Goal: Information Seeking & Learning: Learn about a topic

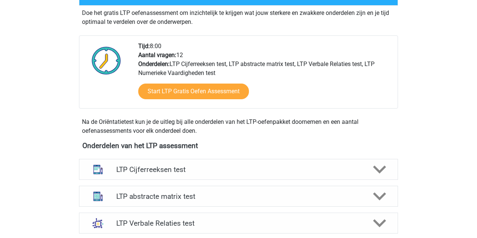
scroll to position [160, 0]
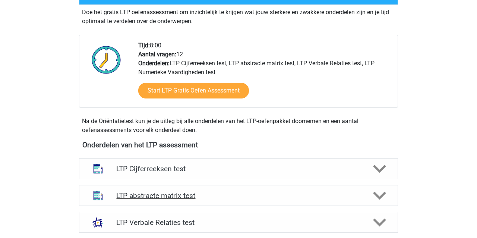
click at [141, 195] on h4 "LTP abstracte matrix test" at bounding box center [238, 195] width 244 height 9
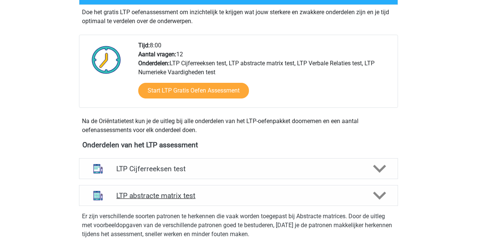
scroll to position [160, 0]
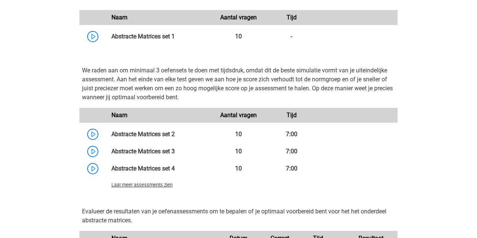
click at [130, 185] on span "Laat meer assessments zien" at bounding box center [141, 185] width 61 height 6
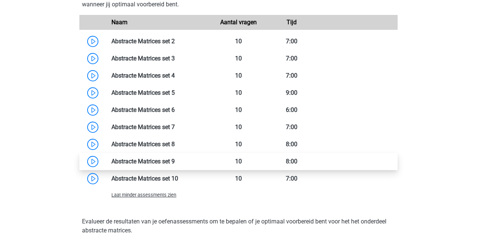
scroll to position [616, 0]
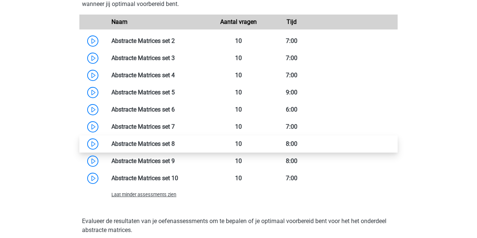
click at [175, 143] on link at bounding box center [175, 143] width 0 height 7
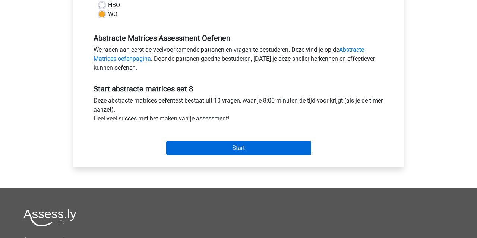
scroll to position [201, 0]
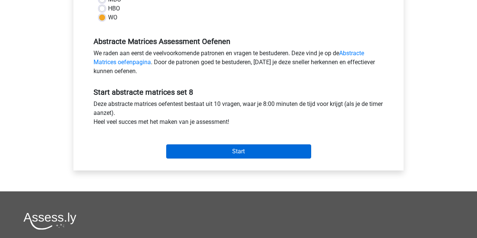
click at [206, 149] on input "Start" at bounding box center [238, 151] width 145 height 14
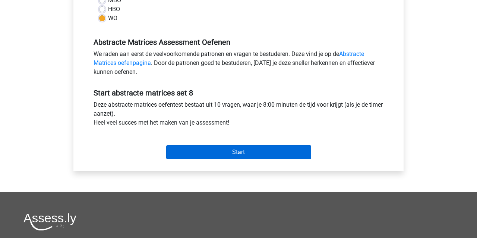
click at [231, 153] on input "Start" at bounding box center [238, 152] width 145 height 14
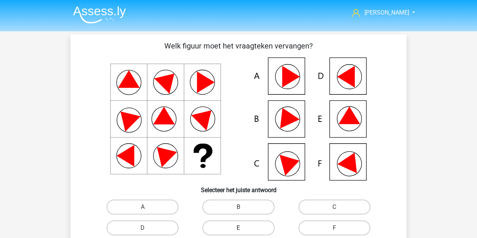
click at [227, 226] on label "E" at bounding box center [238, 227] width 72 height 15
click at [239, 228] on input "E" at bounding box center [241, 230] width 5 height 5
radio input "true"
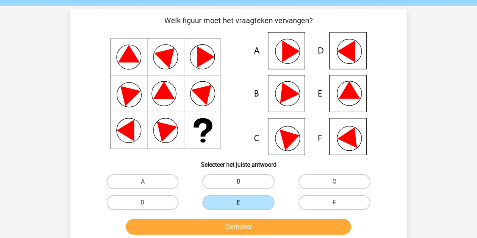
click at [221, 223] on button "Controleer" at bounding box center [238, 227] width 225 height 16
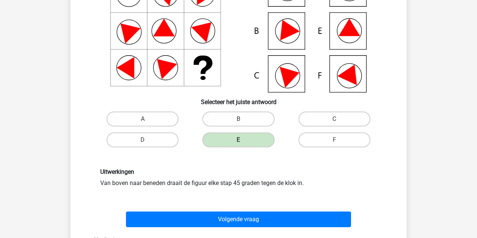
scroll to position [93, 0]
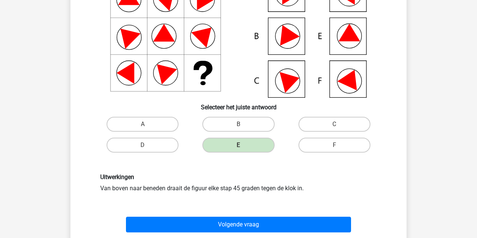
click at [152, 223] on button "Volgende vraag" at bounding box center [238, 225] width 225 height 16
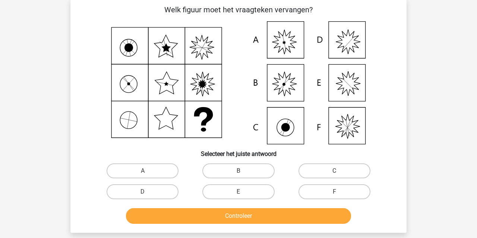
scroll to position [34, 0]
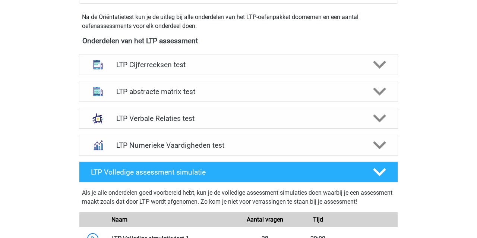
scroll to position [238, 0]
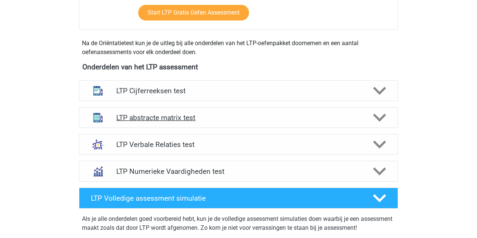
click at [135, 117] on h4 "LTP abstracte matrix test" at bounding box center [238, 117] width 244 height 9
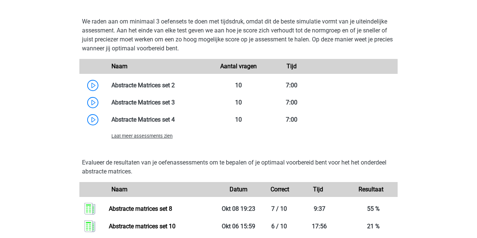
scroll to position [575, 0]
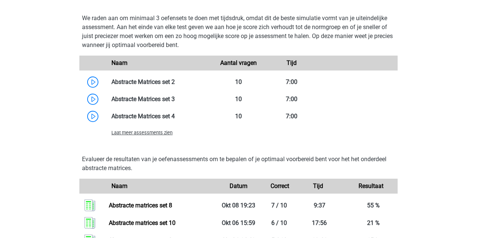
click at [132, 133] on span "Laat meer assessments zien" at bounding box center [141, 133] width 61 height 6
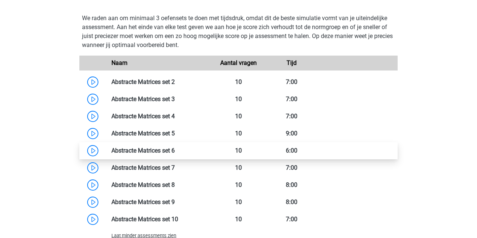
scroll to position [592, 0]
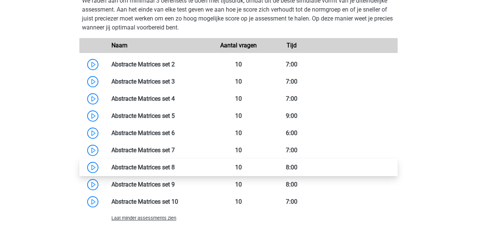
click at [175, 167] on link at bounding box center [175, 167] width 0 height 7
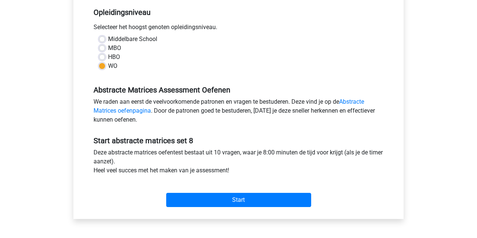
scroll to position [180, 0]
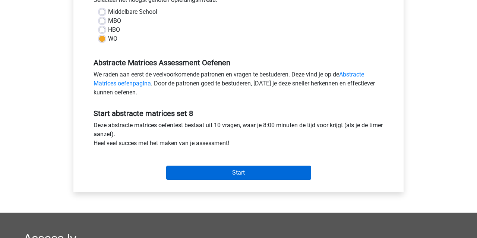
click at [202, 173] on input "Start" at bounding box center [238, 172] width 145 height 14
click at [229, 172] on input "Start" at bounding box center [238, 173] width 145 height 14
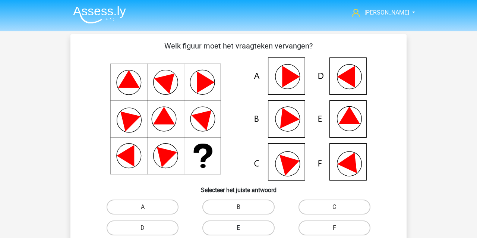
click at [233, 225] on label "E" at bounding box center [238, 227] width 72 height 15
click at [239, 228] on input "E" at bounding box center [241, 230] width 5 height 5
radio input "true"
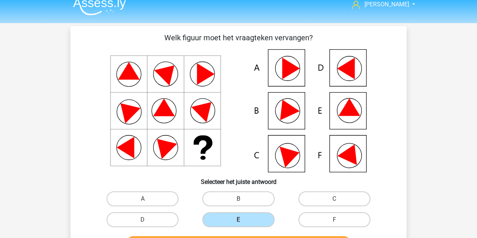
scroll to position [13, 0]
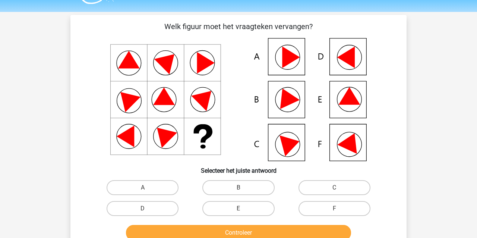
scroll to position [21, 0]
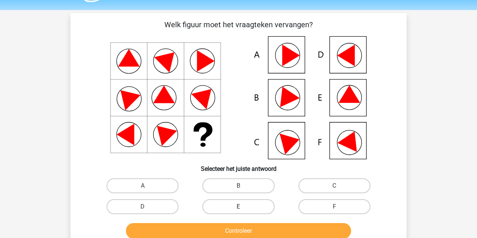
click at [231, 206] on label "E" at bounding box center [238, 206] width 72 height 15
click at [239, 206] on input "E" at bounding box center [241, 208] width 5 height 5
radio input "true"
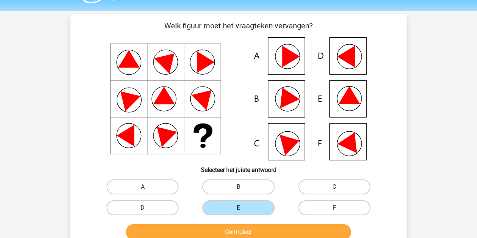
click at [227, 232] on button "Controleer" at bounding box center [238, 232] width 225 height 16
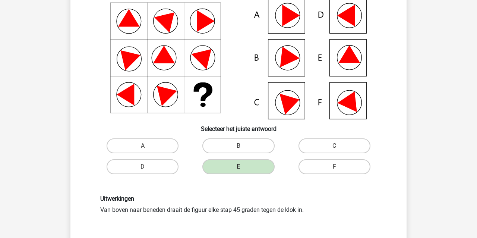
scroll to position [55, 0]
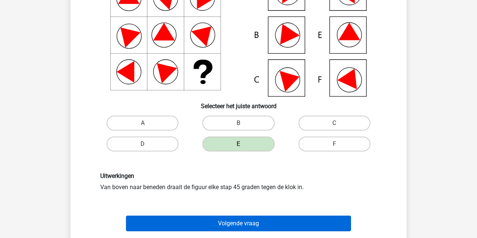
click at [187, 223] on button "Volgende vraag" at bounding box center [238, 223] width 225 height 16
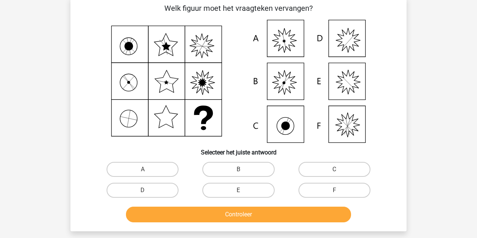
scroll to position [34, 0]
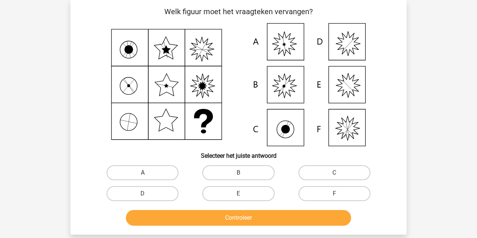
click at [130, 170] on label "A" at bounding box center [143, 172] width 72 height 15
click at [143, 173] on input "A" at bounding box center [145, 175] width 5 height 5
radio input "true"
click at [151, 218] on button "Controleer" at bounding box center [238, 218] width 225 height 16
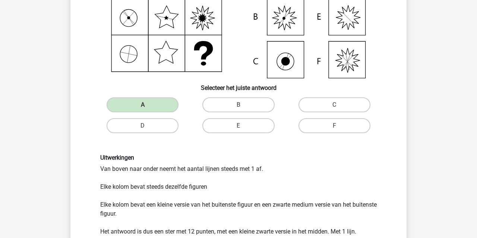
scroll to position [113, 0]
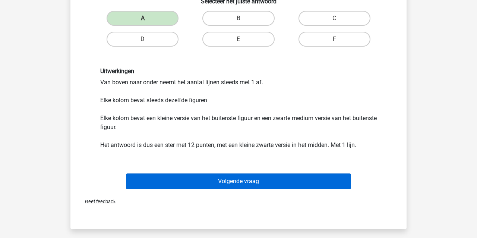
click at [158, 179] on button "Volgende vraag" at bounding box center [238, 181] width 225 height 16
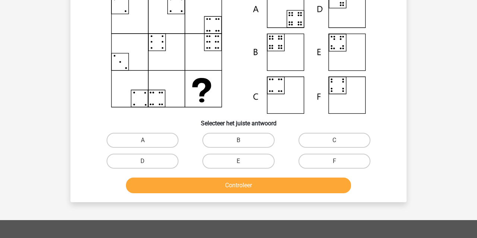
scroll to position [34, 0]
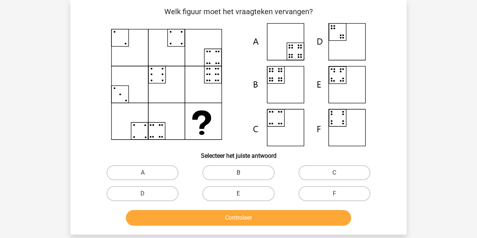
click at [245, 173] on label "B" at bounding box center [238, 172] width 72 height 15
click at [243, 173] on input "B" at bounding box center [241, 175] width 5 height 5
radio input "true"
click at [239, 224] on button "Controleer" at bounding box center [238, 218] width 225 height 16
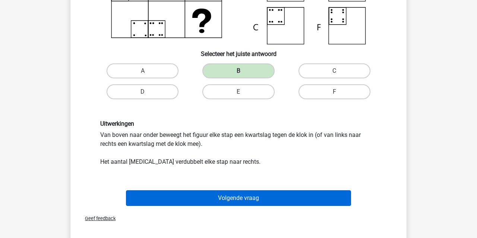
click at [220, 199] on button "Volgende vraag" at bounding box center [238, 198] width 225 height 16
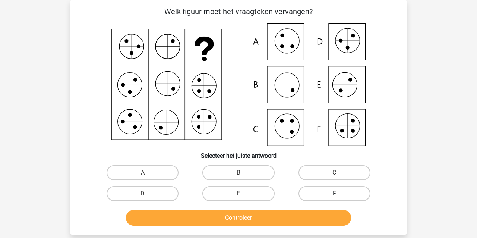
click at [325, 193] on label "F" at bounding box center [335, 193] width 72 height 15
click at [334, 193] on input "F" at bounding box center [336, 195] width 5 height 5
radio input "true"
click at [292, 218] on button "Controleer" at bounding box center [238, 218] width 225 height 16
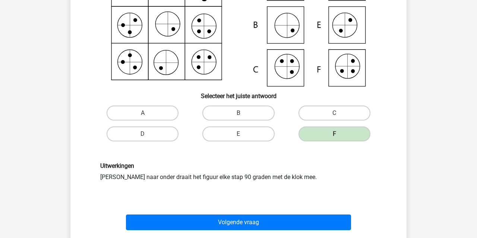
scroll to position [87, 0]
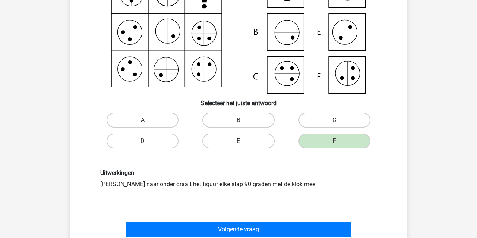
click at [262, 226] on button "Volgende vraag" at bounding box center [238, 229] width 225 height 16
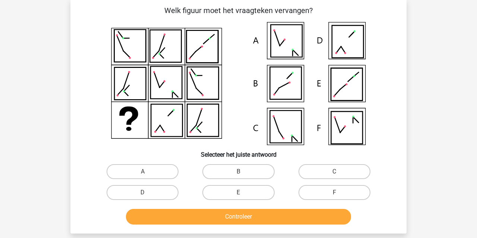
scroll to position [38, 0]
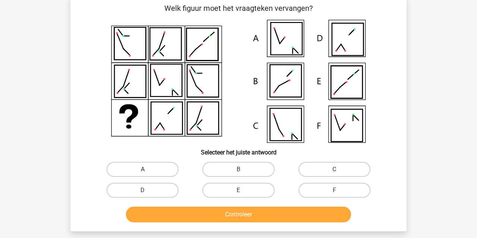
drag, startPoint x: 129, startPoint y: 169, endPoint x: 135, endPoint y: 175, distance: 8.5
click at [130, 169] on label "A" at bounding box center [143, 169] width 72 height 15
click at [143, 169] on input "A" at bounding box center [145, 171] width 5 height 5
radio input "true"
click at [155, 214] on button "Controleer" at bounding box center [238, 214] width 225 height 16
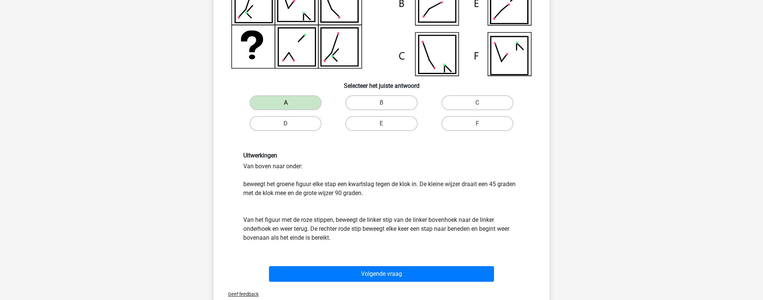
scroll to position [143, 0]
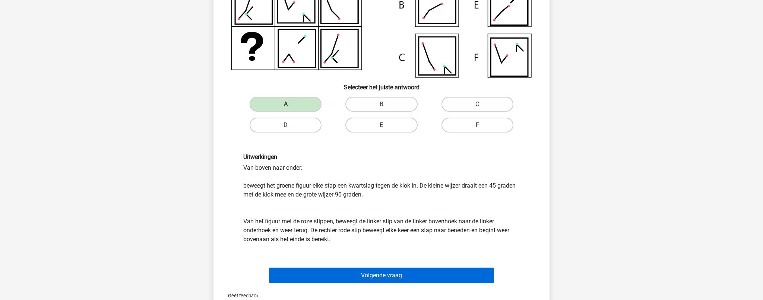
click at [364, 237] on button "Volgende vraag" at bounding box center [381, 276] width 225 height 16
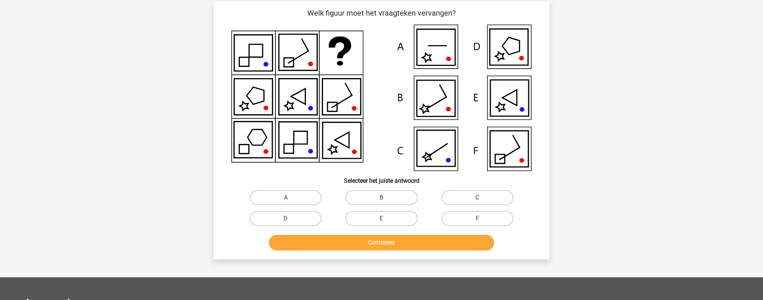
scroll to position [37, 0]
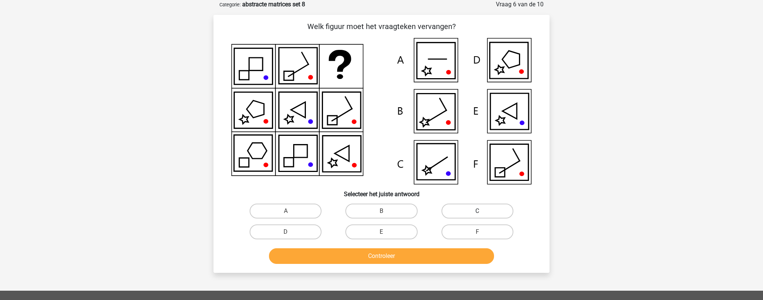
click at [467, 212] on label "C" at bounding box center [478, 211] width 72 height 15
click at [477, 212] on input "C" at bounding box center [479, 213] width 5 height 5
radio input "true"
click at [425, 237] on button "Controleer" at bounding box center [381, 257] width 225 height 16
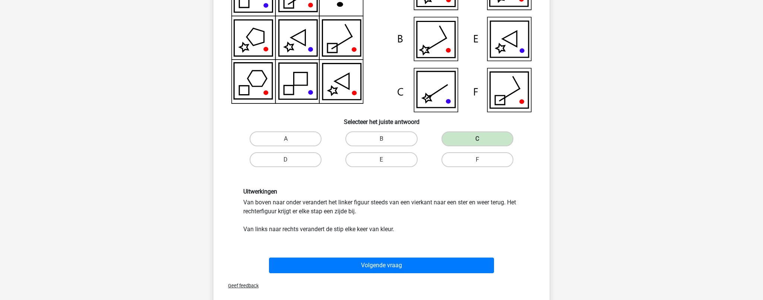
scroll to position [134, 0]
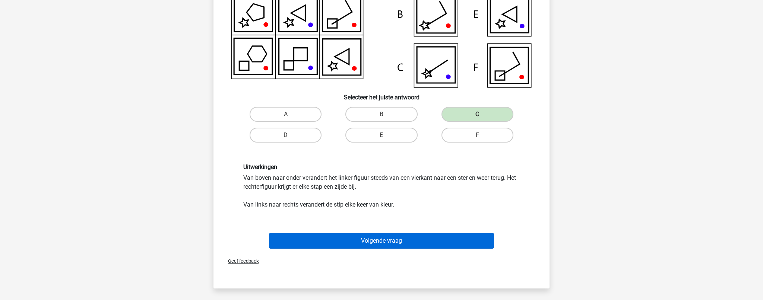
click at [411, 237] on button "Volgende vraag" at bounding box center [381, 241] width 225 height 16
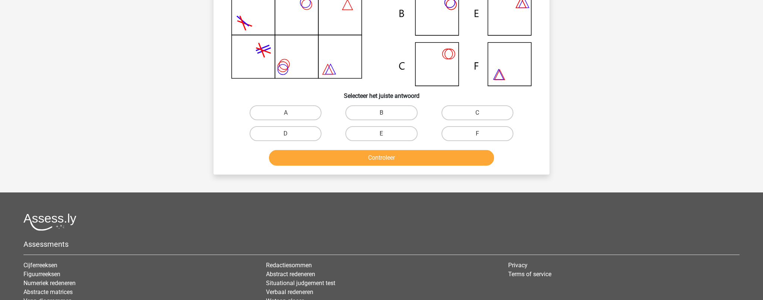
scroll to position [37, 0]
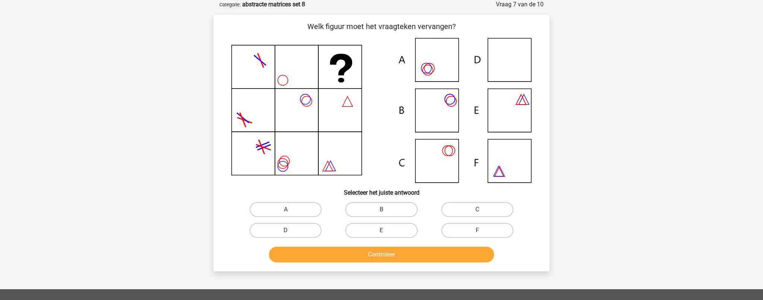
click at [305, 232] on label "D" at bounding box center [286, 230] width 72 height 15
click at [291, 232] on input "D" at bounding box center [288, 233] width 5 height 5
radio input "true"
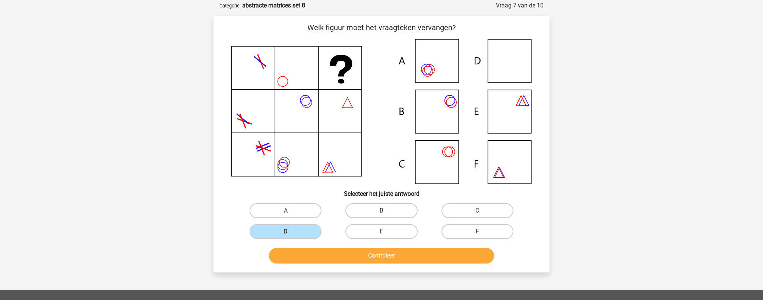
click at [334, 237] on button "Controleer" at bounding box center [381, 256] width 225 height 16
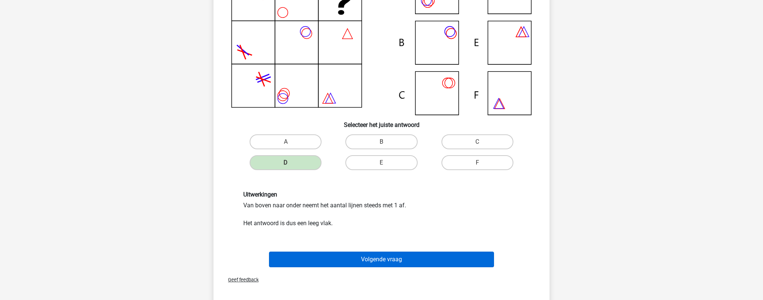
click at [332, 237] on button "Volgende vraag" at bounding box center [381, 260] width 225 height 16
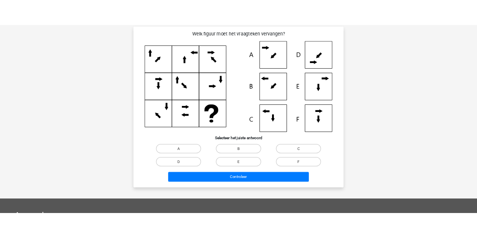
scroll to position [37, 0]
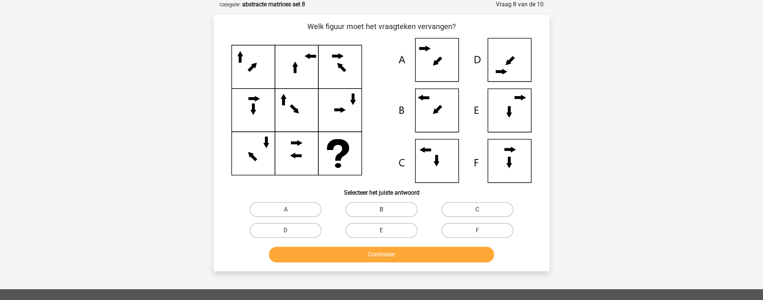
click at [375, 209] on label "B" at bounding box center [382, 209] width 72 height 15
click at [382, 210] on input "B" at bounding box center [384, 212] width 5 height 5
radio input "true"
click at [362, 237] on button "Controleer" at bounding box center [381, 255] width 225 height 16
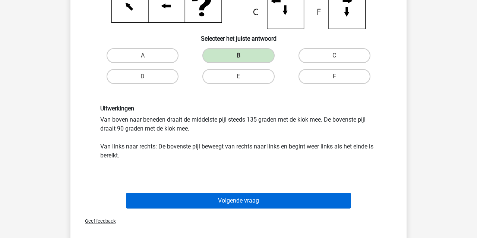
click at [179, 201] on button "Volgende vraag" at bounding box center [238, 201] width 225 height 16
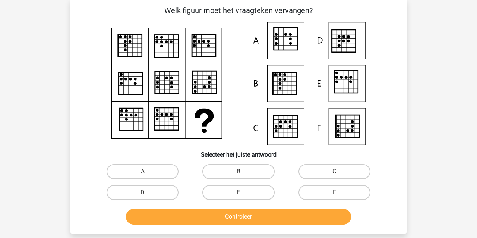
scroll to position [34, 0]
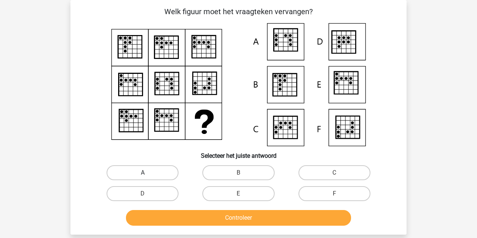
click at [132, 170] on label "A" at bounding box center [143, 172] width 72 height 15
click at [143, 173] on input "A" at bounding box center [145, 175] width 5 height 5
radio input "true"
click at [154, 217] on button "Controleer" at bounding box center [238, 218] width 225 height 16
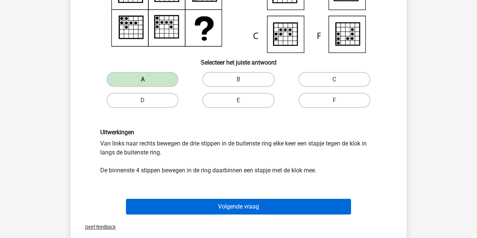
click at [157, 211] on button "Volgende vraag" at bounding box center [238, 207] width 225 height 16
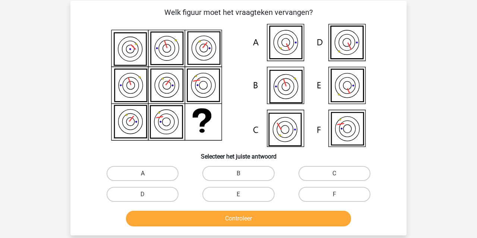
click at [150, 176] on label "A" at bounding box center [143, 173] width 72 height 15
click at [148, 176] on input "A" at bounding box center [145, 175] width 5 height 5
radio input "true"
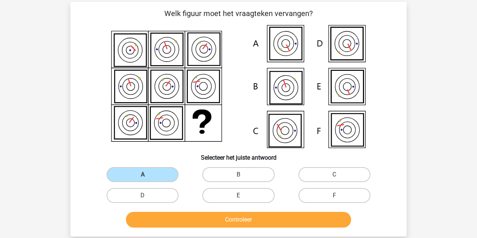
click at [160, 220] on button "Controleer" at bounding box center [238, 220] width 225 height 16
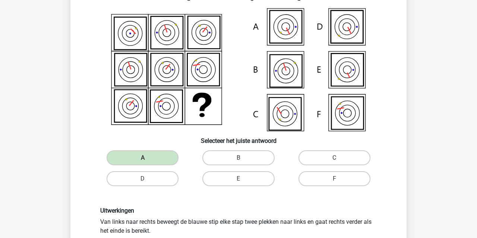
scroll to position [48, 0]
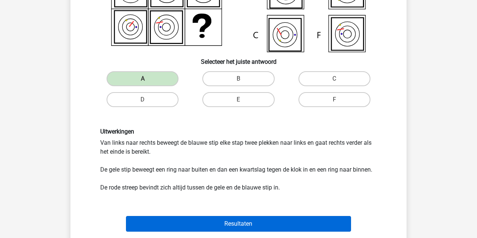
click at [200, 219] on button "Resultaten" at bounding box center [238, 224] width 225 height 16
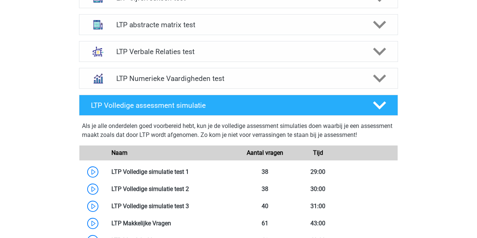
scroll to position [329, 0]
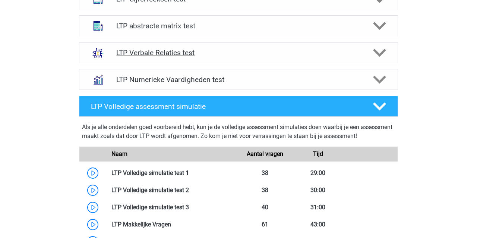
click at [153, 51] on h4 "LTP Verbale Relaties test" at bounding box center [238, 52] width 244 height 9
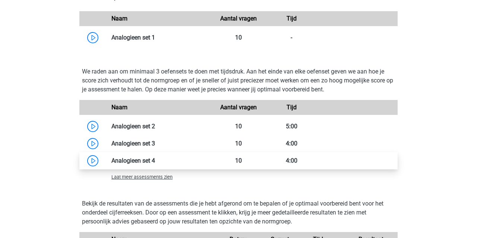
scroll to position [646, 0]
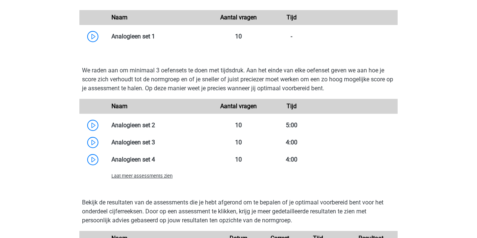
click at [134, 177] on span "Laat meer assessments zien" at bounding box center [141, 176] width 61 height 6
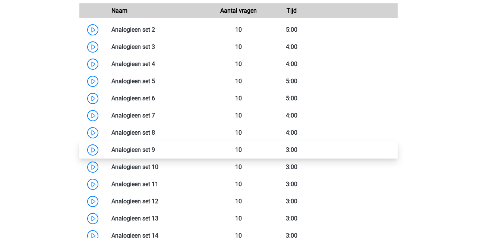
scroll to position [751, 0]
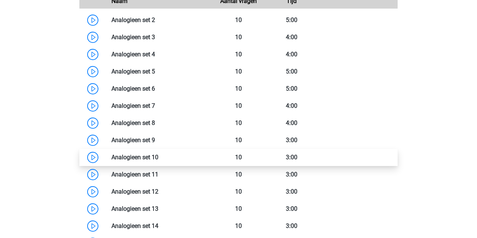
click at [158, 157] on link at bounding box center [158, 157] width 0 height 7
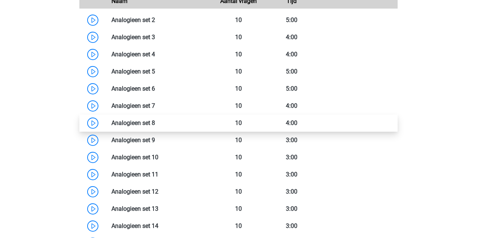
click at [155, 121] on link at bounding box center [155, 122] width 0 height 7
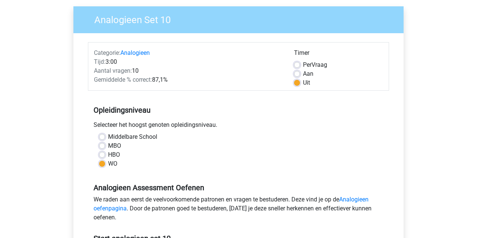
scroll to position [34, 0]
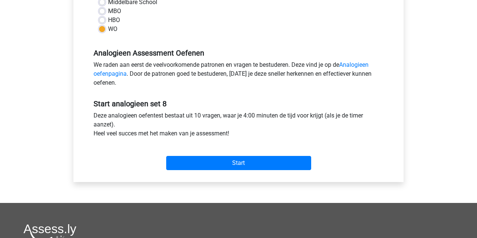
scroll to position [191, 0]
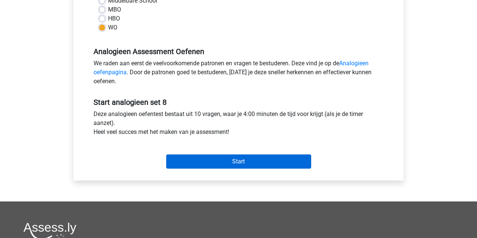
click at [233, 164] on input "Start" at bounding box center [238, 161] width 145 height 14
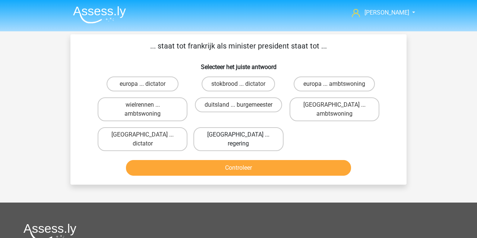
click at [223, 136] on label "parijs ... regering" at bounding box center [238, 139] width 90 height 24
click at [239, 136] on input "parijs ... regering" at bounding box center [241, 137] width 5 height 5
radio input "true"
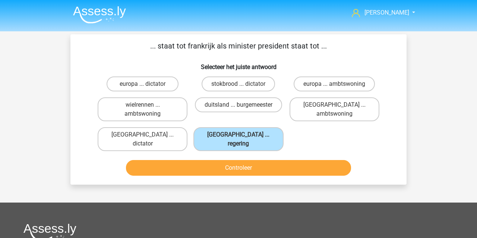
click at [217, 163] on button "Controleer" at bounding box center [238, 168] width 225 height 16
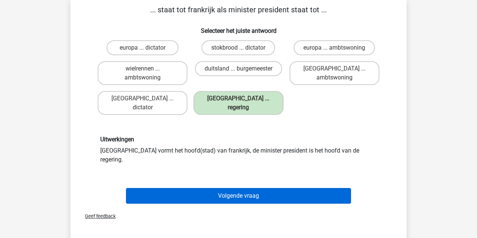
click at [208, 188] on button "Volgende vraag" at bounding box center [238, 196] width 225 height 16
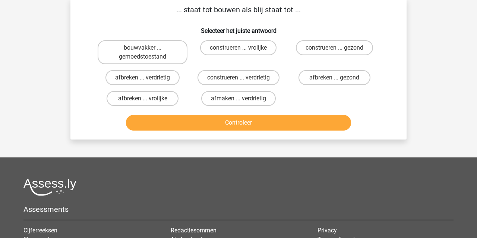
scroll to position [34, 0]
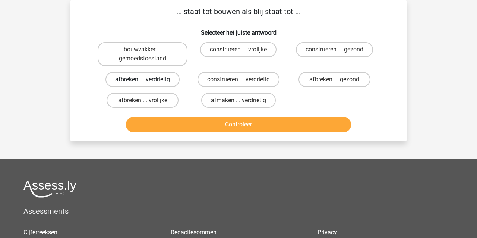
click at [127, 76] on label "afbreken ... verdrietig" at bounding box center [142, 79] width 74 height 15
click at [143, 79] on input "afbreken ... verdrietig" at bounding box center [145, 81] width 5 height 5
radio input "true"
click at [175, 123] on button "Controleer" at bounding box center [238, 125] width 225 height 16
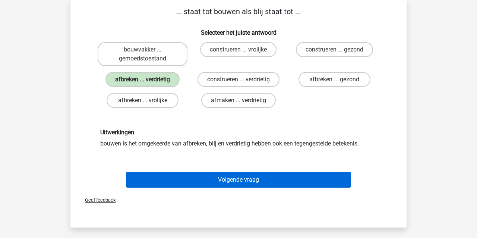
click at [208, 180] on button "Volgende vraag" at bounding box center [238, 180] width 225 height 16
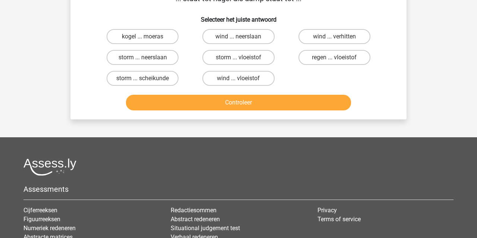
scroll to position [50, 0]
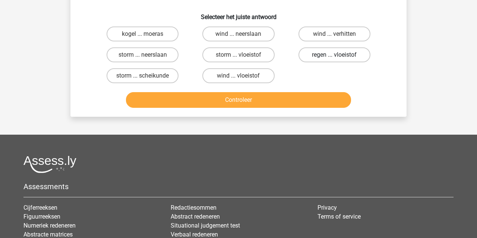
drag, startPoint x: 351, startPoint y: 53, endPoint x: 347, endPoint y: 56, distance: 5.4
click at [351, 53] on label "regen ... vloeistof" at bounding box center [335, 54] width 72 height 15
click at [339, 55] on input "regen ... vloeistof" at bounding box center [336, 57] width 5 height 5
radio input "true"
click at [291, 99] on button "Controleer" at bounding box center [238, 100] width 225 height 16
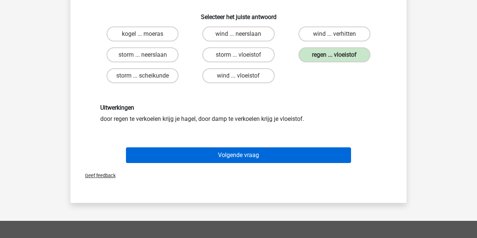
click at [255, 156] on button "Volgende vraag" at bounding box center [238, 155] width 225 height 16
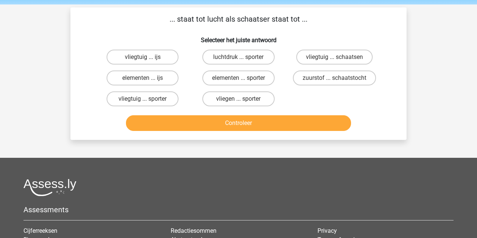
scroll to position [26, 0]
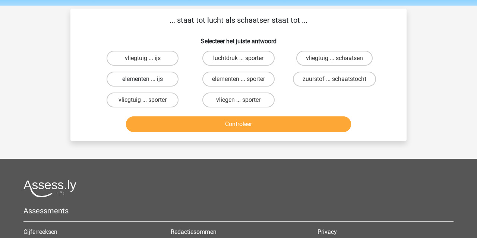
click at [136, 81] on label "elementen ... ijs" at bounding box center [143, 79] width 72 height 15
click at [143, 81] on input "elementen ... ijs" at bounding box center [145, 81] width 5 height 5
radio input "true"
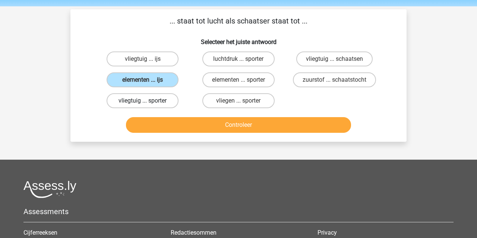
click at [130, 100] on label "vliegtuig ... sporter" at bounding box center [143, 100] width 72 height 15
click at [143, 101] on input "vliegtuig ... sporter" at bounding box center [145, 103] width 5 height 5
radio input "true"
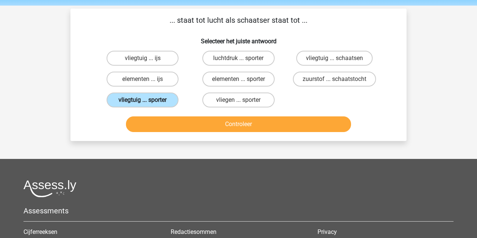
scroll to position [26, 0]
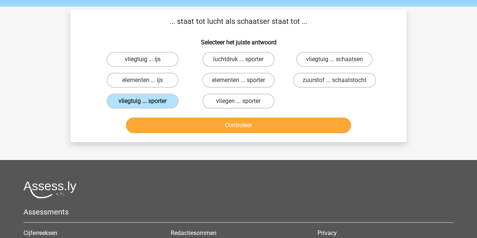
click at [150, 58] on label "vliegtuig ... ijs" at bounding box center [143, 59] width 72 height 15
click at [148, 59] on input "vliegtuig ... ijs" at bounding box center [145, 61] width 5 height 5
radio input "true"
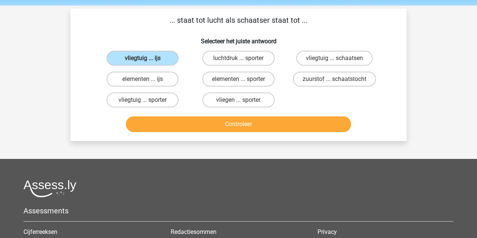
click at [189, 127] on button "Controleer" at bounding box center [238, 124] width 225 height 16
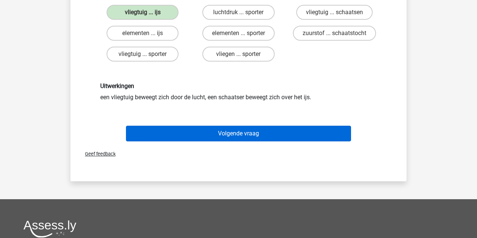
click at [195, 134] on button "Volgende vraag" at bounding box center [238, 134] width 225 height 16
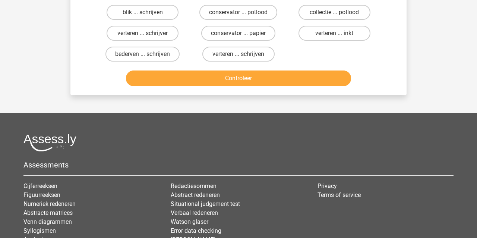
scroll to position [34, 0]
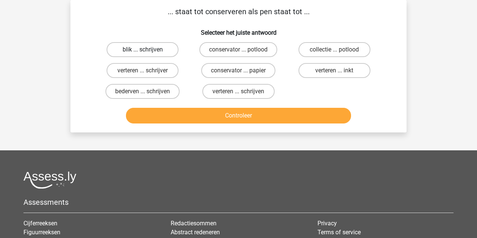
click at [129, 48] on label "blik ... schrijven" at bounding box center [143, 49] width 72 height 15
click at [143, 50] on input "blik ... schrijven" at bounding box center [145, 52] width 5 height 5
radio input "true"
click at [182, 117] on button "Controleer" at bounding box center [238, 116] width 225 height 16
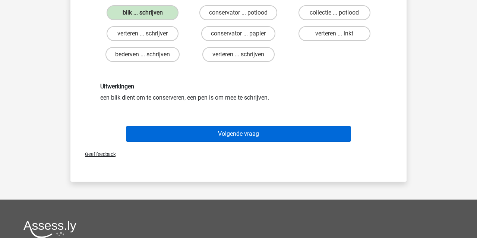
click at [183, 134] on button "Volgende vraag" at bounding box center [238, 134] width 225 height 16
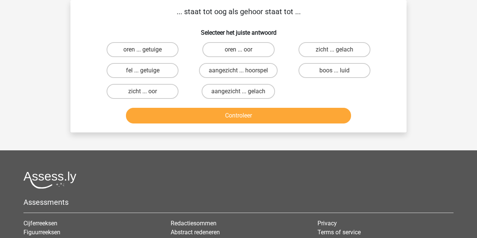
drag, startPoint x: 143, startPoint y: 91, endPoint x: 156, endPoint y: 102, distance: 17.5
click at [143, 91] on label "zicht ... oor" at bounding box center [143, 91] width 72 height 15
click at [143, 91] on input "zicht ... oor" at bounding box center [145, 93] width 5 height 5
radio input "true"
click at [169, 116] on button "Controleer" at bounding box center [238, 116] width 225 height 16
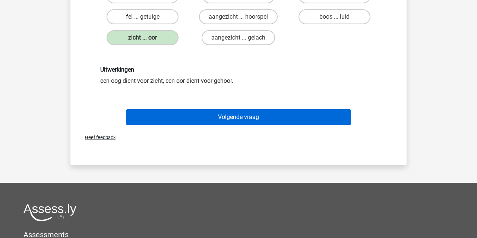
click at [195, 116] on button "Volgende vraag" at bounding box center [238, 117] width 225 height 16
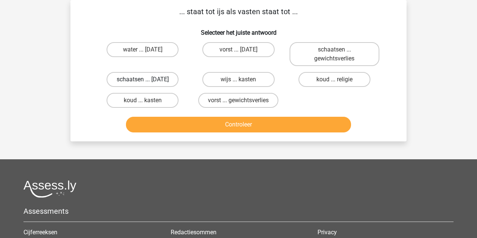
click at [142, 79] on label "schaatsen ... suikerfeest" at bounding box center [143, 79] width 72 height 15
click at [143, 79] on input "schaatsen ... suikerfeest" at bounding box center [145, 81] width 5 height 5
radio input "true"
click at [179, 127] on button "Controleer" at bounding box center [238, 125] width 225 height 16
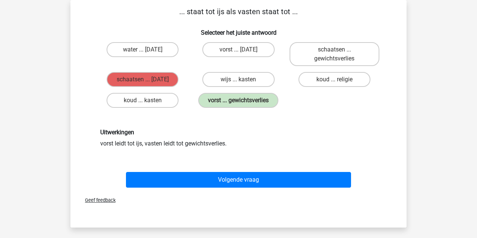
scroll to position [34, 0]
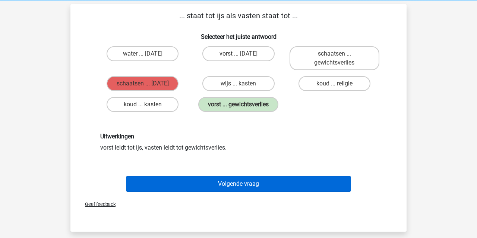
click at [195, 182] on button "Volgende vraag" at bounding box center [238, 184] width 225 height 16
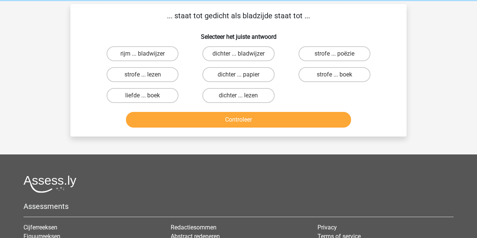
scroll to position [34, 0]
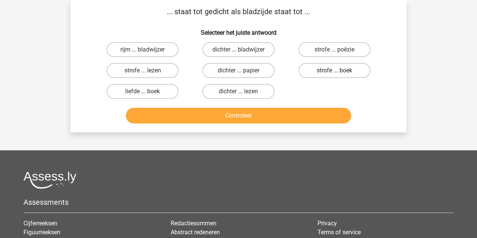
click at [351, 68] on label "strofe ... boek" at bounding box center [335, 70] width 72 height 15
click at [339, 70] on input "strofe ... boek" at bounding box center [336, 72] width 5 height 5
radio input "true"
click at [283, 114] on button "Controleer" at bounding box center [238, 116] width 225 height 16
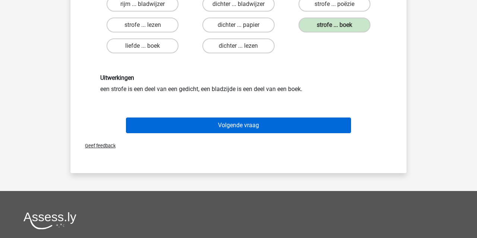
click at [266, 123] on button "Volgende vraag" at bounding box center [238, 125] width 225 height 16
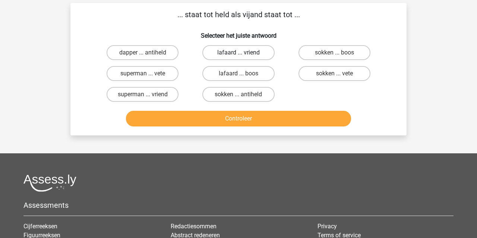
click at [228, 48] on label "lafaard ... vriend" at bounding box center [238, 52] width 72 height 15
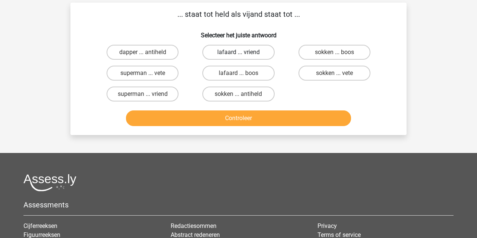
click at [239, 52] on input "lafaard ... vriend" at bounding box center [241, 54] width 5 height 5
radio input "true"
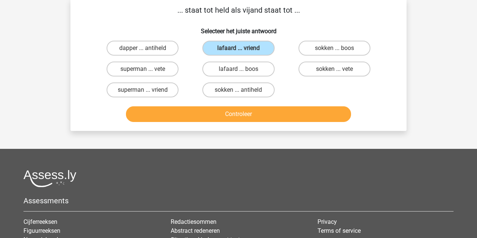
scroll to position [35, 0]
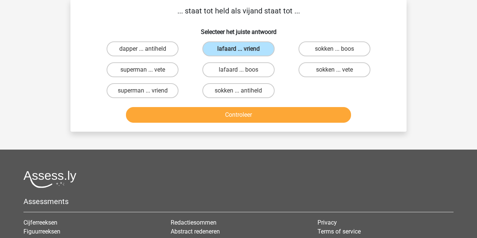
click at [228, 115] on button "Controleer" at bounding box center [238, 115] width 225 height 16
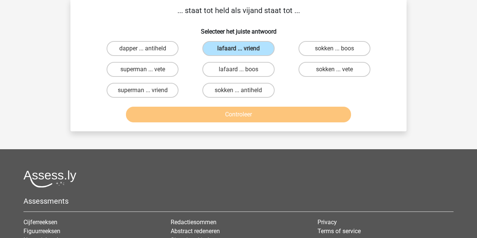
scroll to position [36, 0]
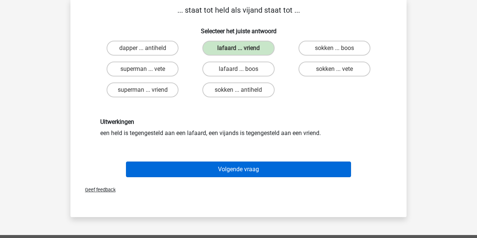
click at [240, 172] on button "Volgende vraag" at bounding box center [238, 169] width 225 height 16
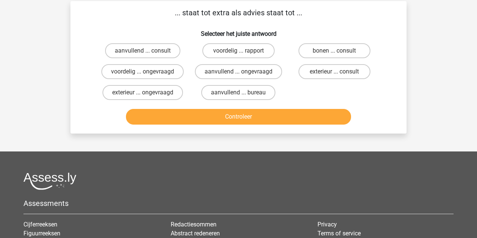
scroll to position [34, 0]
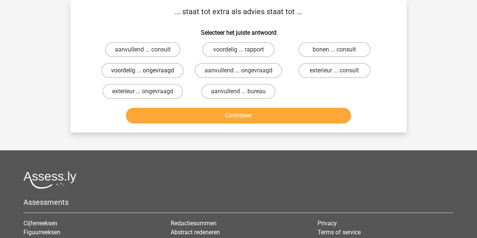
drag, startPoint x: 123, startPoint y: 50, endPoint x: 136, endPoint y: 66, distance: 20.4
click at [124, 51] on label "aanvullend ... consult" at bounding box center [142, 49] width 75 height 15
click at [143, 51] on input "aanvullend ... consult" at bounding box center [145, 52] width 5 height 5
radio input "true"
click at [161, 119] on button "Controleer" at bounding box center [238, 116] width 225 height 16
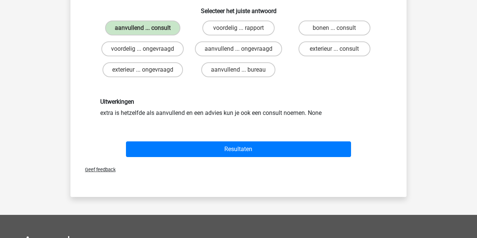
scroll to position [59, 0]
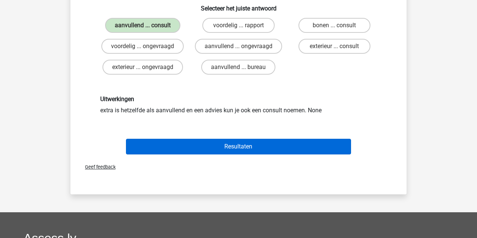
click at [170, 147] on button "Resultaten" at bounding box center [238, 147] width 225 height 16
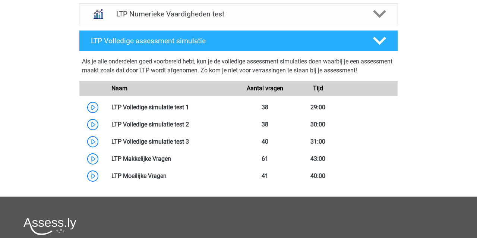
scroll to position [391, 0]
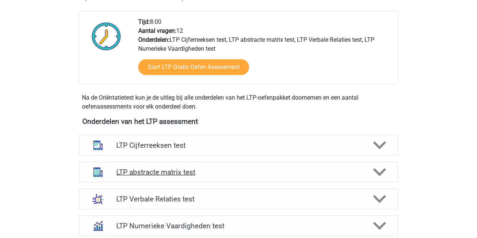
click at [143, 170] on h4 "LTP abstracte matrix test" at bounding box center [238, 172] width 244 height 9
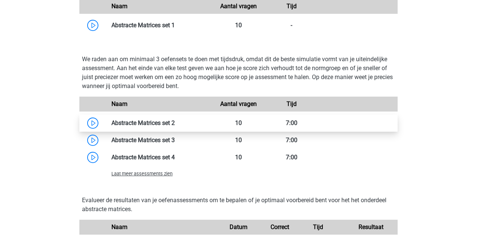
scroll to position [531, 0]
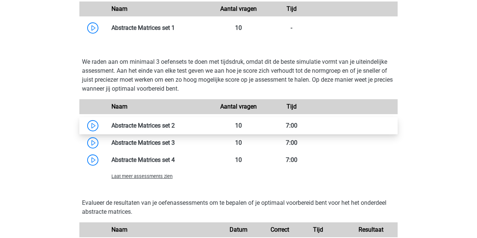
click at [175, 122] on link at bounding box center [175, 125] width 0 height 7
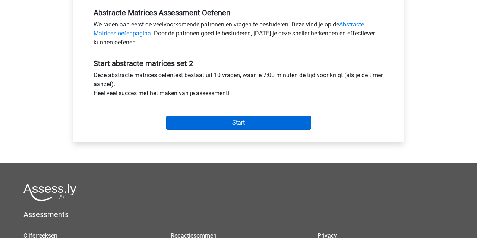
scroll to position [229, 0]
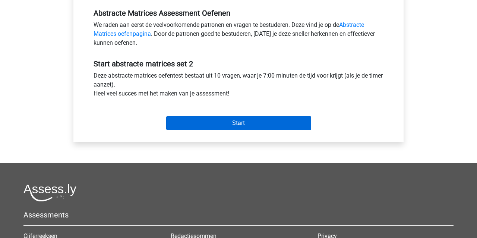
click at [208, 126] on input "Start" at bounding box center [238, 123] width 145 height 14
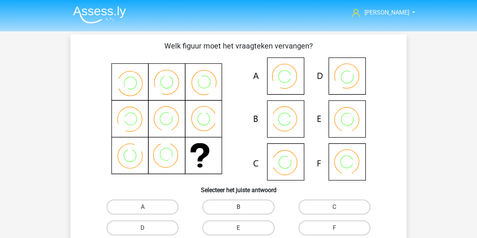
click at [239, 212] on label "B" at bounding box center [238, 206] width 72 height 15
click at [239, 212] on input "B" at bounding box center [241, 209] width 5 height 5
radio input "true"
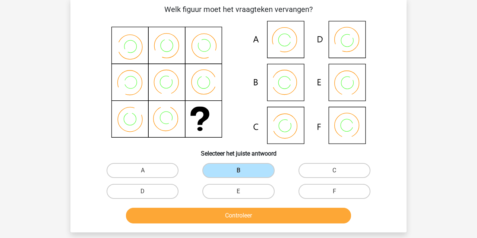
scroll to position [39, 0]
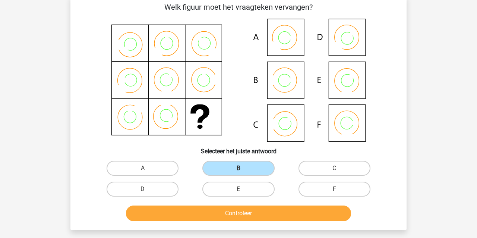
click at [233, 214] on button "Controleer" at bounding box center [238, 213] width 225 height 16
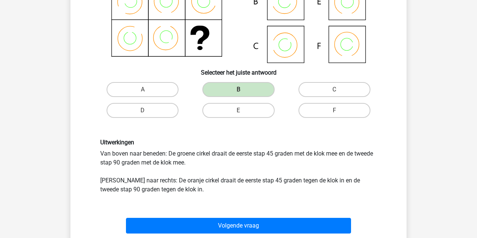
scroll to position [118, 0]
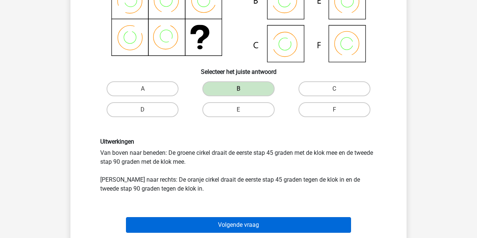
click at [176, 225] on button "Volgende vraag" at bounding box center [238, 225] width 225 height 16
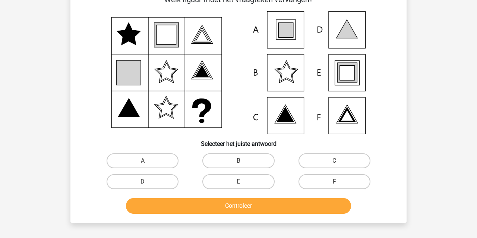
scroll to position [34, 0]
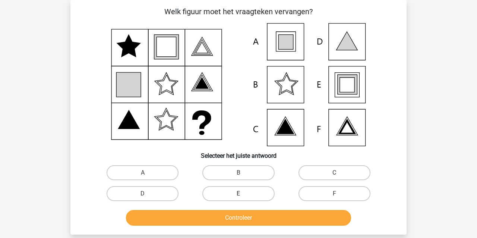
drag, startPoint x: 212, startPoint y: 195, endPoint x: 210, endPoint y: 201, distance: 6.1
click at [212, 195] on label "E" at bounding box center [238, 193] width 72 height 15
click at [239, 195] on input "E" at bounding box center [241, 195] width 5 height 5
radio input "true"
click at [209, 219] on button "Controleer" at bounding box center [238, 218] width 225 height 16
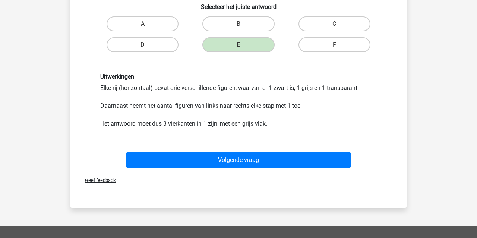
scroll to position [195, 0]
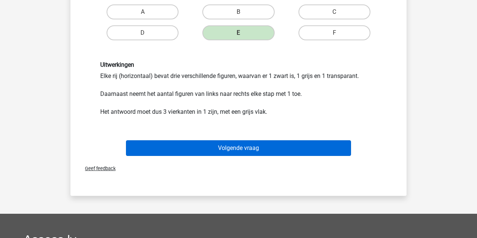
click at [170, 152] on button "Volgende vraag" at bounding box center [238, 148] width 225 height 16
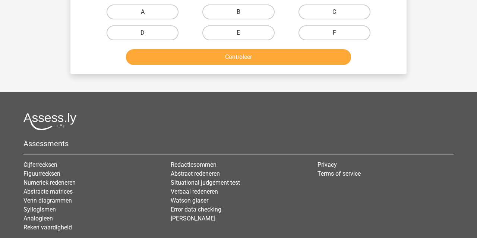
scroll to position [34, 0]
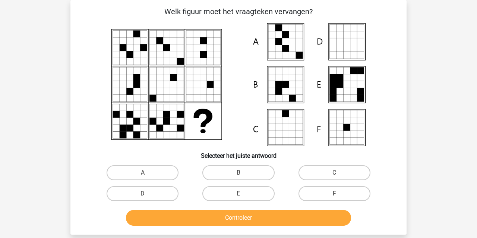
click at [145, 177] on div "A" at bounding box center [143, 172] width 90 height 15
click at [141, 171] on label "A" at bounding box center [143, 172] width 72 height 15
click at [143, 173] on input "A" at bounding box center [145, 175] width 5 height 5
radio input "true"
click at [156, 219] on button "Controleer" at bounding box center [238, 218] width 225 height 16
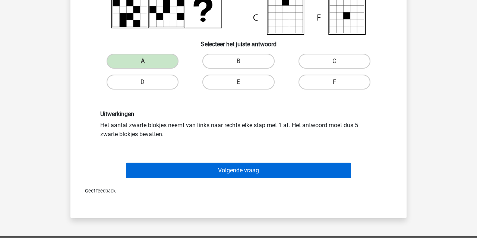
click at [176, 168] on button "Volgende vraag" at bounding box center [238, 171] width 225 height 16
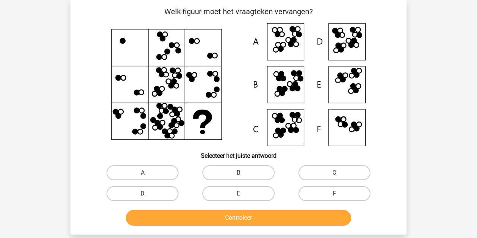
click at [145, 192] on label "D" at bounding box center [143, 193] width 72 height 15
click at [145, 193] on input "D" at bounding box center [145, 195] width 5 height 5
radio input "true"
click at [148, 219] on button "Controleer" at bounding box center [238, 218] width 225 height 16
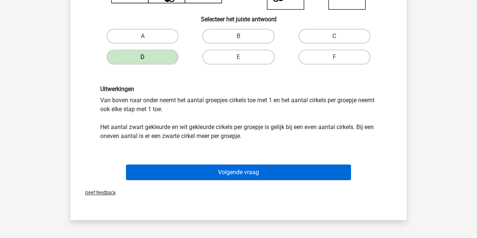
click at [169, 170] on button "Volgende vraag" at bounding box center [238, 172] width 225 height 16
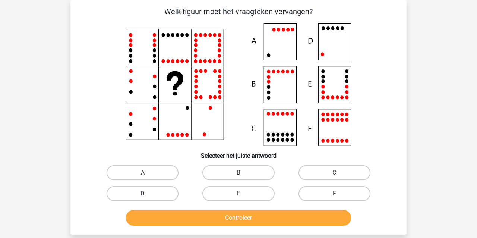
click at [119, 192] on label "D" at bounding box center [143, 193] width 72 height 15
click at [143, 193] on input "D" at bounding box center [145, 195] width 5 height 5
radio input "true"
click at [158, 219] on button "Controleer" at bounding box center [238, 218] width 225 height 16
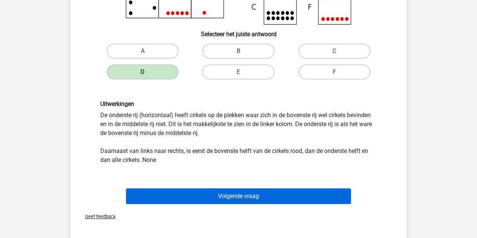
click at [153, 200] on button "Volgende vraag" at bounding box center [238, 196] width 225 height 16
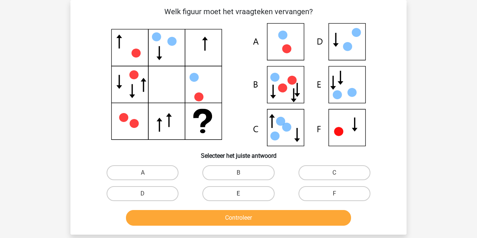
drag, startPoint x: 231, startPoint y: 192, endPoint x: 228, endPoint y: 199, distance: 6.9
click at [231, 193] on label "E" at bounding box center [238, 193] width 72 height 15
click at [239, 193] on input "E" at bounding box center [241, 195] width 5 height 5
radio input "true"
click at [223, 223] on button "Controleer" at bounding box center [238, 218] width 225 height 16
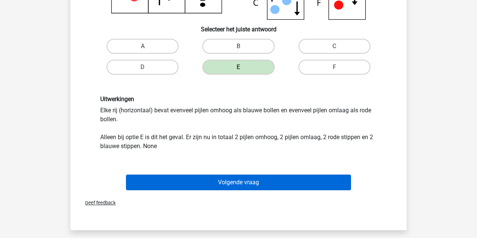
click at [178, 183] on button "Volgende vraag" at bounding box center [238, 182] width 225 height 16
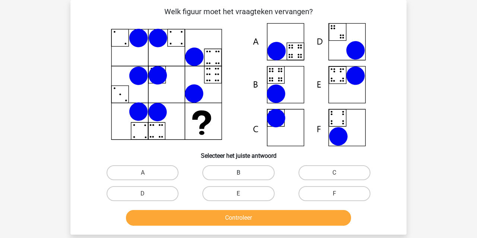
click at [236, 171] on label "B" at bounding box center [238, 172] width 72 height 15
click at [239, 173] on input "B" at bounding box center [241, 175] width 5 height 5
radio input "true"
click at [226, 218] on button "Controleer" at bounding box center [238, 218] width 225 height 16
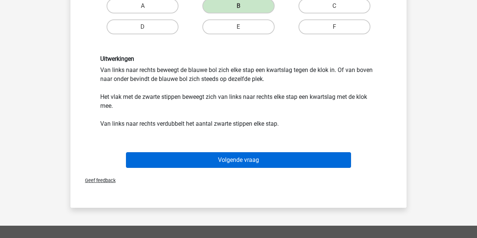
click at [176, 160] on button "Volgende vraag" at bounding box center [238, 160] width 225 height 16
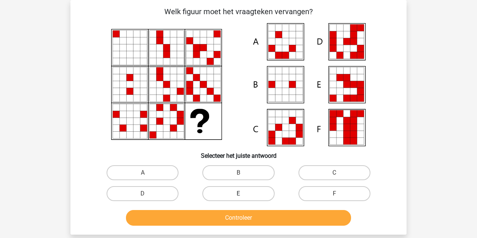
click at [213, 191] on label "E" at bounding box center [238, 193] width 72 height 15
click at [239, 193] on input "E" at bounding box center [241, 195] width 5 height 5
radio input "true"
click at [212, 218] on button "Controleer" at bounding box center [238, 218] width 225 height 16
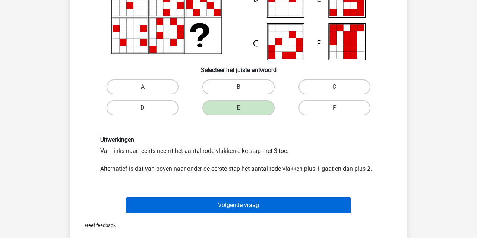
click at [165, 205] on button "Volgende vraag" at bounding box center [238, 205] width 225 height 16
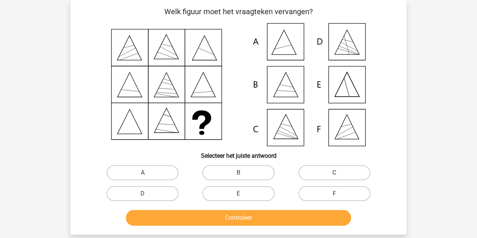
click at [332, 175] on label "C" at bounding box center [335, 172] width 72 height 15
click at [334, 175] on input "C" at bounding box center [336, 175] width 5 height 5
radio input "true"
click at [271, 221] on button "Controleer" at bounding box center [238, 218] width 225 height 16
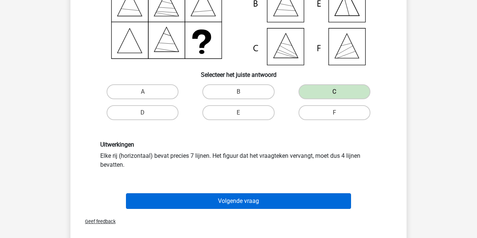
scroll to position [124, 0]
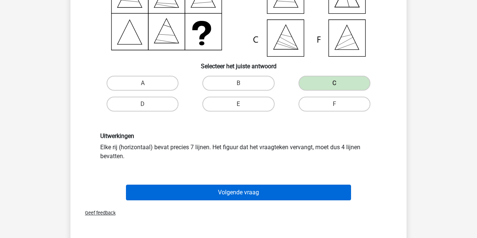
click at [221, 201] on div "Volgende vraag" at bounding box center [239, 193] width 288 height 19
click at [217, 195] on button "Volgende vraag" at bounding box center [238, 192] width 225 height 16
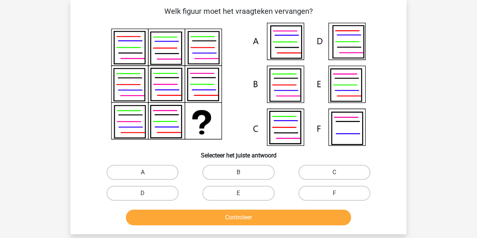
scroll to position [34, 0]
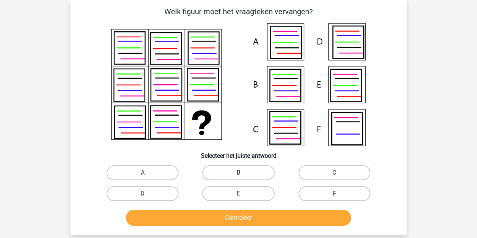
click at [243, 170] on label "B" at bounding box center [238, 172] width 72 height 15
click at [243, 173] on input "B" at bounding box center [241, 175] width 5 height 5
radio input "true"
drag, startPoint x: 242, startPoint y: 225, endPoint x: 243, endPoint y: 221, distance: 4.4
click at [243, 224] on button "Controleer" at bounding box center [238, 218] width 225 height 16
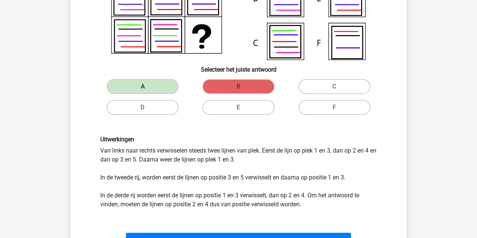
scroll to position [149, 0]
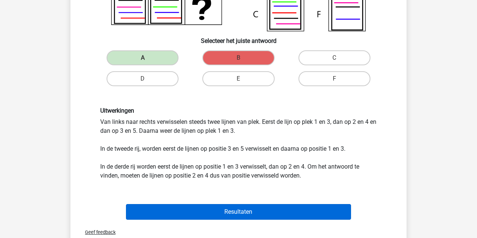
click at [190, 211] on button "Resultaten" at bounding box center [238, 212] width 225 height 16
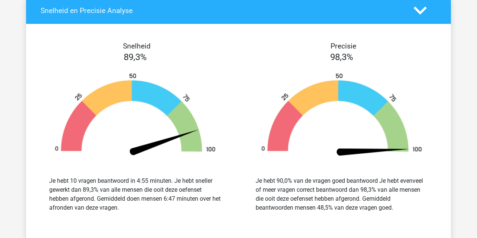
scroll to position [726, 0]
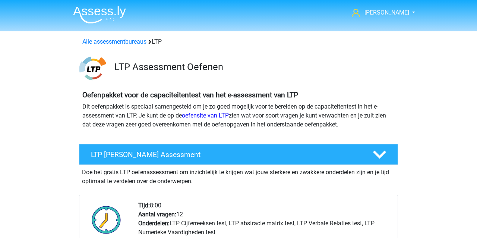
scroll to position [531, 0]
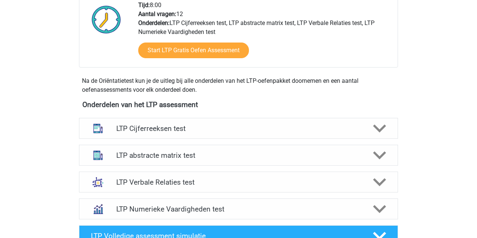
scroll to position [203, 0]
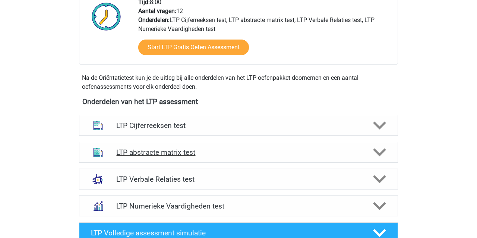
click at [129, 151] on h4 "LTP abstracte matrix test" at bounding box center [238, 152] width 244 height 9
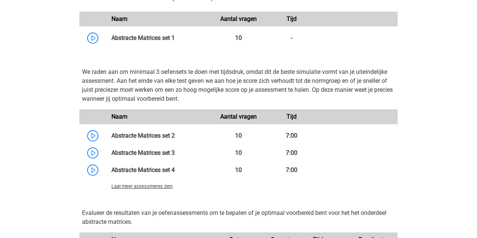
scroll to position [521, 0]
click at [117, 187] on span "Laat meer assessments zien" at bounding box center [141, 186] width 61 height 6
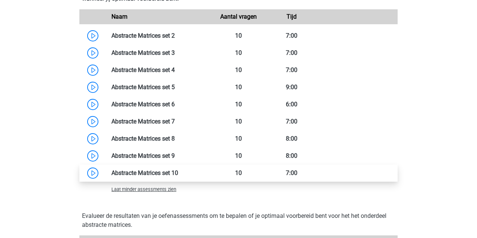
scroll to position [621, 0]
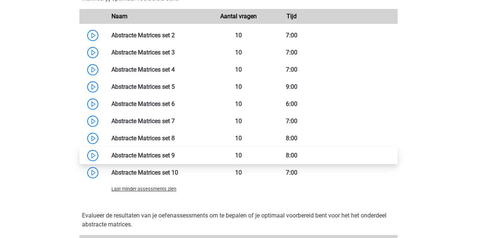
click at [175, 155] on link at bounding box center [175, 155] width 0 height 7
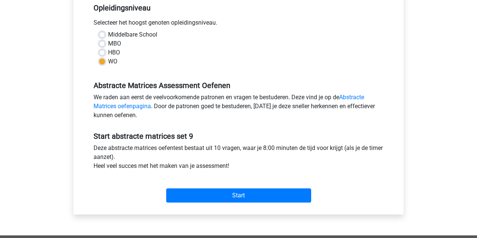
scroll to position [175, 0]
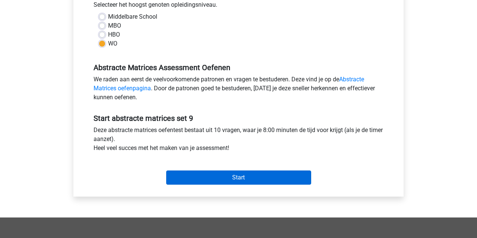
click at [211, 178] on input "Start" at bounding box center [238, 177] width 145 height 14
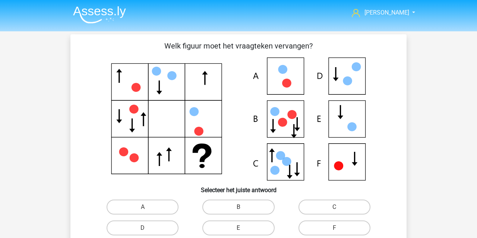
click at [337, 210] on input "C" at bounding box center [336, 209] width 5 height 5
radio input "true"
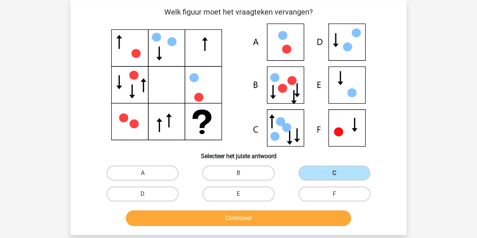
click at [303, 218] on button "Controleer" at bounding box center [238, 218] width 225 height 16
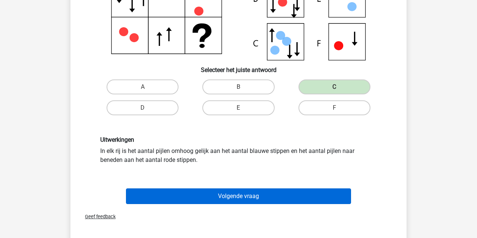
click at [244, 194] on button "Volgende vraag" at bounding box center [238, 196] width 225 height 16
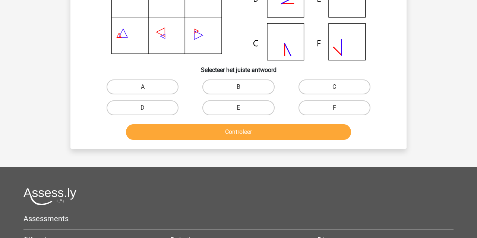
scroll to position [34, 0]
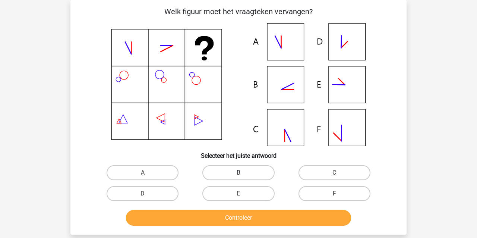
click at [234, 176] on label "B" at bounding box center [238, 172] width 72 height 15
click at [239, 176] on input "B" at bounding box center [241, 175] width 5 height 5
radio input "true"
click at [227, 216] on button "Controleer" at bounding box center [238, 218] width 225 height 16
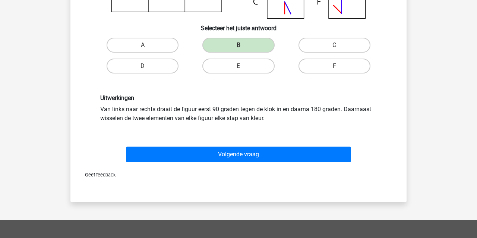
scroll to position [182, 0]
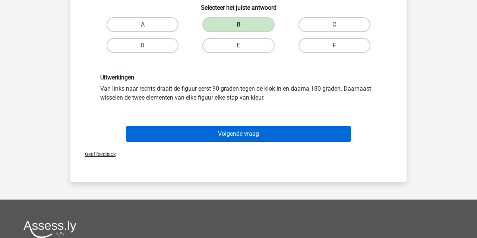
click at [207, 135] on button "Volgende vraag" at bounding box center [238, 134] width 225 height 16
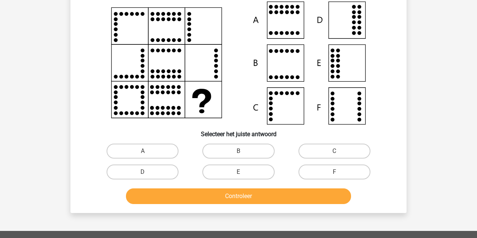
scroll to position [34, 0]
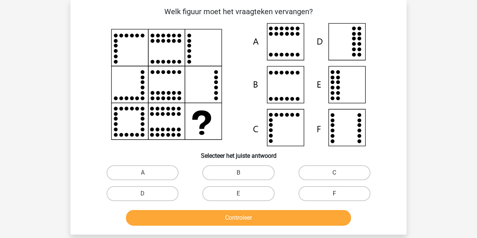
click at [340, 195] on label "F" at bounding box center [335, 193] width 72 height 15
click at [339, 195] on input "F" at bounding box center [336, 195] width 5 height 5
radio input "true"
click at [296, 217] on button "Controleer" at bounding box center [238, 218] width 225 height 16
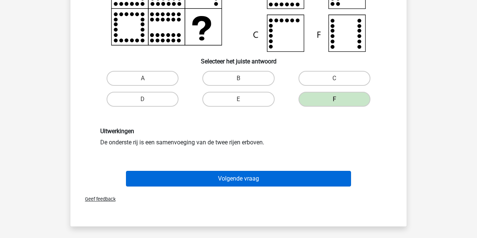
click at [245, 179] on button "Volgende vraag" at bounding box center [238, 179] width 225 height 16
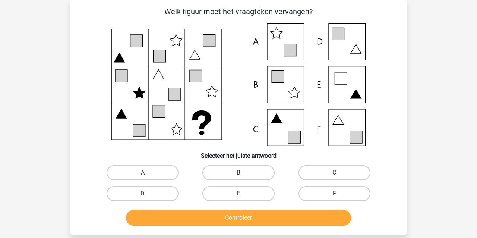
drag, startPoint x: 339, startPoint y: 197, endPoint x: 333, endPoint y: 201, distance: 7.4
click at [339, 197] on label "F" at bounding box center [335, 193] width 72 height 15
click at [339, 197] on input "F" at bounding box center [336, 195] width 5 height 5
radio input "true"
click at [314, 217] on button "Controleer" at bounding box center [238, 218] width 225 height 16
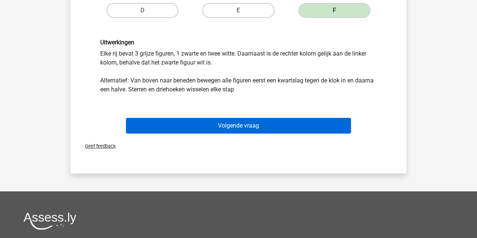
click at [180, 128] on button "Volgende vraag" at bounding box center [238, 126] width 225 height 16
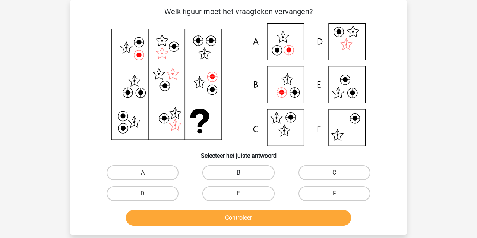
click at [246, 170] on label "B" at bounding box center [238, 172] width 72 height 15
click at [243, 173] on input "B" at bounding box center [241, 175] width 5 height 5
radio input "true"
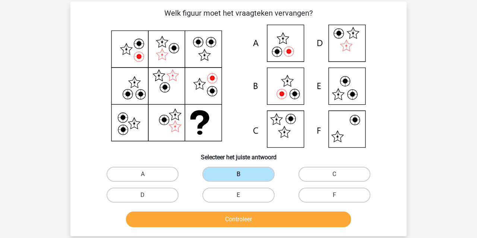
click at [247, 218] on button "Controleer" at bounding box center [238, 219] width 225 height 16
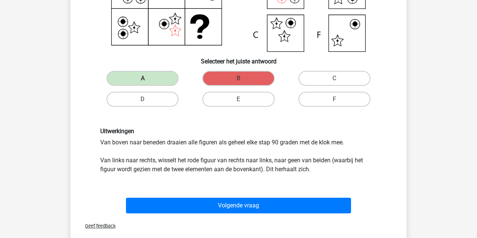
scroll to position [129, 0]
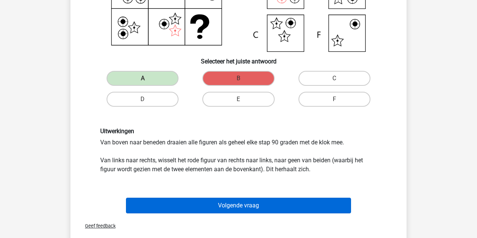
click at [213, 205] on button "Volgende vraag" at bounding box center [238, 206] width 225 height 16
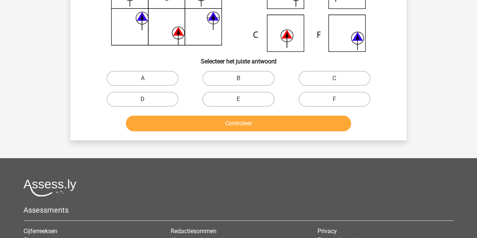
scroll to position [34, 0]
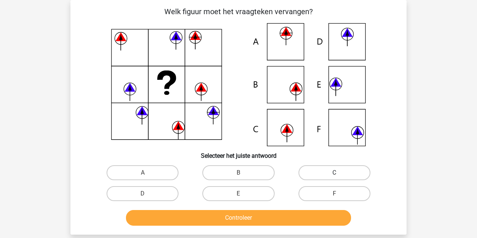
drag, startPoint x: 331, startPoint y: 173, endPoint x: 320, endPoint y: 180, distance: 13.0
click at [331, 173] on label "C" at bounding box center [335, 172] width 72 height 15
click at [334, 173] on input "C" at bounding box center [336, 175] width 5 height 5
radio input "true"
click at [299, 221] on button "Controleer" at bounding box center [238, 218] width 225 height 16
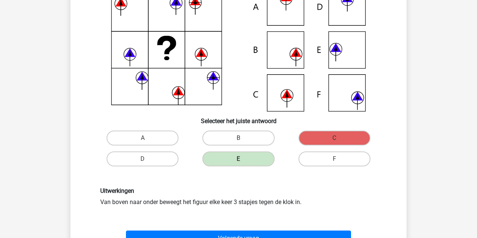
scroll to position [79, 0]
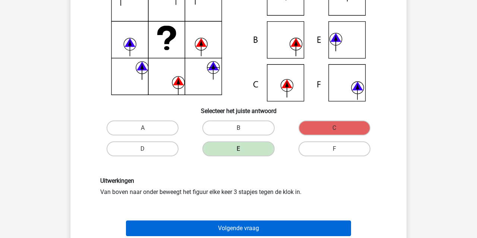
click at [256, 228] on button "Volgende vraag" at bounding box center [238, 228] width 225 height 16
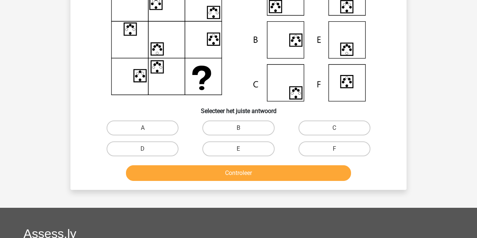
scroll to position [34, 0]
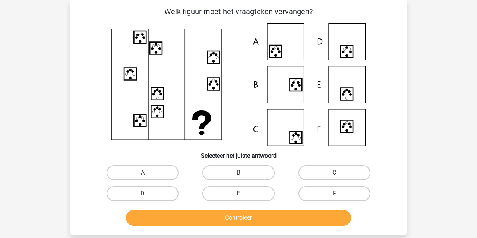
click at [221, 196] on label "E" at bounding box center [238, 193] width 72 height 15
click at [239, 196] on input "E" at bounding box center [241, 195] width 5 height 5
radio input "true"
click at [221, 218] on button "Controleer" at bounding box center [238, 218] width 225 height 16
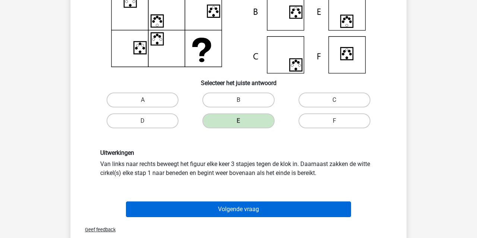
click at [224, 209] on button "Volgende vraag" at bounding box center [238, 209] width 225 height 16
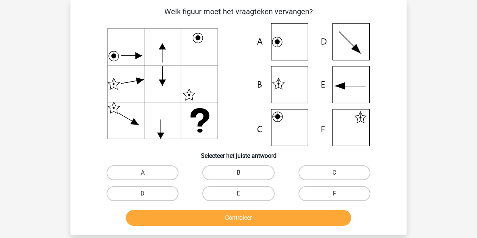
click at [248, 171] on label "B" at bounding box center [238, 172] width 72 height 15
click at [243, 173] on input "B" at bounding box center [241, 175] width 5 height 5
radio input "true"
click at [271, 216] on button "Controleer" at bounding box center [238, 218] width 225 height 16
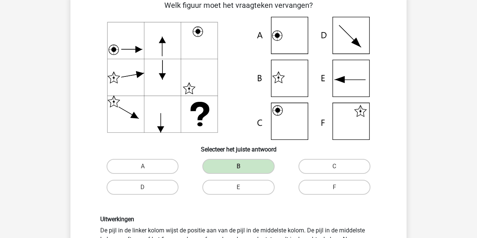
scroll to position [38, 0]
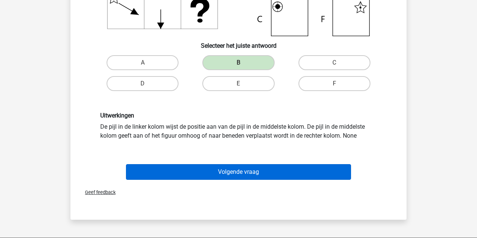
click at [197, 172] on button "Volgende vraag" at bounding box center [238, 172] width 225 height 16
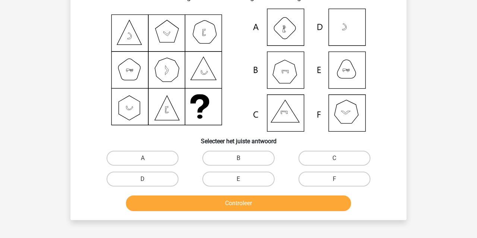
scroll to position [34, 0]
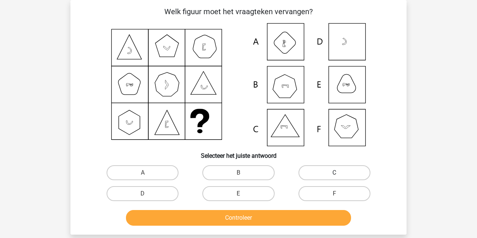
click at [330, 175] on label "C" at bounding box center [335, 172] width 72 height 15
click at [334, 175] on input "C" at bounding box center [336, 175] width 5 height 5
radio input "true"
click at [321, 215] on button "Controleer" at bounding box center [238, 218] width 225 height 16
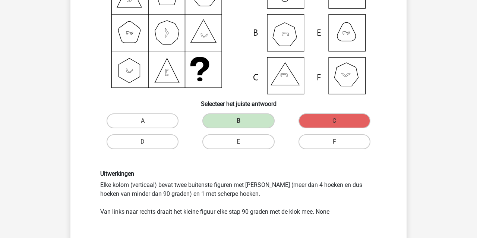
scroll to position [105, 0]
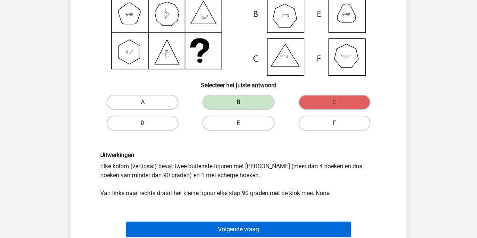
click at [238, 226] on button "Volgende vraag" at bounding box center [238, 229] width 225 height 16
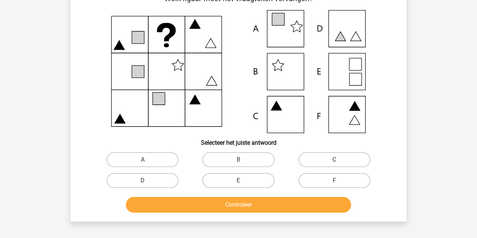
scroll to position [34, 0]
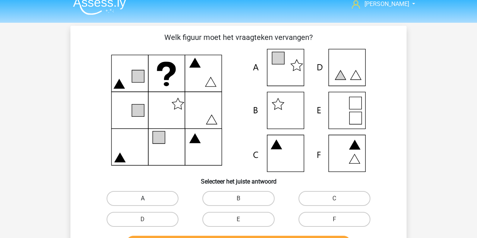
click at [117, 195] on label "A" at bounding box center [143, 198] width 72 height 15
click at [143, 198] on input "A" at bounding box center [145, 200] width 5 height 5
radio input "true"
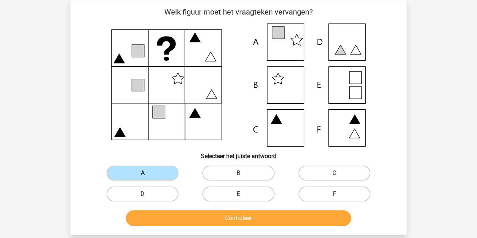
scroll to position [44, 0]
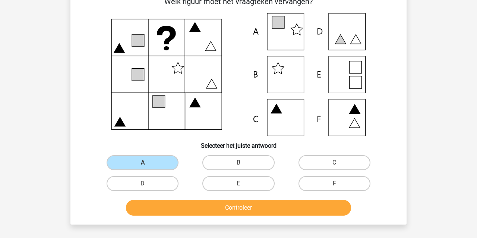
click at [155, 206] on button "Controleer" at bounding box center [238, 208] width 225 height 16
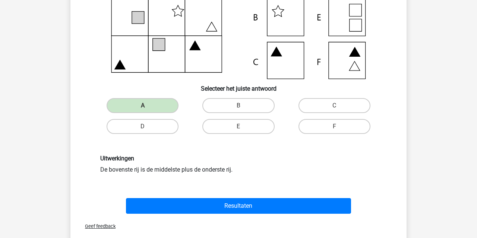
scroll to position [103, 0]
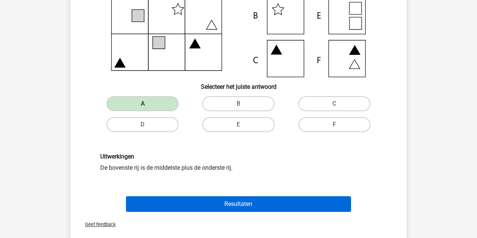
click at [139, 200] on button "Resultaten" at bounding box center [238, 204] width 225 height 16
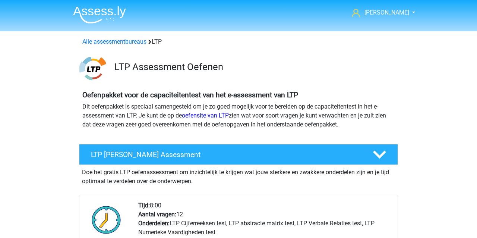
scroll to position [551, 0]
click at [98, 41] on link "Alle assessmentbureaus" at bounding box center [114, 41] width 64 height 7
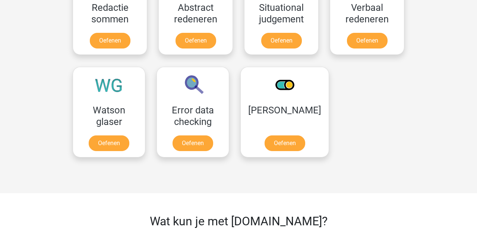
scroll to position [980, 0]
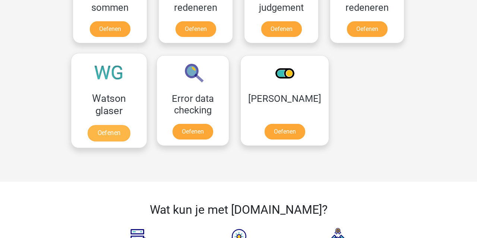
click at [99, 134] on link "Oefenen" at bounding box center [109, 133] width 42 height 16
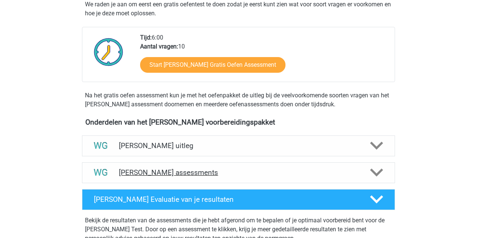
scroll to position [155, 0]
click at [152, 171] on h4 "Watson Glaser assessments" at bounding box center [238, 172] width 239 height 9
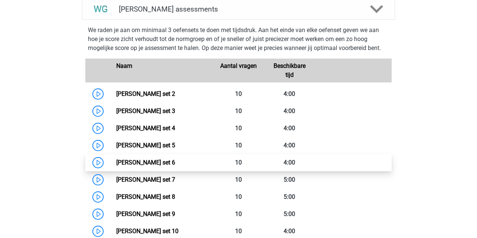
scroll to position [316, 0]
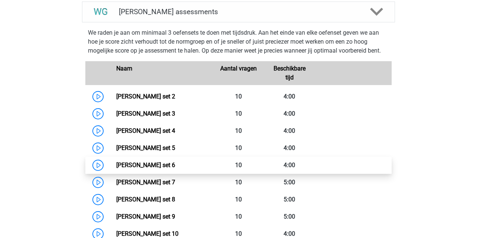
click at [143, 162] on link "Watson Glaser set 6" at bounding box center [145, 164] width 59 height 7
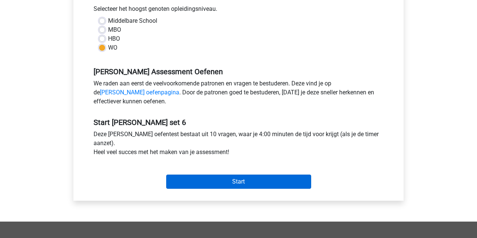
scroll to position [170, 0]
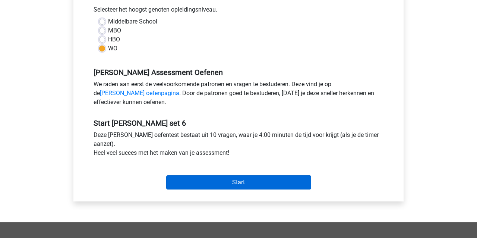
click at [215, 180] on input "Start" at bounding box center [238, 182] width 145 height 14
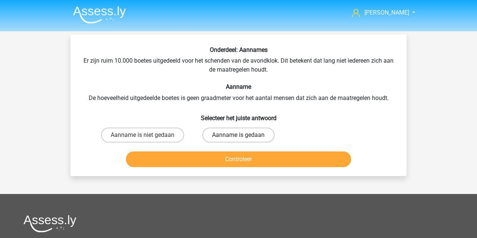
click at [249, 134] on label "Aanname is gedaan" at bounding box center [238, 134] width 72 height 15
click at [243, 135] on input "Aanname is gedaan" at bounding box center [241, 137] width 5 height 5
radio input "true"
click at [250, 157] on button "Controleer" at bounding box center [238, 159] width 225 height 16
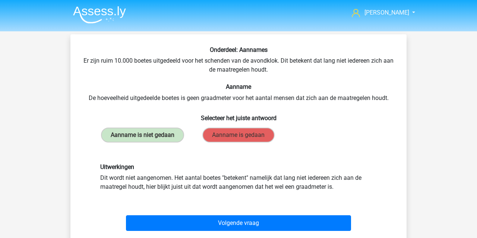
scroll to position [7, 0]
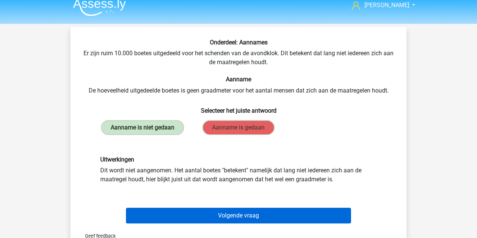
click at [207, 214] on button "Volgende vraag" at bounding box center [238, 216] width 225 height 16
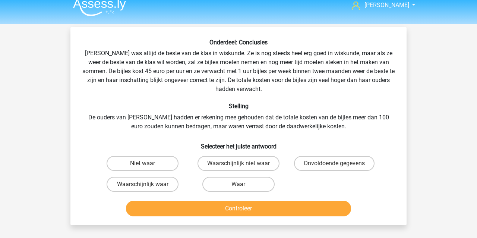
scroll to position [34, 0]
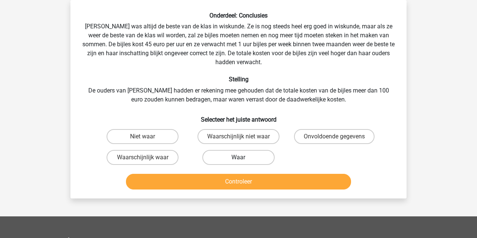
click at [223, 158] on label "Waar" at bounding box center [238, 157] width 72 height 15
click at [239, 158] on input "Waar" at bounding box center [241, 159] width 5 height 5
radio input "true"
click at [214, 183] on button "Controleer" at bounding box center [238, 182] width 225 height 16
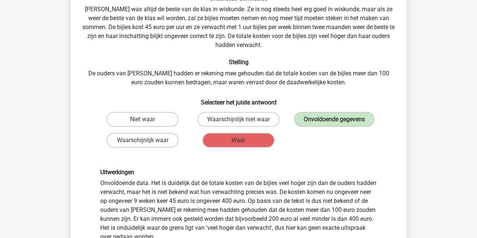
scroll to position [52, 0]
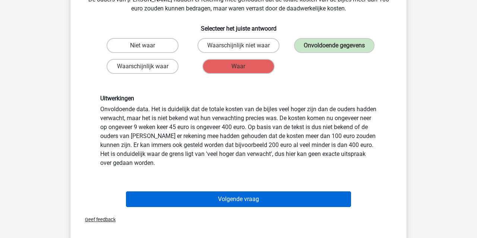
click at [192, 202] on button "Volgende vraag" at bounding box center [238, 199] width 225 height 16
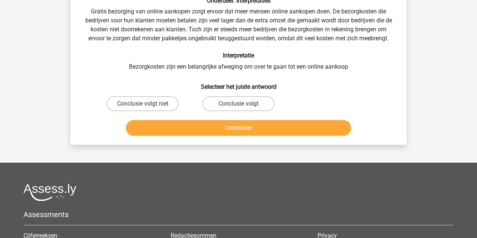
scroll to position [34, 0]
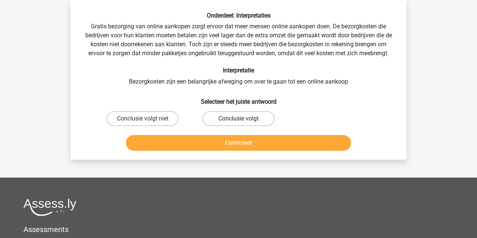
drag, startPoint x: 231, startPoint y: 118, endPoint x: 227, endPoint y: 119, distance: 3.8
click at [231, 118] on label "Conclusie volgt" at bounding box center [238, 118] width 72 height 15
click at [239, 119] on input "Conclusie volgt" at bounding box center [241, 121] width 5 height 5
radio input "true"
click at [204, 145] on button "Controleer" at bounding box center [238, 143] width 225 height 16
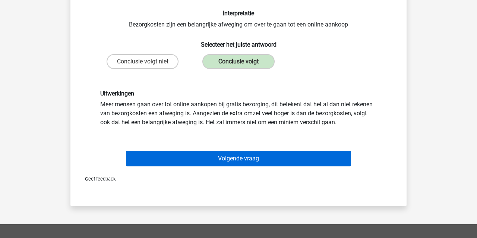
click at [196, 159] on button "Volgende vraag" at bounding box center [238, 159] width 225 height 16
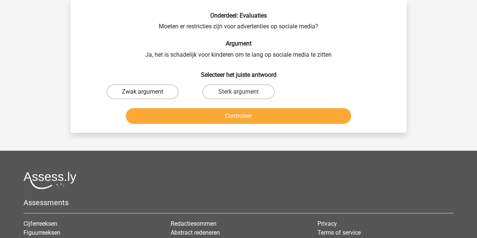
click at [145, 90] on label "Zwak argument" at bounding box center [143, 91] width 72 height 15
click at [145, 92] on input "Zwak argument" at bounding box center [145, 94] width 5 height 5
radio input "true"
drag, startPoint x: 160, startPoint y: 117, endPoint x: 166, endPoint y: 116, distance: 6.6
click at [160, 117] on button "Controleer" at bounding box center [238, 116] width 225 height 16
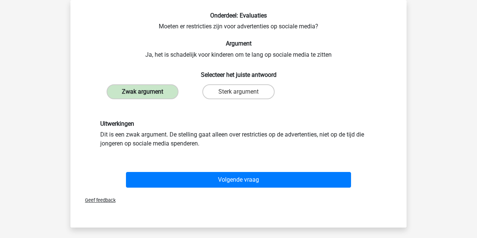
scroll to position [28, 0]
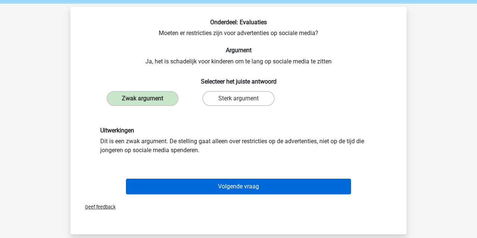
click at [194, 183] on button "Volgende vraag" at bounding box center [238, 187] width 225 height 16
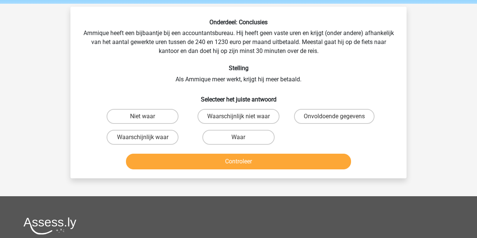
scroll to position [34, 0]
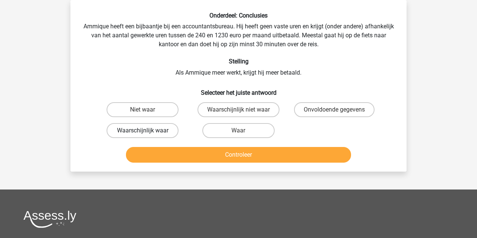
click at [132, 131] on label "Waarschijnlijk waar" at bounding box center [143, 130] width 72 height 15
click at [143, 131] on input "Waarschijnlijk waar" at bounding box center [145, 132] width 5 height 5
radio input "true"
click at [173, 156] on button "Controleer" at bounding box center [238, 155] width 225 height 16
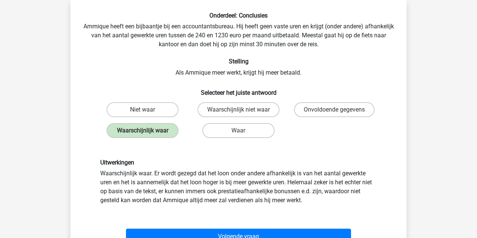
scroll to position [44, 0]
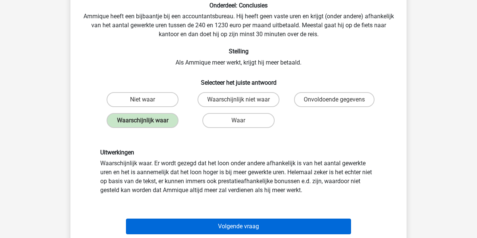
click at [197, 224] on button "Volgende vraag" at bounding box center [238, 226] width 225 height 16
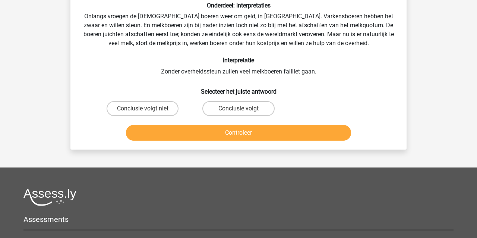
scroll to position [34, 0]
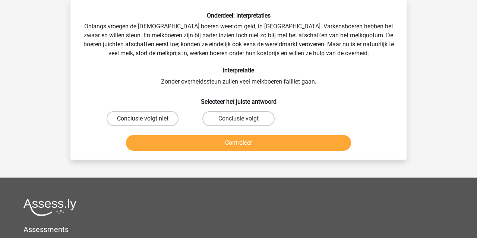
click at [136, 116] on label "Conclusie volgt niet" at bounding box center [143, 118] width 72 height 15
click at [143, 119] on input "Conclusie volgt niet" at bounding box center [145, 121] width 5 height 5
radio input "true"
click at [161, 142] on button "Controleer" at bounding box center [238, 143] width 225 height 16
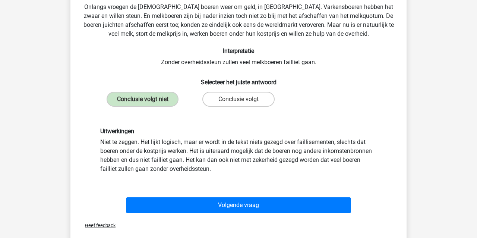
scroll to position [61, 0]
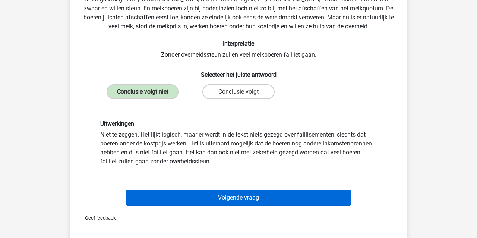
click at [186, 199] on button "Volgende vraag" at bounding box center [238, 198] width 225 height 16
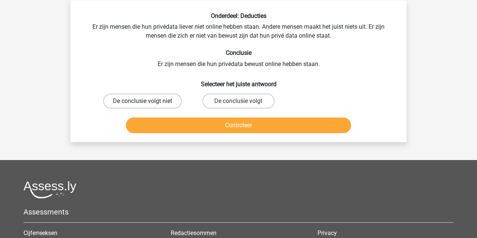
click at [129, 100] on label "De conclusie volgt niet" at bounding box center [142, 101] width 79 height 15
click at [143, 101] on input "De conclusie volgt niet" at bounding box center [145, 103] width 5 height 5
radio input "true"
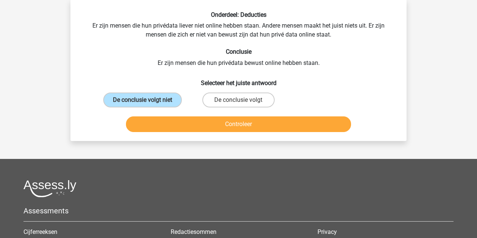
click at [167, 129] on button "Controleer" at bounding box center [238, 124] width 225 height 16
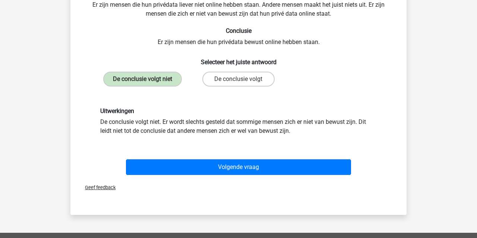
scroll to position [59, 0]
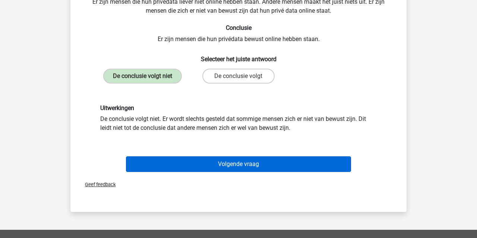
click at [172, 167] on button "Volgende vraag" at bounding box center [238, 164] width 225 height 16
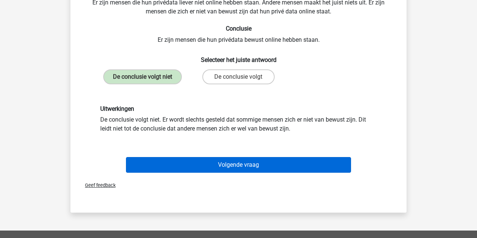
scroll to position [34, 0]
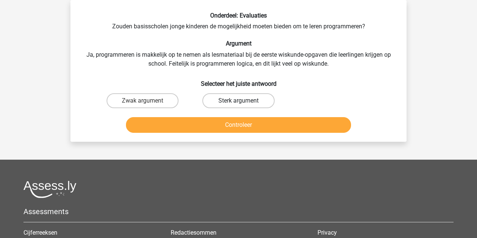
click at [228, 100] on label "Sterk argument" at bounding box center [238, 100] width 72 height 15
click at [239, 101] on input "Sterk argument" at bounding box center [241, 103] width 5 height 5
radio input "true"
click at [222, 126] on button "Controleer" at bounding box center [238, 125] width 225 height 16
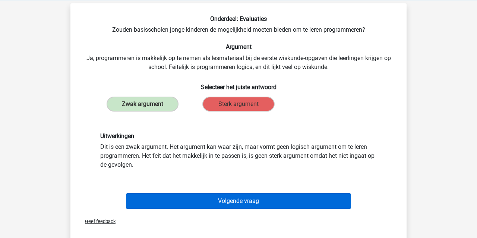
scroll to position [31, 0]
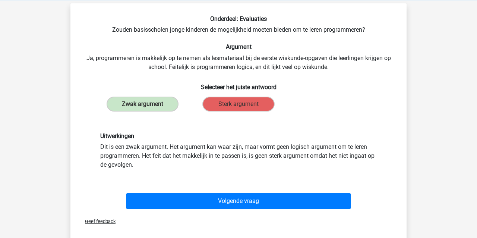
click at [170, 199] on button "Volgende vraag" at bounding box center [238, 201] width 225 height 16
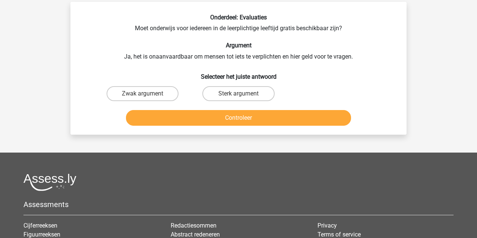
scroll to position [34, 0]
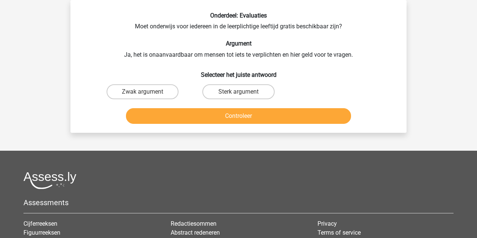
click at [242, 92] on div "Sterk argument" at bounding box center [238, 91] width 90 height 15
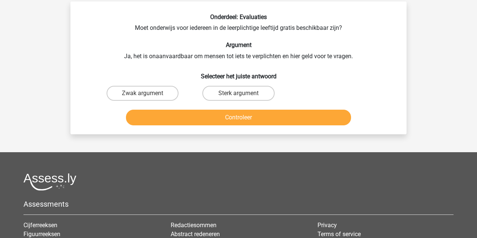
scroll to position [32, 0]
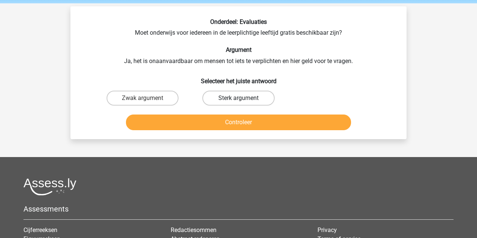
click at [239, 92] on label "Sterk argument" at bounding box center [238, 98] width 72 height 15
click at [239, 98] on input "Sterk argument" at bounding box center [241, 100] width 5 height 5
radio input "true"
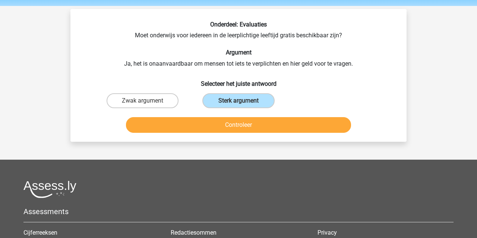
click at [221, 119] on button "Controleer" at bounding box center [238, 125] width 225 height 16
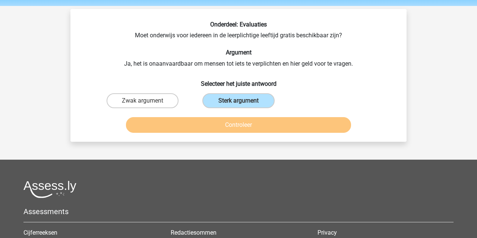
scroll to position [26, 0]
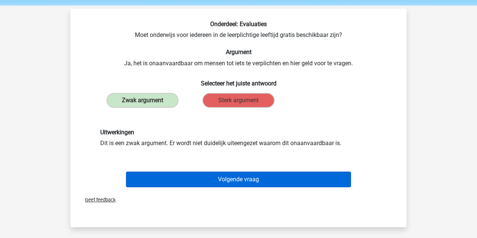
click at [188, 176] on button "Volgende vraag" at bounding box center [238, 179] width 225 height 16
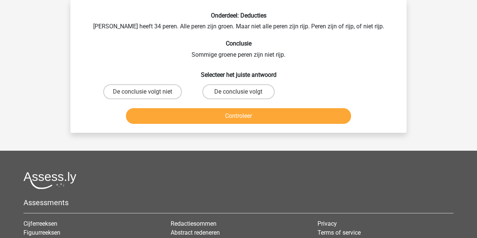
scroll to position [34, 0]
click at [229, 91] on label "De conclusie volgt" at bounding box center [238, 91] width 72 height 15
click at [239, 92] on input "De conclusie volgt" at bounding box center [241, 94] width 5 height 5
radio input "true"
click at [211, 113] on button "Controleer" at bounding box center [238, 116] width 225 height 16
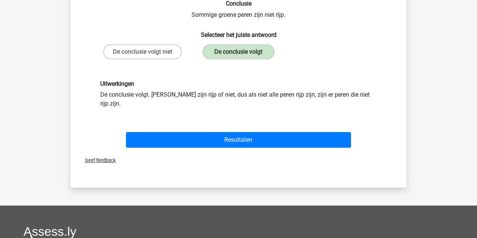
scroll to position [75, 0]
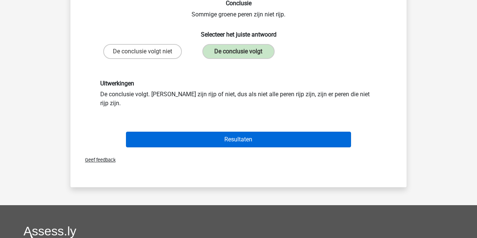
click at [200, 132] on button "Resultaten" at bounding box center [238, 140] width 225 height 16
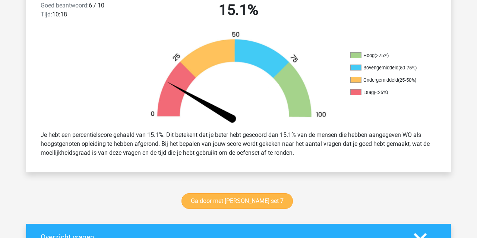
scroll to position [206, 0]
click at [247, 197] on link "Ga door met watson glaser set 7" at bounding box center [237, 201] width 111 height 16
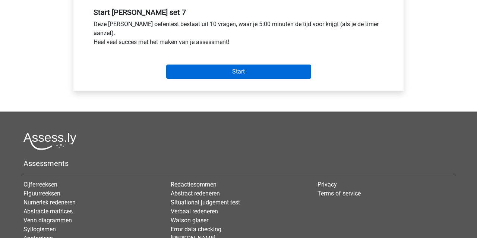
scroll to position [280, 0]
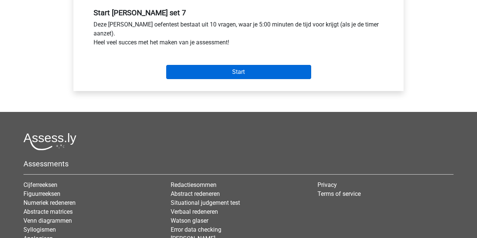
click at [230, 71] on input "Start" at bounding box center [238, 72] width 145 height 14
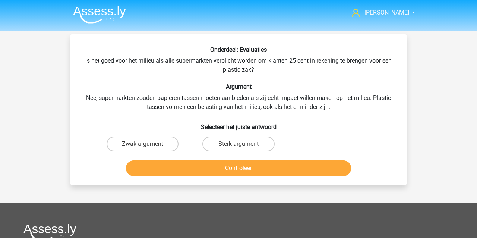
drag, startPoint x: 247, startPoint y: 148, endPoint x: 242, endPoint y: 154, distance: 8.5
click at [247, 148] on label "Sterk argument" at bounding box center [238, 143] width 72 height 15
click at [243, 148] on input "Sterk argument" at bounding box center [241, 146] width 5 height 5
radio input "true"
click at [231, 164] on button "Controleer" at bounding box center [238, 168] width 225 height 16
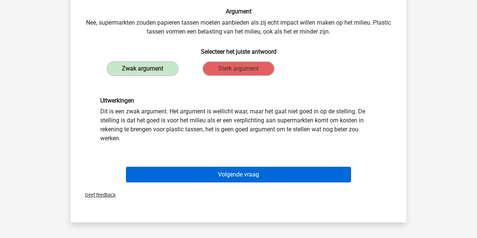
click at [177, 172] on button "Volgende vraag" at bounding box center [238, 175] width 225 height 16
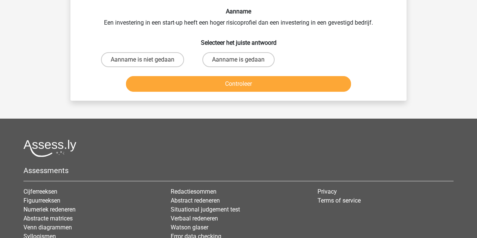
scroll to position [34, 0]
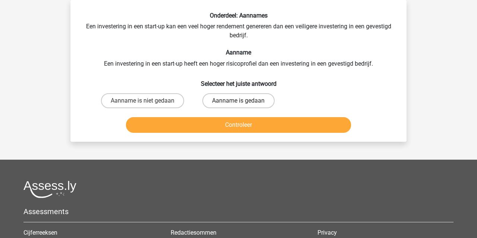
drag, startPoint x: 220, startPoint y: 99, endPoint x: 207, endPoint y: 107, distance: 15.3
click at [220, 99] on label "Aanname is gedaan" at bounding box center [238, 100] width 72 height 15
click at [239, 101] on input "Aanname is gedaan" at bounding box center [241, 103] width 5 height 5
radio input "true"
click at [192, 126] on button "Controleer" at bounding box center [238, 125] width 225 height 16
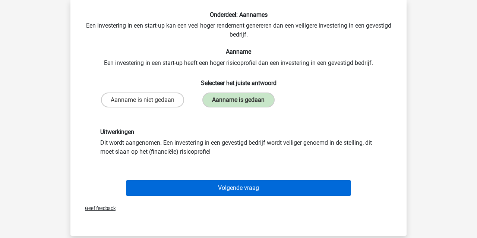
click at [255, 186] on button "Volgende vraag" at bounding box center [238, 188] width 225 height 16
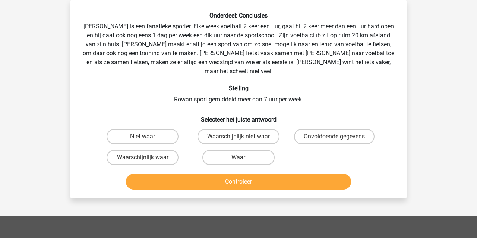
click at [146, 157] on input "Waarschijnlijk waar" at bounding box center [145, 159] width 5 height 5
radio input "true"
click at [151, 174] on button "Controleer" at bounding box center [238, 182] width 225 height 16
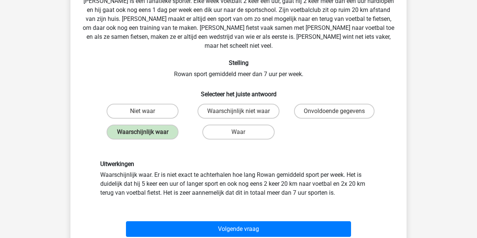
scroll to position [69, 0]
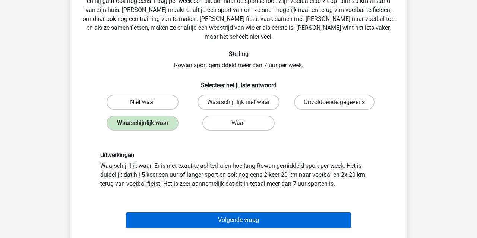
click at [183, 212] on button "Volgende vraag" at bounding box center [238, 220] width 225 height 16
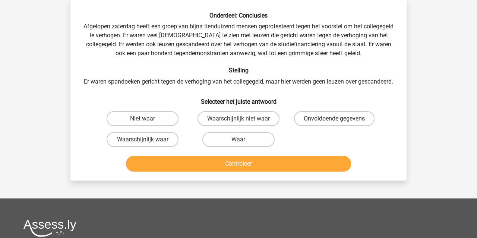
drag, startPoint x: 343, startPoint y: 124, endPoint x: 331, endPoint y: 131, distance: 13.2
click at [343, 124] on label "Onvoldoende gegevens" at bounding box center [334, 118] width 81 height 15
click at [339, 123] on input "Onvoldoende gegevens" at bounding box center [336, 121] width 5 height 5
radio input "true"
click at [284, 171] on button "Controleer" at bounding box center [238, 164] width 225 height 16
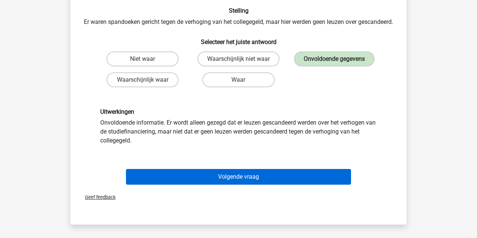
click at [234, 184] on button "Volgende vraag" at bounding box center [238, 177] width 225 height 16
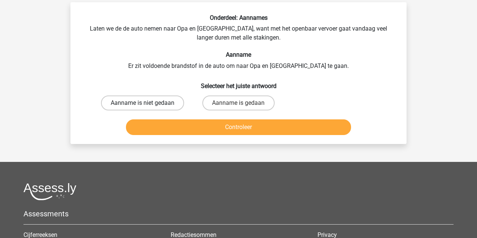
click at [133, 99] on label "Aanname is niet gedaan" at bounding box center [142, 102] width 83 height 15
click at [143, 103] on input "Aanname is niet gedaan" at bounding box center [145, 105] width 5 height 5
radio input "true"
click at [143, 129] on button "Controleer" at bounding box center [238, 127] width 225 height 16
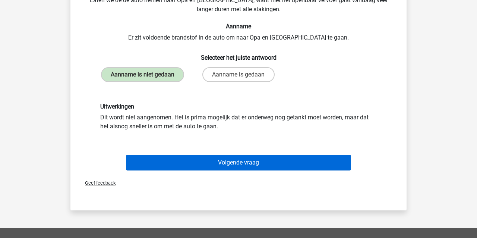
click at [157, 161] on button "Volgende vraag" at bounding box center [238, 163] width 225 height 16
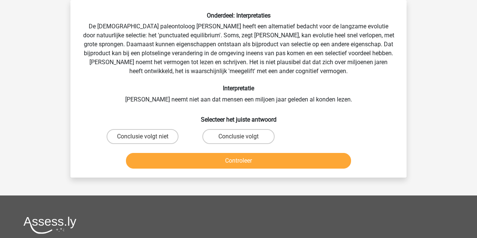
click at [241, 137] on input "Conclusie volgt" at bounding box center [241, 138] width 5 height 5
radio input "true"
click at [229, 161] on button "Controleer" at bounding box center [238, 161] width 225 height 16
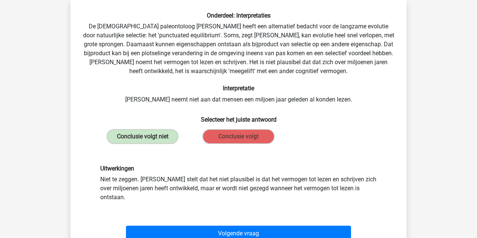
scroll to position [34, 0]
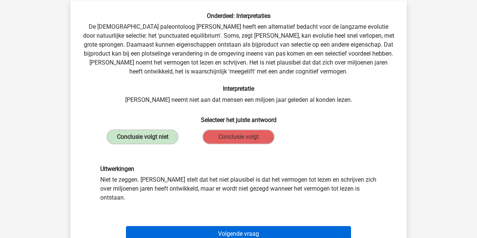
click at [158, 226] on button "Volgende vraag" at bounding box center [238, 234] width 225 height 16
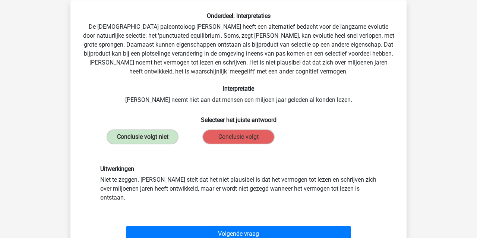
scroll to position [34, 0]
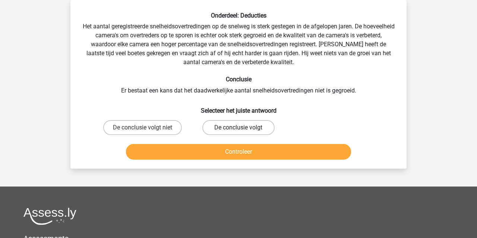
click at [221, 126] on label "De conclusie volgt" at bounding box center [238, 127] width 72 height 15
click at [239, 127] on input "De conclusie volgt" at bounding box center [241, 129] width 5 height 5
radio input "true"
click at [209, 152] on button "Controleer" at bounding box center [238, 152] width 225 height 16
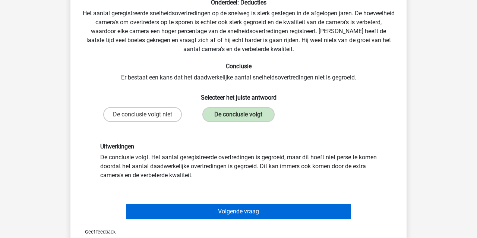
click at [222, 210] on button "Volgende vraag" at bounding box center [238, 212] width 225 height 16
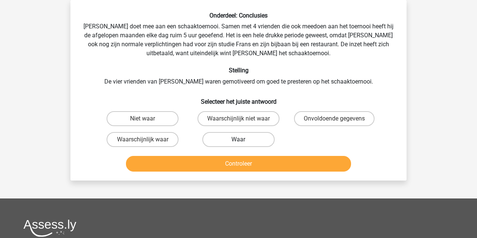
click at [227, 137] on label "Waar" at bounding box center [238, 139] width 72 height 15
click at [239, 139] on input "Waar" at bounding box center [241, 141] width 5 height 5
radio input "true"
click at [220, 166] on button "Controleer" at bounding box center [238, 164] width 225 height 16
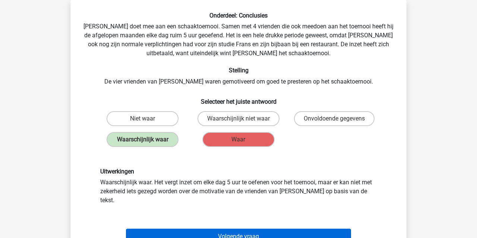
click at [200, 230] on button "Volgende vraag" at bounding box center [238, 236] width 225 height 16
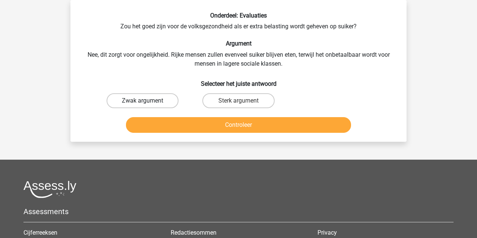
click at [150, 100] on label "Zwak argument" at bounding box center [143, 100] width 72 height 15
click at [148, 101] on input "Zwak argument" at bounding box center [145, 103] width 5 height 5
radio input "true"
click at [154, 122] on button "Controleer" at bounding box center [238, 125] width 225 height 16
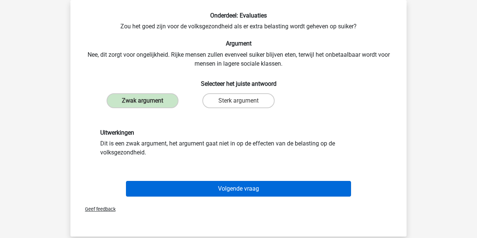
click at [203, 193] on button "Volgende vraag" at bounding box center [238, 189] width 225 height 16
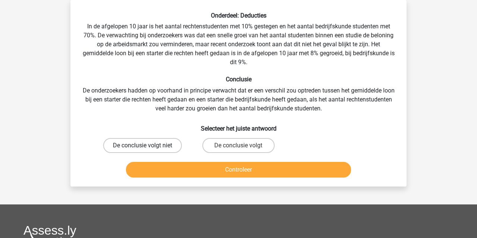
click at [160, 146] on label "De conclusie volgt niet" at bounding box center [142, 145] width 79 height 15
click at [148, 146] on input "De conclusie volgt niet" at bounding box center [145, 147] width 5 height 5
radio input "true"
click at [170, 170] on button "Controleer" at bounding box center [238, 170] width 225 height 16
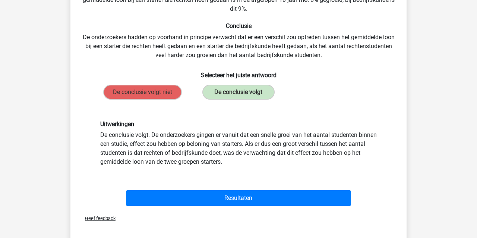
scroll to position [98, 0]
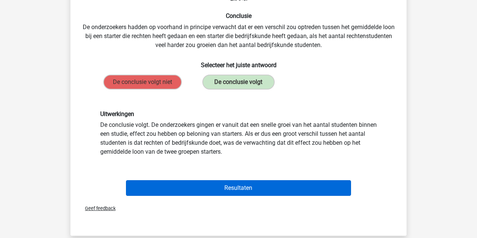
click at [175, 187] on button "Resultaten" at bounding box center [238, 188] width 225 height 16
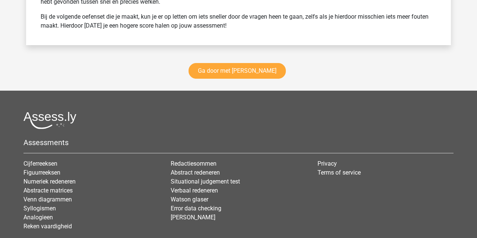
scroll to position [1077, 0]
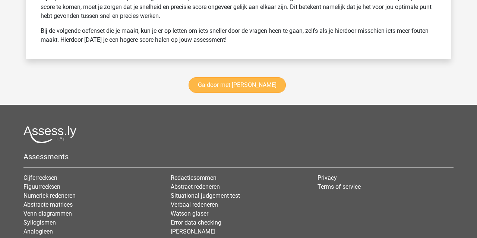
click at [222, 83] on link "Ga door met [PERSON_NAME]" at bounding box center [237, 85] width 97 height 16
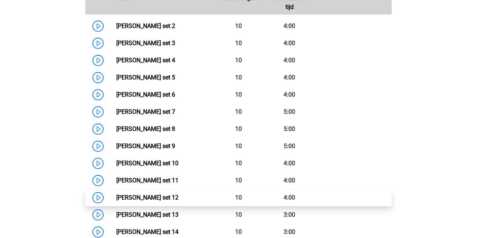
scroll to position [385, 0]
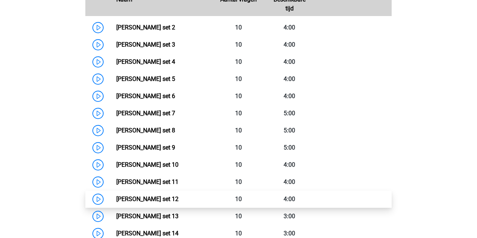
click at [160, 199] on link "[PERSON_NAME] set 12" at bounding box center [147, 198] width 62 height 7
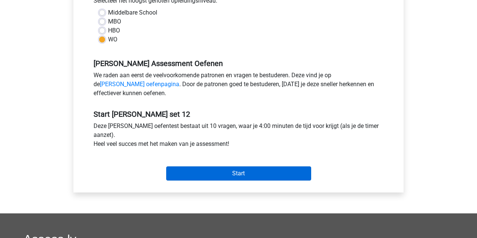
scroll to position [178, 0]
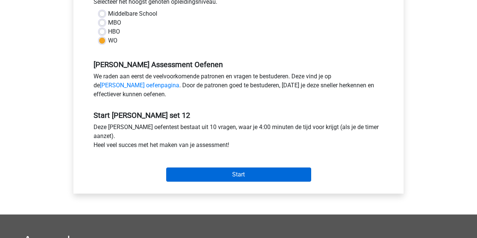
click at [207, 174] on input "Start" at bounding box center [238, 174] width 145 height 14
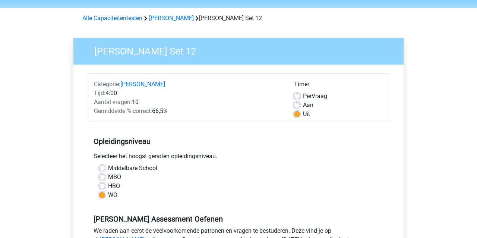
scroll to position [20, 0]
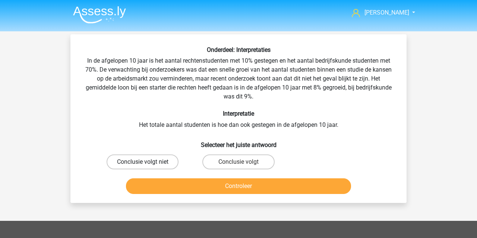
click at [133, 163] on label "Conclusie volgt niet" at bounding box center [143, 161] width 72 height 15
click at [143, 163] on input "Conclusie volgt niet" at bounding box center [145, 164] width 5 height 5
radio input "true"
click at [155, 184] on button "Controleer" at bounding box center [238, 186] width 225 height 16
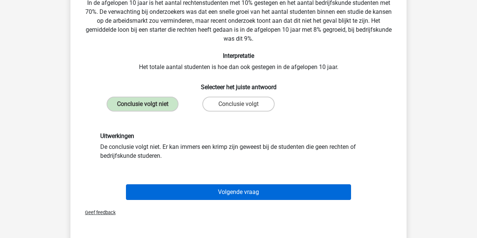
click at [185, 195] on button "Volgende vraag" at bounding box center [238, 192] width 225 height 16
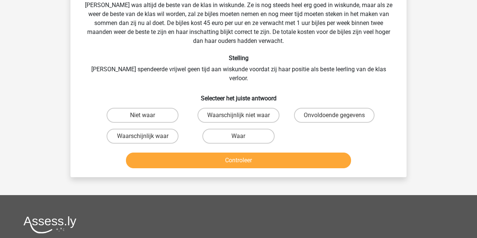
scroll to position [34, 0]
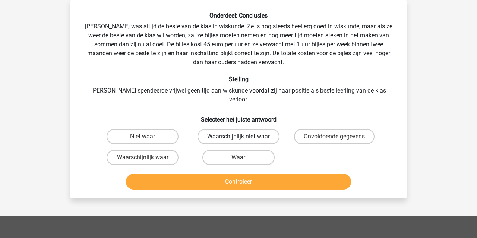
click at [219, 129] on label "Waarschijnlijk niet waar" at bounding box center [239, 136] width 82 height 15
click at [239, 136] on input "Waarschijnlijk niet waar" at bounding box center [241, 138] width 5 height 5
radio input "true"
click at [222, 174] on button "Controleer" at bounding box center [238, 182] width 225 height 16
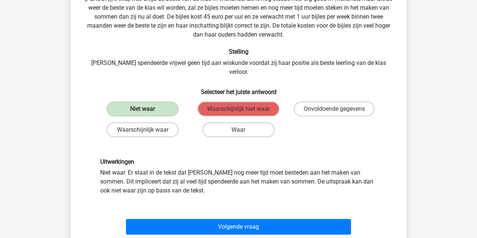
scroll to position [63, 0]
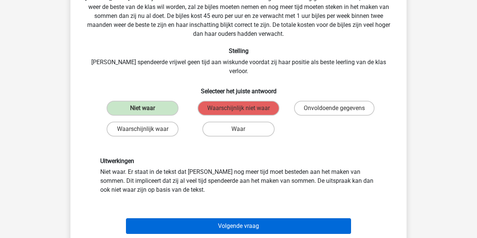
click at [209, 218] on button "Volgende vraag" at bounding box center [238, 226] width 225 height 16
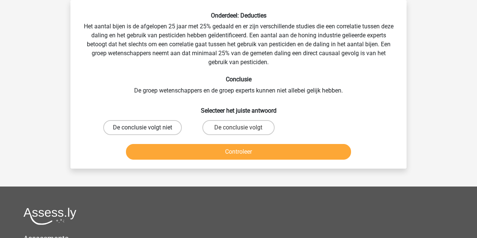
click at [160, 127] on label "De conclusie volgt niet" at bounding box center [142, 127] width 79 height 15
click at [148, 127] on input "De conclusie volgt niet" at bounding box center [145, 129] width 5 height 5
radio input "true"
click at [177, 155] on button "Controleer" at bounding box center [238, 152] width 225 height 16
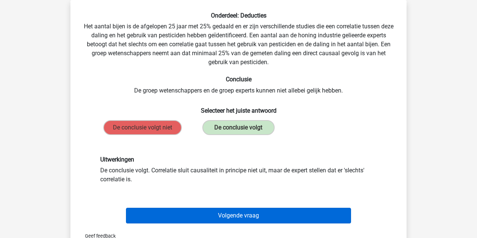
click at [222, 217] on button "Volgende vraag" at bounding box center [238, 216] width 225 height 16
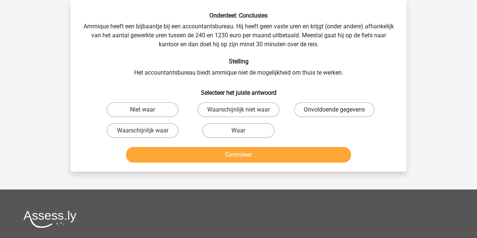
click at [348, 110] on label "Onvoldoende gegevens" at bounding box center [334, 109] width 81 height 15
click at [339, 110] on input "Onvoldoende gegevens" at bounding box center [336, 112] width 5 height 5
radio input "true"
click at [294, 160] on button "Controleer" at bounding box center [238, 155] width 225 height 16
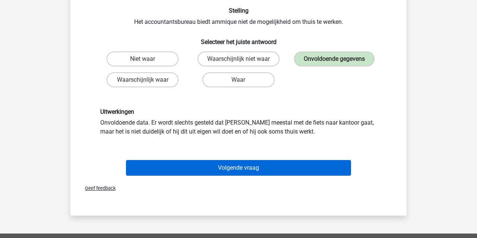
click at [271, 171] on button "Volgende vraag" at bounding box center [238, 168] width 225 height 16
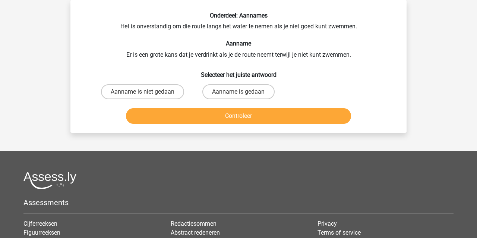
drag, startPoint x: 160, startPoint y: 91, endPoint x: 154, endPoint y: 103, distance: 13.0
click at [160, 92] on label "Aanname is niet gedaan" at bounding box center [142, 91] width 83 height 15
click at [148, 92] on input "Aanname is niet gedaan" at bounding box center [145, 94] width 5 height 5
radio input "true"
click at [154, 116] on button "Controleer" at bounding box center [238, 116] width 225 height 16
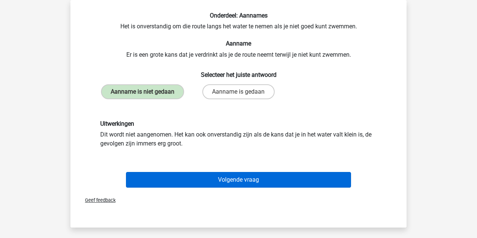
click at [181, 180] on button "Volgende vraag" at bounding box center [238, 180] width 225 height 16
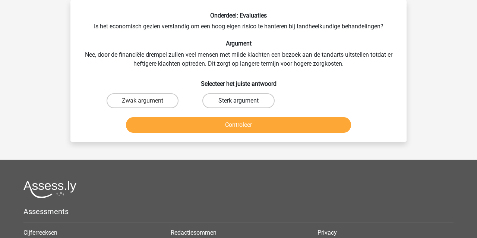
click at [237, 100] on label "Sterk argument" at bounding box center [238, 100] width 72 height 15
click at [239, 101] on input "Sterk argument" at bounding box center [241, 103] width 5 height 5
radio input "true"
click at [232, 125] on button "Controleer" at bounding box center [238, 125] width 225 height 16
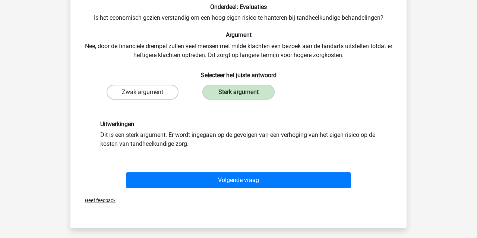
scroll to position [43, 0]
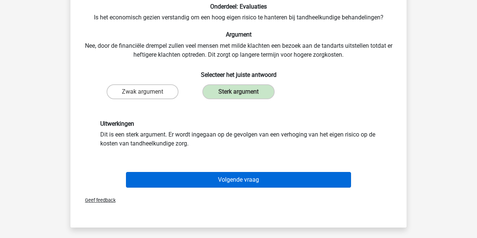
click at [240, 182] on button "Volgende vraag" at bounding box center [238, 180] width 225 height 16
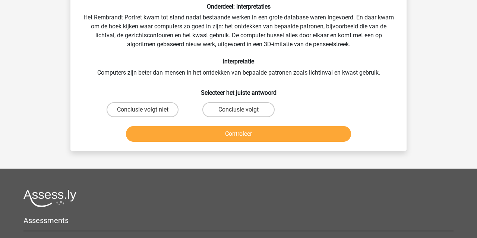
scroll to position [34, 0]
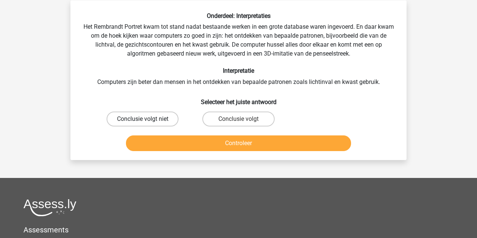
click at [162, 120] on label "Conclusie volgt niet" at bounding box center [143, 118] width 72 height 15
click at [148, 120] on input "Conclusie volgt niet" at bounding box center [145, 121] width 5 height 5
radio input "true"
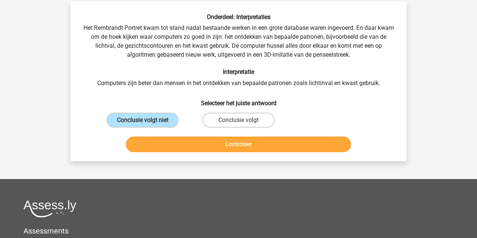
click at [166, 148] on button "Controleer" at bounding box center [238, 144] width 225 height 16
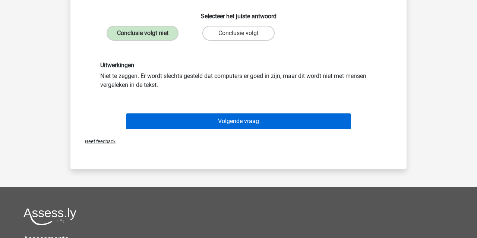
click at [173, 125] on button "Volgende vraag" at bounding box center [238, 121] width 225 height 16
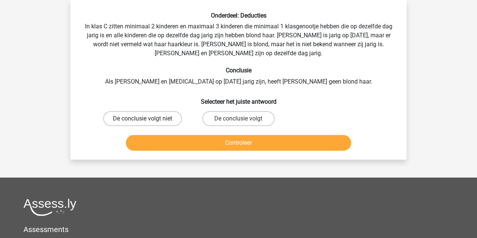
click at [127, 118] on label "De conclusie volgt niet" at bounding box center [142, 118] width 79 height 15
click at [143, 119] on input "De conclusie volgt niet" at bounding box center [145, 121] width 5 height 5
radio input "true"
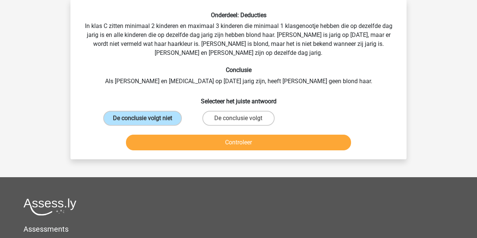
click at [152, 145] on button "Controleer" at bounding box center [238, 143] width 225 height 16
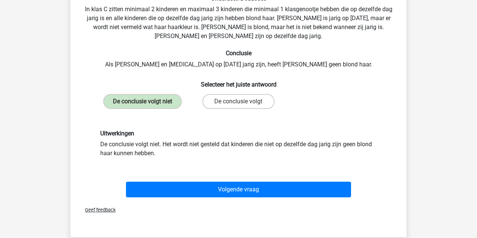
click at [246, 196] on button "Volgende vraag" at bounding box center [238, 190] width 225 height 16
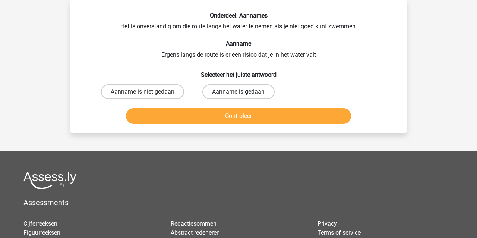
click at [226, 88] on label "Aanname is gedaan" at bounding box center [238, 91] width 72 height 15
click at [239, 92] on input "Aanname is gedaan" at bounding box center [241, 94] width 5 height 5
radio input "true"
click at [228, 114] on button "Controleer" at bounding box center [238, 116] width 225 height 16
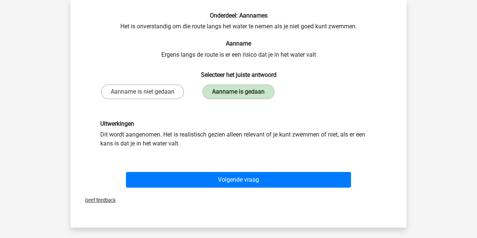
scroll to position [44, 0]
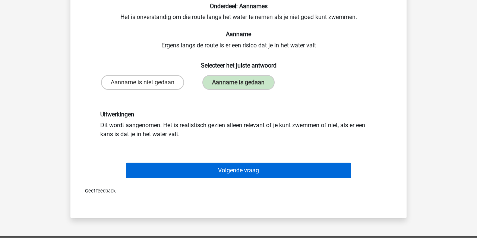
click at [262, 171] on button "Volgende vraag" at bounding box center [238, 171] width 225 height 16
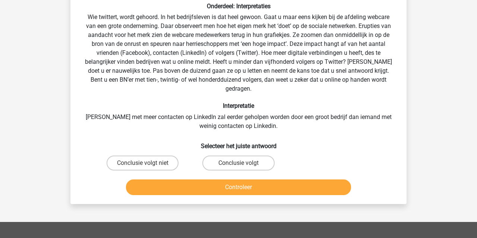
scroll to position [34, 0]
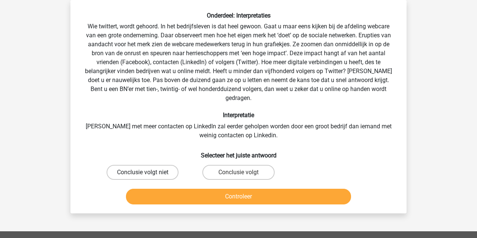
click at [164, 165] on label "Conclusie volgt niet" at bounding box center [143, 172] width 72 height 15
click at [148, 172] on input "Conclusie volgt niet" at bounding box center [145, 174] width 5 height 5
radio input "true"
click at [192, 193] on button "Controleer" at bounding box center [238, 197] width 225 height 16
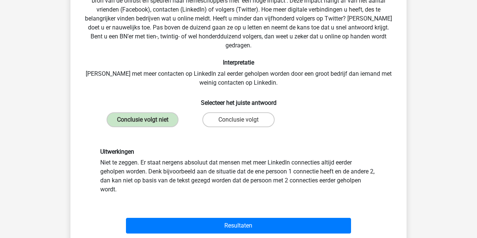
scroll to position [88, 0]
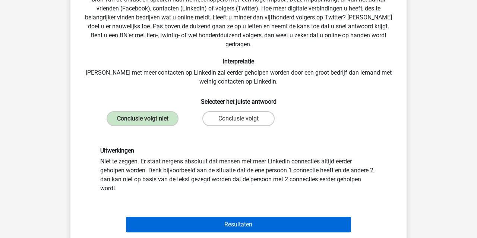
click at [180, 220] on button "Resultaten" at bounding box center [238, 225] width 225 height 16
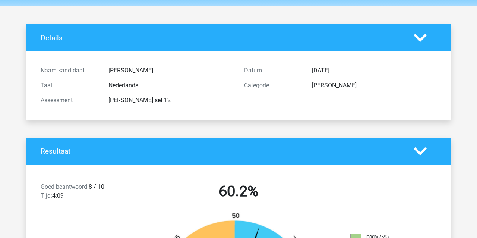
scroll to position [66, 0]
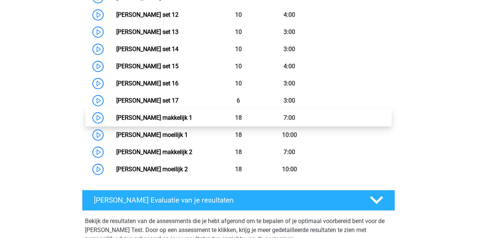
scroll to position [570, 0]
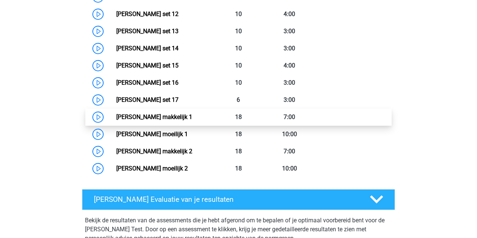
click at [186, 116] on link "[PERSON_NAME] makkelijk 1" at bounding box center [154, 116] width 76 height 7
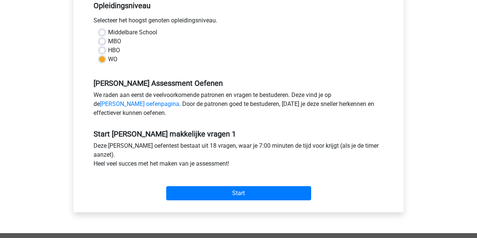
scroll to position [161, 0]
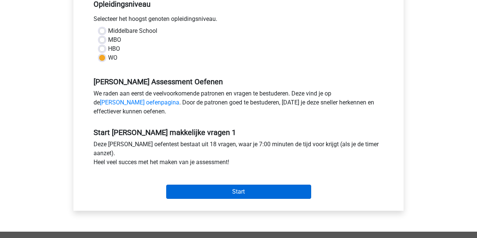
click at [205, 192] on input "Start" at bounding box center [238, 191] width 145 height 14
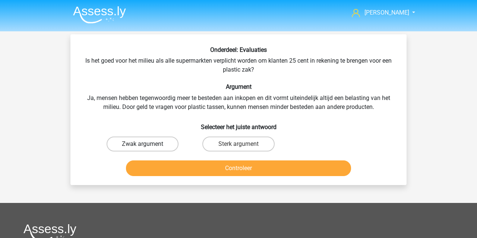
drag, startPoint x: 117, startPoint y: 145, endPoint x: 121, endPoint y: 147, distance: 4.5
click at [117, 145] on label "Zwak argument" at bounding box center [143, 143] width 72 height 15
click at [143, 145] on input "Zwak argument" at bounding box center [145, 146] width 5 height 5
radio input "true"
click at [154, 168] on button "Controleer" at bounding box center [238, 168] width 225 height 16
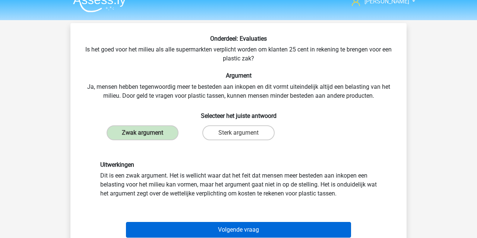
scroll to position [12, 0]
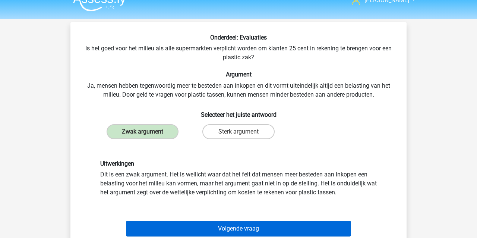
click at [187, 228] on button "Volgende vraag" at bounding box center [238, 229] width 225 height 16
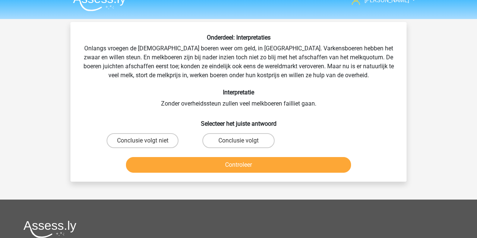
scroll to position [34, 0]
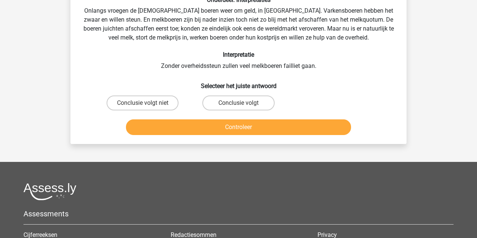
click at [143, 104] on div "Conclusie volgt niet" at bounding box center [143, 102] width 90 height 15
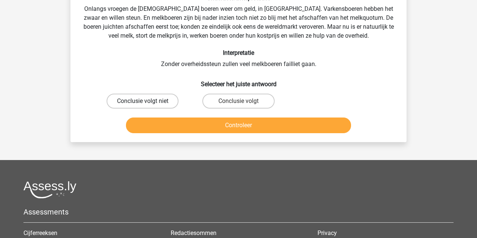
scroll to position [48, 0]
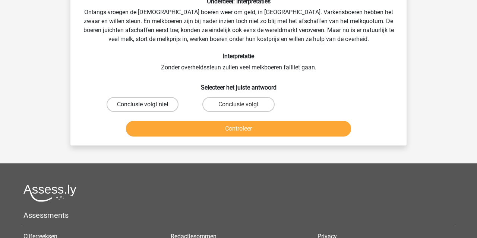
click at [146, 98] on label "Conclusie volgt niet" at bounding box center [143, 104] width 72 height 15
click at [146, 104] on input "Conclusie volgt niet" at bounding box center [145, 106] width 5 height 5
radio input "true"
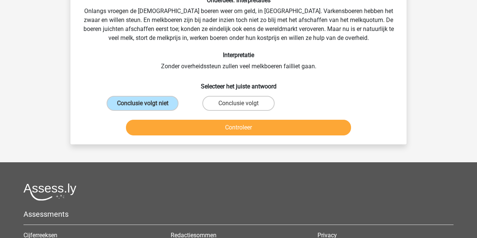
scroll to position [50, 0]
click at [154, 124] on button "Controleer" at bounding box center [238, 128] width 225 height 16
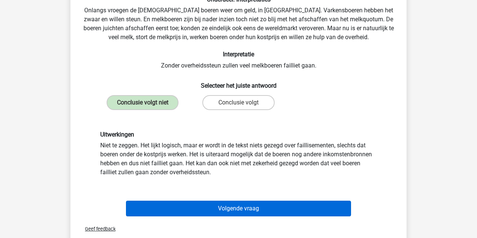
click at [189, 204] on button "Volgende vraag" at bounding box center [238, 209] width 225 height 16
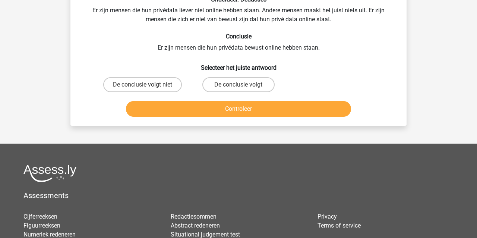
scroll to position [34, 0]
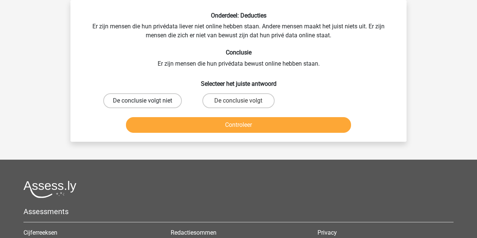
click at [136, 103] on label "De conclusie volgt niet" at bounding box center [142, 100] width 79 height 15
click at [143, 103] on input "De conclusie volgt niet" at bounding box center [145, 103] width 5 height 5
radio input "true"
click at [148, 126] on button "Controleer" at bounding box center [238, 125] width 225 height 16
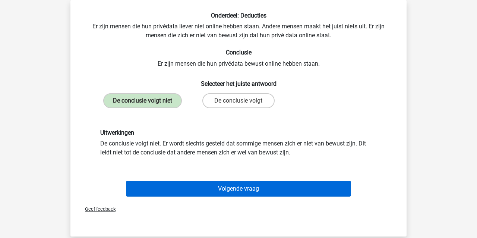
click at [208, 187] on button "Volgende vraag" at bounding box center [238, 189] width 225 height 16
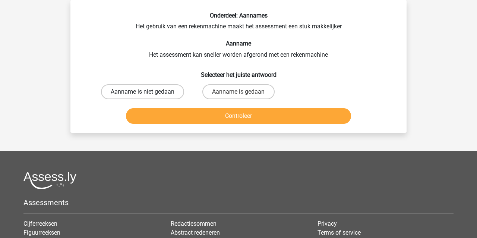
click at [130, 93] on label "Aanname is niet gedaan" at bounding box center [142, 91] width 83 height 15
click at [143, 93] on input "Aanname is niet gedaan" at bounding box center [145, 94] width 5 height 5
radio input "true"
click at [143, 116] on button "Controleer" at bounding box center [238, 116] width 225 height 16
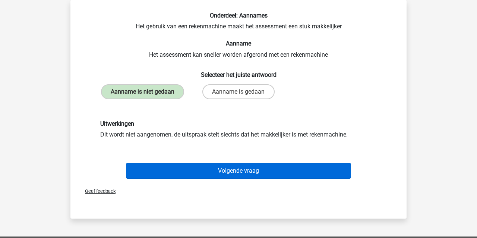
click at [192, 170] on button "Volgende vraag" at bounding box center [238, 171] width 225 height 16
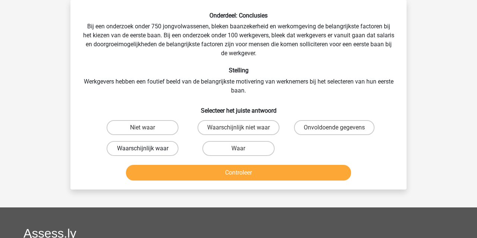
click at [146, 146] on label "Waarschijnlijk waar" at bounding box center [143, 148] width 72 height 15
click at [146, 148] on input "Waarschijnlijk waar" at bounding box center [145, 150] width 5 height 5
radio input "true"
click at [178, 169] on button "Controleer" at bounding box center [238, 173] width 225 height 16
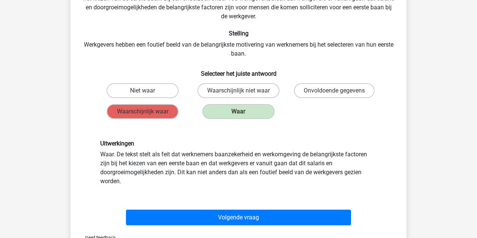
scroll to position [73, 0]
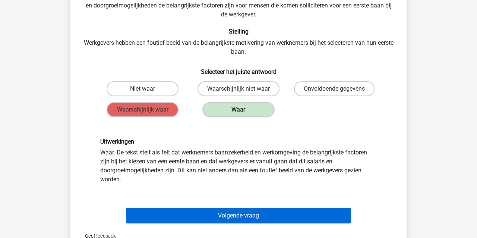
click at [202, 216] on button "Volgende vraag" at bounding box center [238, 216] width 225 height 16
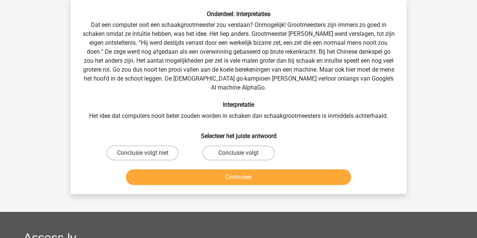
scroll to position [34, 0]
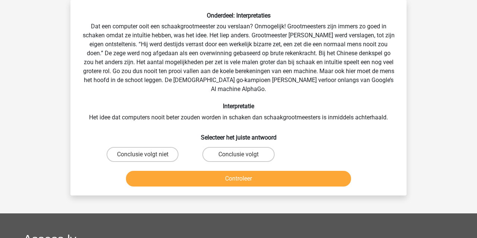
drag, startPoint x: 233, startPoint y: 146, endPoint x: 230, endPoint y: 156, distance: 10.1
click at [233, 147] on label "Conclusie volgt" at bounding box center [238, 154] width 72 height 15
click at [239, 154] on input "Conclusie volgt" at bounding box center [241, 156] width 5 height 5
radio input "true"
click at [225, 171] on button "Controleer" at bounding box center [238, 179] width 225 height 16
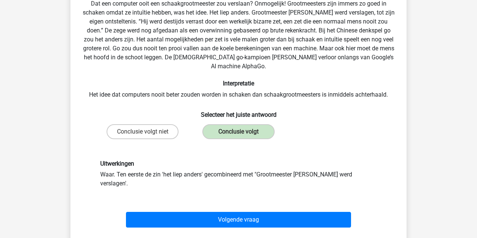
scroll to position [52, 0]
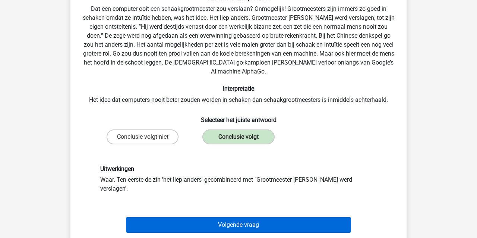
click at [176, 217] on button "Volgende vraag" at bounding box center [238, 225] width 225 height 16
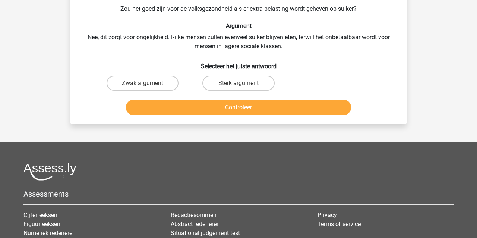
scroll to position [34, 0]
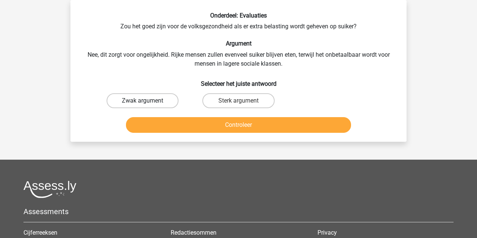
click at [154, 98] on label "Zwak argument" at bounding box center [143, 100] width 72 height 15
click at [148, 101] on input "Zwak argument" at bounding box center [145, 103] width 5 height 5
radio input "true"
click at [161, 125] on button "Controleer" at bounding box center [238, 125] width 225 height 16
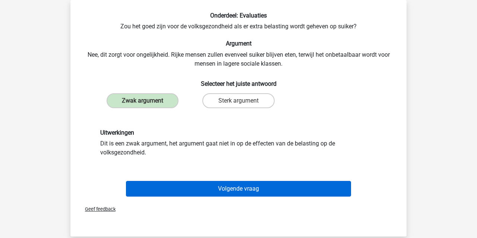
click at [189, 186] on button "Volgende vraag" at bounding box center [238, 189] width 225 height 16
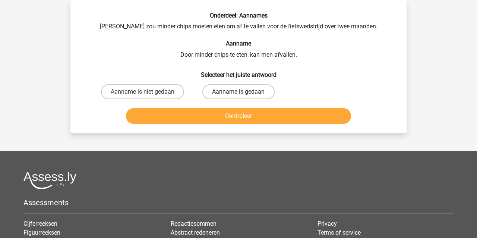
click at [261, 92] on label "Aanname is gedaan" at bounding box center [238, 91] width 72 height 15
click at [243, 92] on input "Aanname is gedaan" at bounding box center [241, 94] width 5 height 5
radio input "true"
click at [251, 116] on button "Controleer" at bounding box center [238, 116] width 225 height 16
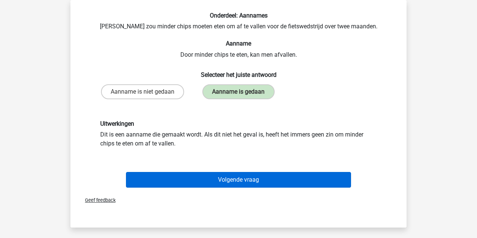
click at [231, 183] on button "Volgende vraag" at bounding box center [238, 180] width 225 height 16
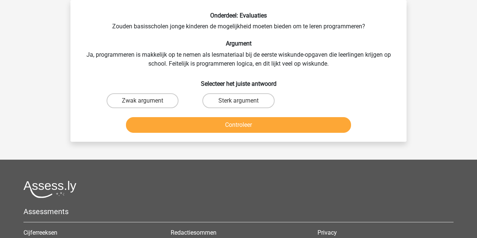
drag, startPoint x: 137, startPoint y: 101, endPoint x: 147, endPoint y: 114, distance: 16.9
click at [138, 101] on label "Zwak argument" at bounding box center [143, 100] width 72 height 15
click at [143, 101] on input "Zwak argument" at bounding box center [145, 103] width 5 height 5
radio input "true"
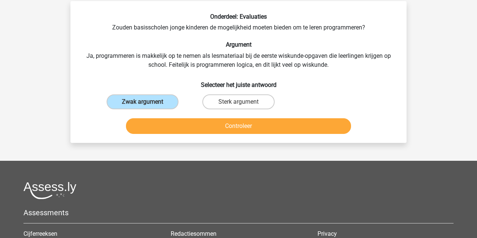
click at [167, 131] on button "Controleer" at bounding box center [238, 126] width 225 height 16
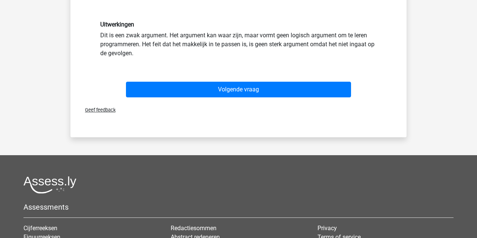
scroll to position [157, 0]
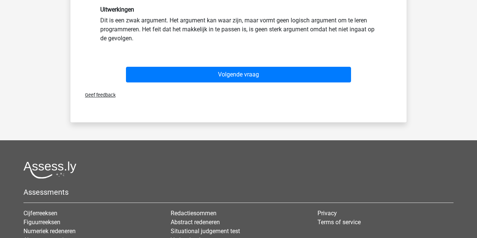
click at [218, 73] on button "Volgende vraag" at bounding box center [238, 75] width 225 height 16
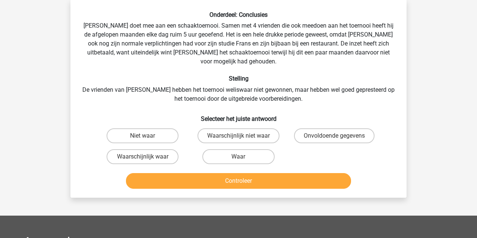
scroll to position [34, 0]
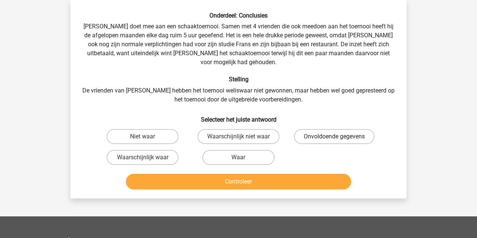
click at [330, 129] on label "Onvoldoende gegevens" at bounding box center [334, 136] width 81 height 15
click at [334, 136] on input "Onvoldoende gegevens" at bounding box center [336, 138] width 5 height 5
radio input "true"
click at [294, 174] on button "Controleer" at bounding box center [238, 182] width 225 height 16
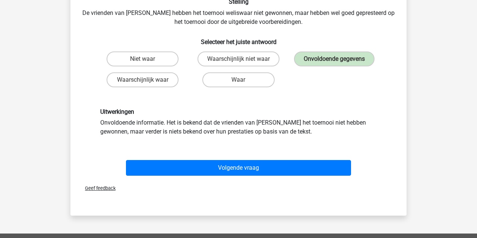
scroll to position [132, 0]
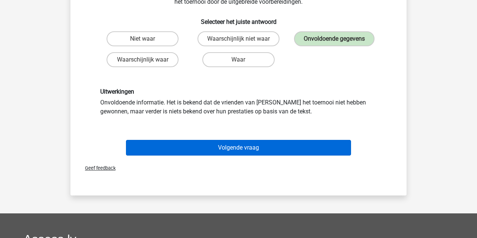
click at [236, 140] on button "Volgende vraag" at bounding box center [238, 148] width 225 height 16
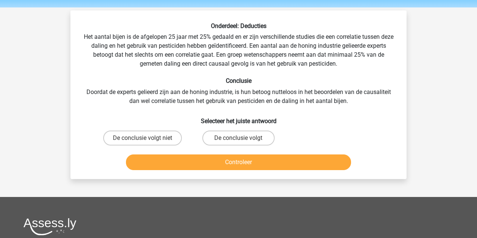
scroll to position [21, 0]
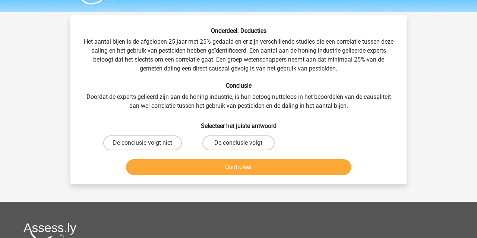
drag, startPoint x: 112, startPoint y: 138, endPoint x: 131, endPoint y: 151, distance: 23.0
click at [113, 138] on label "De conclusie volgt niet" at bounding box center [142, 142] width 79 height 15
click at [143, 143] on input "De conclusie volgt niet" at bounding box center [145, 145] width 5 height 5
radio input "true"
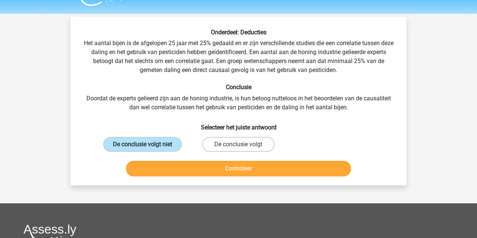
click at [143, 166] on button "Controleer" at bounding box center [238, 169] width 225 height 16
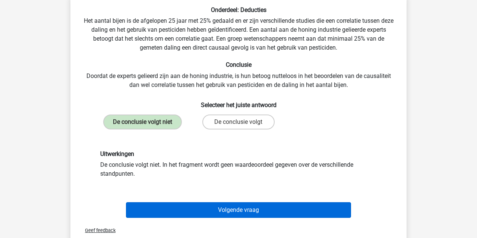
click at [177, 210] on button "Volgende vraag" at bounding box center [238, 210] width 225 height 16
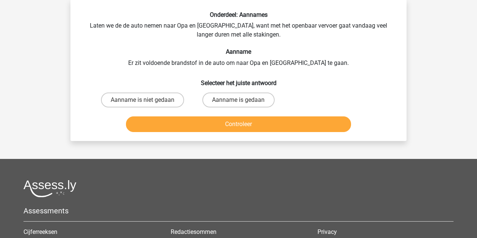
scroll to position [34, 0]
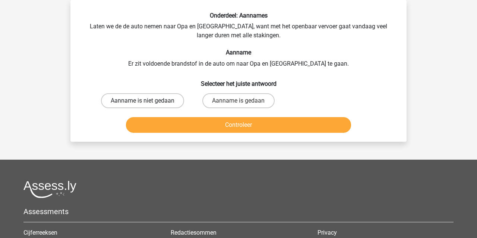
click at [132, 100] on label "Aanname is niet gedaan" at bounding box center [142, 100] width 83 height 15
click at [143, 101] on input "Aanname is niet gedaan" at bounding box center [145, 103] width 5 height 5
radio input "true"
click at [153, 121] on button "Controleer" at bounding box center [238, 125] width 225 height 16
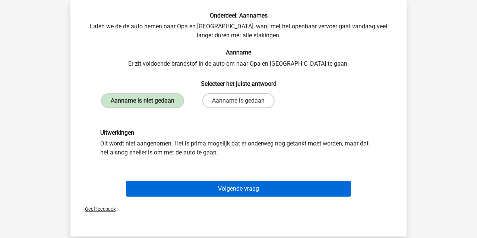
click at [175, 190] on button "Volgende vraag" at bounding box center [238, 189] width 225 height 16
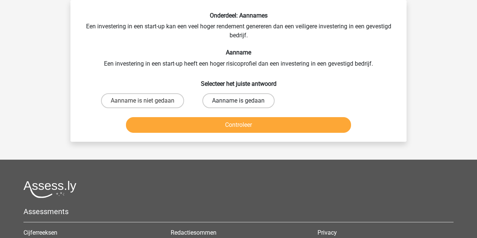
drag, startPoint x: 224, startPoint y: 98, endPoint x: 211, endPoint y: 107, distance: 15.0
click at [224, 98] on label "Aanname is gedaan" at bounding box center [238, 100] width 72 height 15
click at [239, 101] on input "Aanname is gedaan" at bounding box center [241, 103] width 5 height 5
radio input "true"
click at [188, 133] on div "Controleer" at bounding box center [239, 126] width 288 height 19
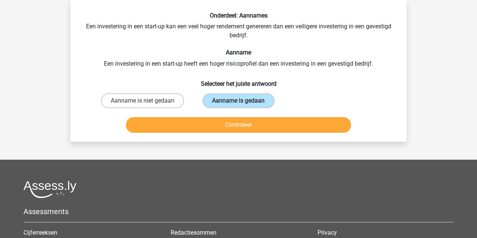
click at [184, 120] on button "Controleer" at bounding box center [238, 125] width 225 height 16
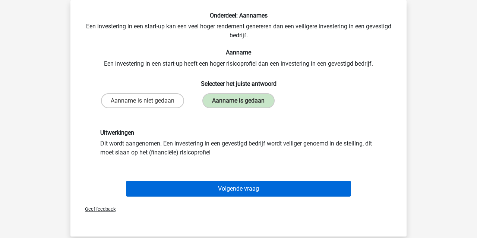
click at [210, 190] on button "Volgende vraag" at bounding box center [238, 189] width 225 height 16
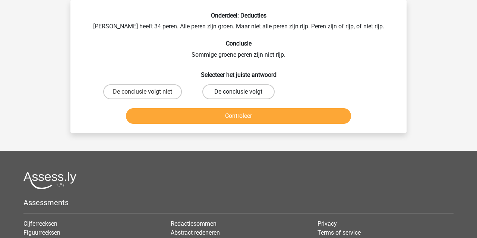
click at [244, 92] on label "De conclusie volgt" at bounding box center [238, 91] width 72 height 15
click at [243, 92] on input "De conclusie volgt" at bounding box center [241, 94] width 5 height 5
radio input "true"
click at [235, 115] on button "Controleer" at bounding box center [238, 116] width 225 height 16
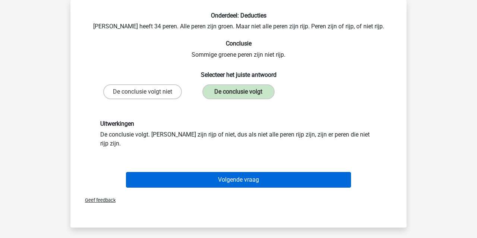
click at [193, 174] on button "Volgende vraag" at bounding box center [238, 180] width 225 height 16
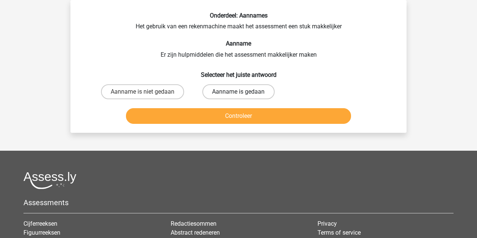
click at [226, 93] on label "Aanname is gedaan" at bounding box center [238, 91] width 72 height 15
click at [239, 93] on input "Aanname is gedaan" at bounding box center [241, 94] width 5 height 5
radio input "true"
click at [218, 112] on button "Controleer" at bounding box center [238, 116] width 225 height 16
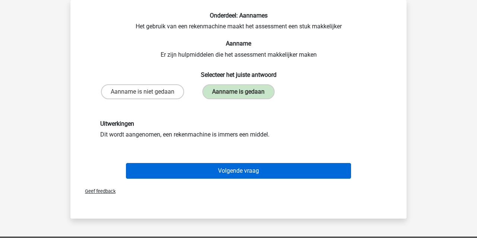
click at [180, 170] on button "Volgende vraag" at bounding box center [238, 171] width 225 height 16
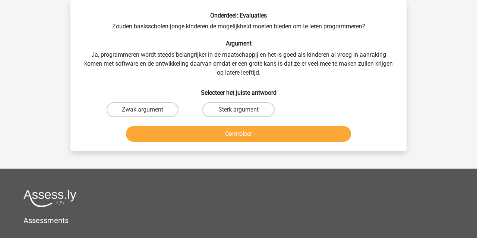
drag, startPoint x: 243, startPoint y: 107, endPoint x: 241, endPoint y: 114, distance: 7.4
click at [243, 107] on label "Sterk argument" at bounding box center [238, 109] width 72 height 15
click at [243, 110] on input "Sterk argument" at bounding box center [241, 112] width 5 height 5
radio input "true"
click at [232, 131] on button "Controleer" at bounding box center [238, 134] width 225 height 16
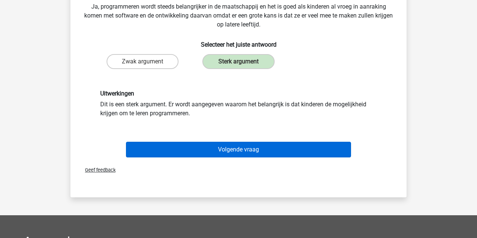
scroll to position [82, 0]
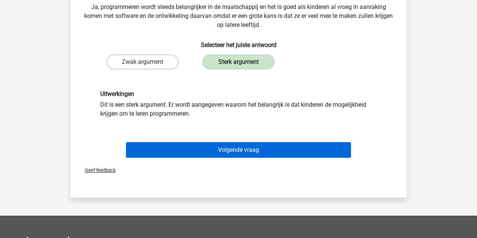
click at [211, 153] on button "Volgende vraag" at bounding box center [238, 150] width 225 height 16
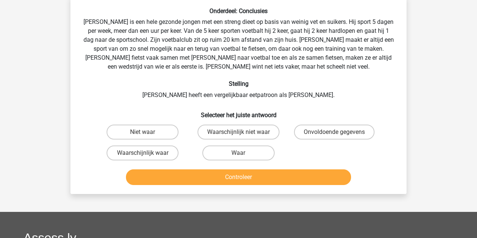
scroll to position [34, 0]
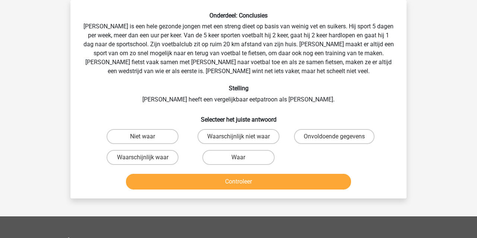
drag, startPoint x: 303, startPoint y: 135, endPoint x: 288, endPoint y: 168, distance: 36.1
click at [302, 135] on label "Onvoldoende gegevens" at bounding box center [334, 136] width 81 height 15
click at [334, 136] on input "Onvoldoende gegevens" at bounding box center [336, 138] width 5 height 5
radio input "true"
click at [258, 184] on button "Controleer" at bounding box center [238, 182] width 225 height 16
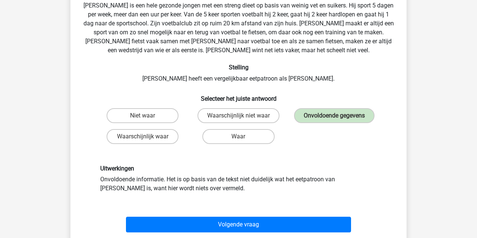
scroll to position [57, 0]
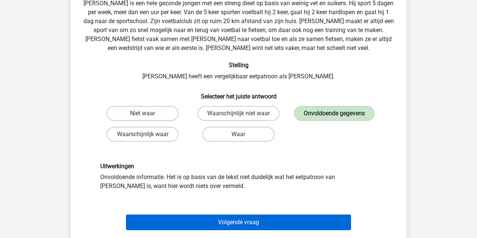
click at [211, 220] on button "Volgende vraag" at bounding box center [238, 222] width 225 height 16
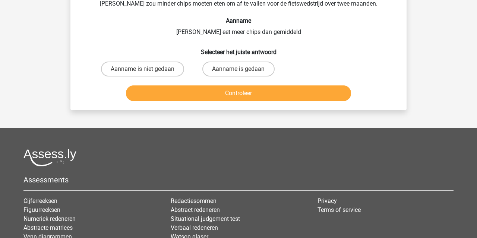
scroll to position [34, 0]
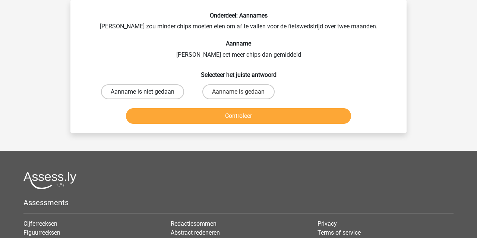
click at [142, 88] on label "Aanname is niet gedaan" at bounding box center [142, 91] width 83 height 15
click at [143, 92] on input "Aanname is niet gedaan" at bounding box center [145, 94] width 5 height 5
radio input "true"
click at [154, 117] on button "Controleer" at bounding box center [238, 116] width 225 height 16
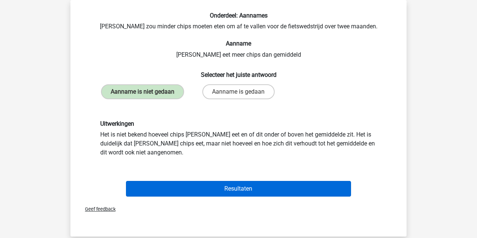
click at [177, 187] on button "Resultaten" at bounding box center [238, 189] width 225 height 16
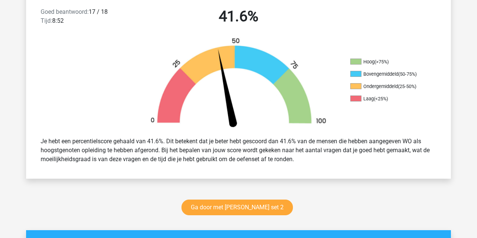
scroll to position [200, 0]
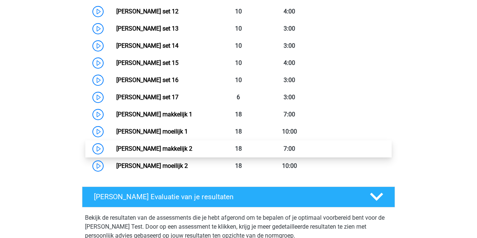
scroll to position [570, 0]
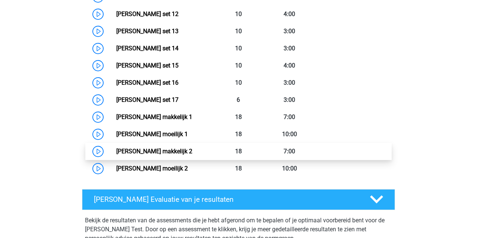
click at [177, 152] on link "[PERSON_NAME] makkelijk 2" at bounding box center [154, 151] width 76 height 7
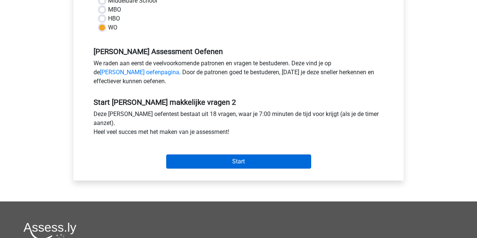
scroll to position [205, 0]
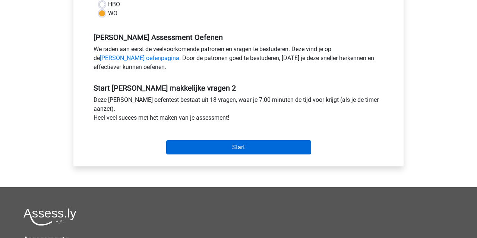
click at [209, 148] on input "Start" at bounding box center [238, 147] width 145 height 14
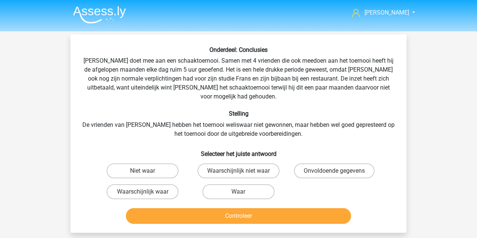
drag, startPoint x: 301, startPoint y: 160, endPoint x: 289, endPoint y: 168, distance: 14.4
click at [301, 163] on label "Onvoldoende gegevens" at bounding box center [334, 170] width 81 height 15
click at [334, 171] on input "Onvoldoende gegevens" at bounding box center [336, 173] width 5 height 5
radio input "true"
click at [252, 209] on button "Controleer" at bounding box center [238, 216] width 225 height 16
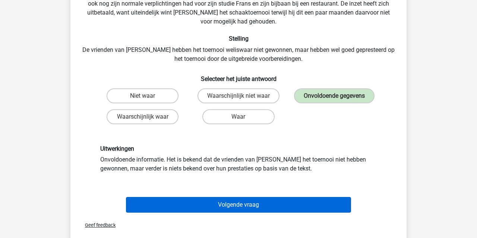
click at [240, 202] on button "Volgende vraag" at bounding box center [238, 205] width 225 height 16
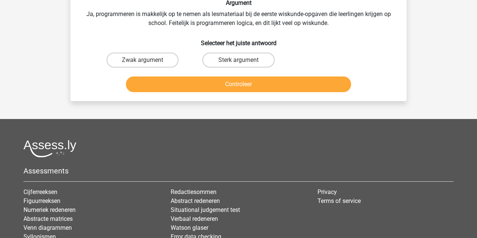
scroll to position [34, 0]
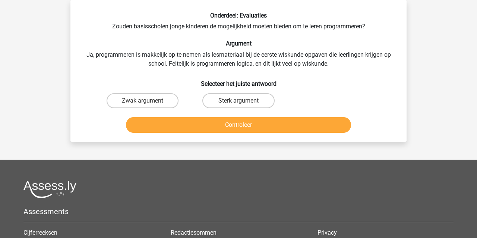
click at [111, 60] on div "Onderdeel: Evaluaties Zouden basisscholen jonge kinderen de mogelijkheid moeten…" at bounding box center [238, 74] width 330 height 124
click at [143, 101] on input "Zwak argument" at bounding box center [145, 103] width 5 height 5
radio input "true"
click at [164, 123] on button "Controleer" at bounding box center [238, 125] width 225 height 16
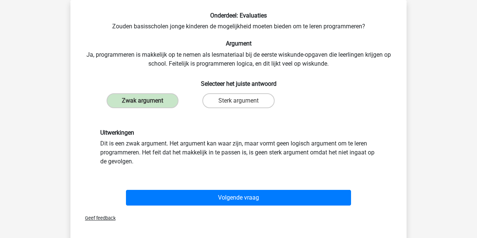
click at [185, 197] on button "Volgende vraag" at bounding box center [238, 198] width 225 height 16
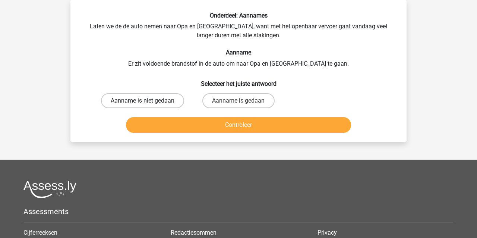
drag, startPoint x: 114, startPoint y: 97, endPoint x: 121, endPoint y: 102, distance: 9.0
click at [114, 97] on label "Aanname is niet gedaan" at bounding box center [142, 100] width 83 height 15
click at [143, 101] on input "Aanname is niet gedaan" at bounding box center [145, 103] width 5 height 5
radio input "true"
click at [143, 125] on button "Controleer" at bounding box center [238, 125] width 225 height 16
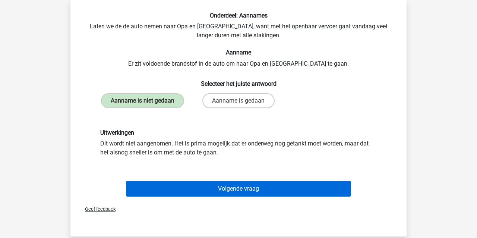
click at [196, 188] on button "Volgende vraag" at bounding box center [238, 189] width 225 height 16
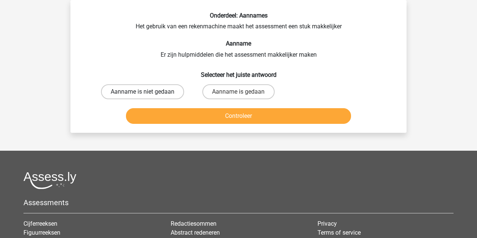
click at [137, 87] on label "Aanname is niet gedaan" at bounding box center [142, 91] width 83 height 15
click at [143, 92] on input "Aanname is niet gedaan" at bounding box center [145, 94] width 5 height 5
radio input "true"
click at [223, 93] on label "Aanname is gedaan" at bounding box center [238, 91] width 72 height 15
click at [239, 93] on input "Aanname is gedaan" at bounding box center [241, 94] width 5 height 5
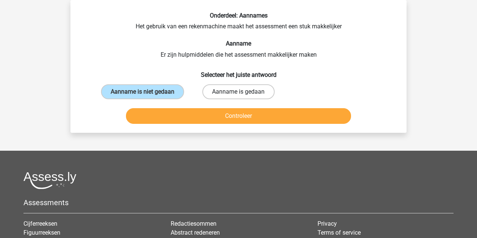
radio input "true"
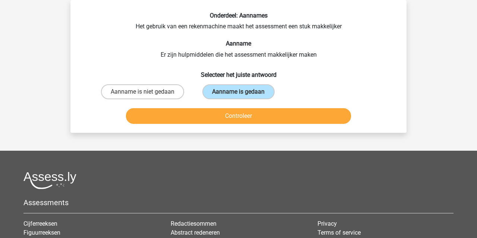
click at [216, 114] on button "Controleer" at bounding box center [238, 116] width 225 height 16
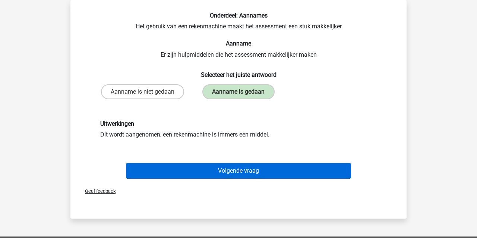
click at [215, 168] on button "Volgende vraag" at bounding box center [238, 171] width 225 height 16
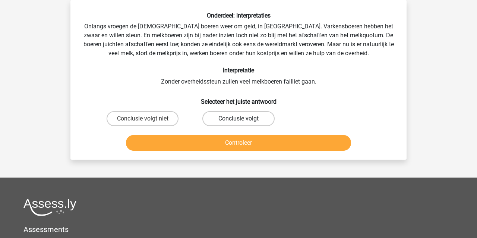
click at [230, 119] on label "Conclusie volgt" at bounding box center [238, 118] width 72 height 15
click at [239, 119] on input "Conclusie volgt" at bounding box center [241, 121] width 5 height 5
radio input "true"
click at [127, 119] on label "Conclusie volgt niet" at bounding box center [143, 118] width 72 height 15
click at [143, 119] on input "Conclusie volgt niet" at bounding box center [145, 121] width 5 height 5
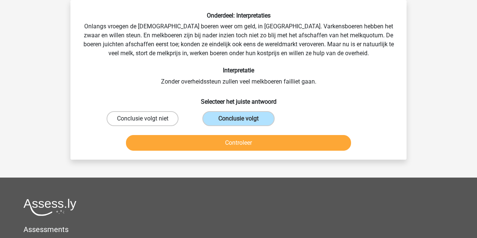
radio input "true"
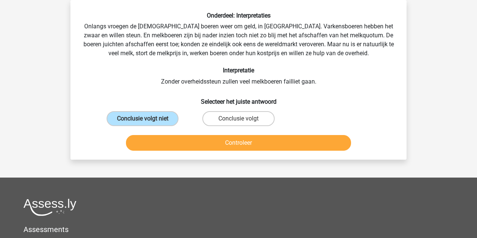
click at [152, 142] on button "Controleer" at bounding box center [238, 143] width 225 height 16
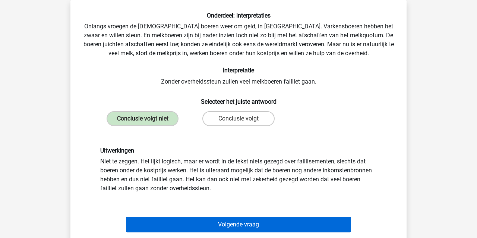
click at [186, 225] on button "Volgende vraag" at bounding box center [238, 225] width 225 height 16
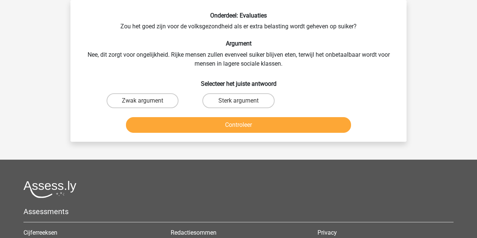
drag, startPoint x: 144, startPoint y: 102, endPoint x: 132, endPoint y: 118, distance: 19.7
click at [144, 102] on input "Zwak argument" at bounding box center [145, 103] width 5 height 5
radio input "true"
click at [137, 121] on button "Controleer" at bounding box center [238, 125] width 225 height 16
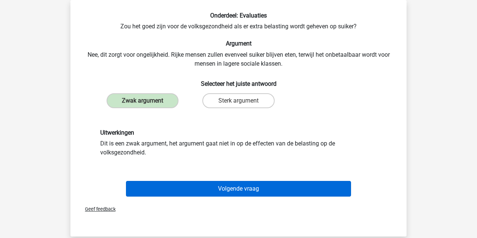
click at [201, 183] on button "Volgende vraag" at bounding box center [238, 189] width 225 height 16
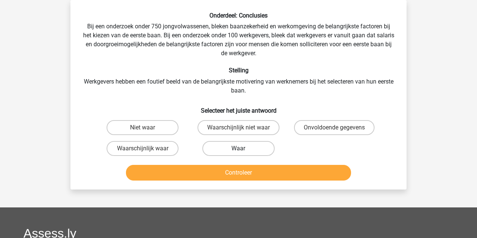
click at [211, 145] on label "Waar" at bounding box center [238, 148] width 72 height 15
click at [239, 148] on input "Waar" at bounding box center [241, 150] width 5 height 5
radio input "true"
click at [206, 169] on button "Controleer" at bounding box center [238, 173] width 225 height 16
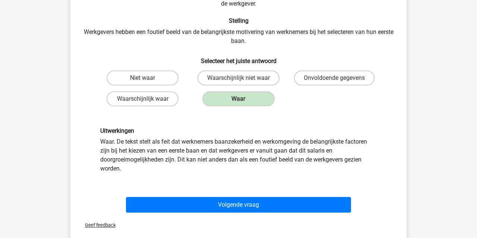
scroll to position [84, 0]
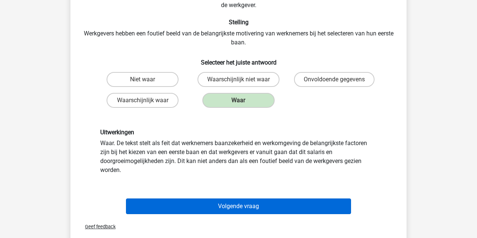
click at [194, 206] on button "Volgende vraag" at bounding box center [238, 206] width 225 height 16
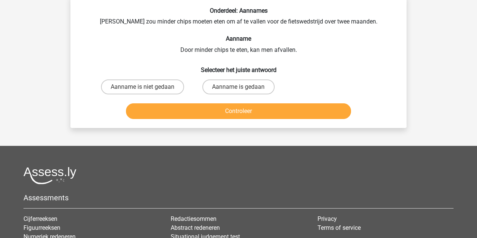
scroll to position [34, 0]
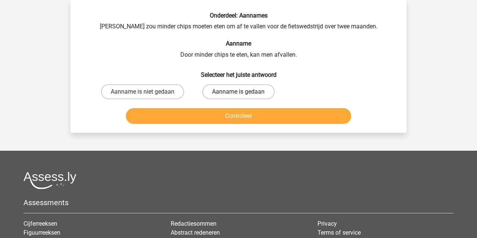
click at [234, 95] on label "Aanname is gedaan" at bounding box center [238, 91] width 72 height 15
click at [239, 95] on input "Aanname is gedaan" at bounding box center [241, 94] width 5 height 5
radio input "true"
click at [227, 122] on button "Controleer" at bounding box center [238, 116] width 225 height 16
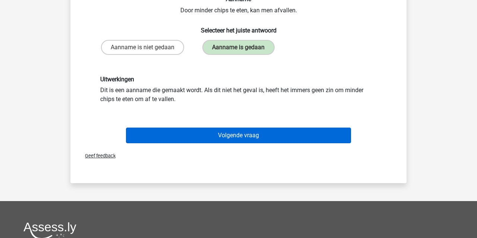
click at [206, 138] on button "Volgende vraag" at bounding box center [238, 135] width 225 height 16
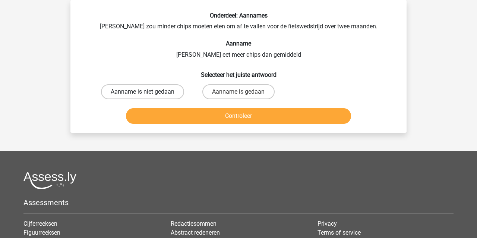
click at [151, 92] on label "Aanname is niet gedaan" at bounding box center [142, 91] width 83 height 15
click at [148, 92] on input "Aanname is niet gedaan" at bounding box center [145, 94] width 5 height 5
radio input "true"
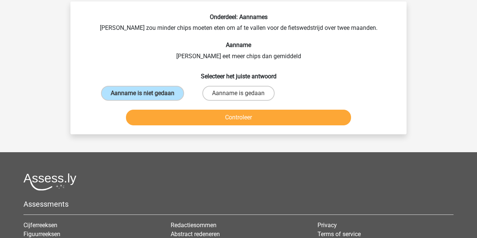
click at [154, 113] on button "Controleer" at bounding box center [238, 118] width 225 height 16
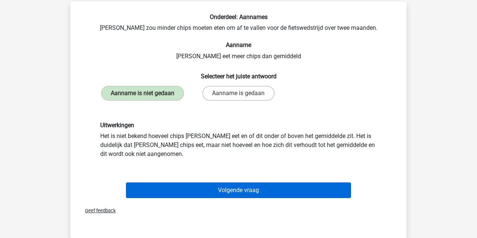
click at [192, 190] on button "Volgende vraag" at bounding box center [238, 190] width 225 height 16
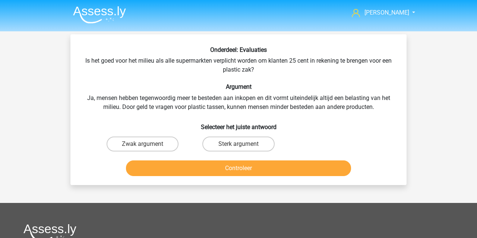
scroll to position [0, 0]
drag, startPoint x: 143, startPoint y: 139, endPoint x: 143, endPoint y: 144, distance: 5.2
click at [143, 139] on label "Zwak argument" at bounding box center [143, 143] width 72 height 15
click at [143, 144] on input "Zwak argument" at bounding box center [145, 146] width 5 height 5
radio input "true"
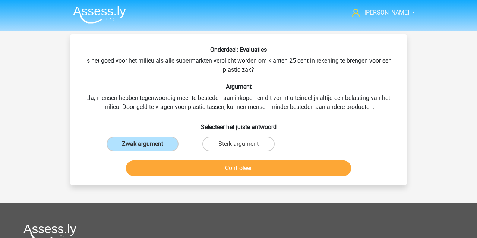
click at [147, 166] on button "Controleer" at bounding box center [238, 168] width 225 height 16
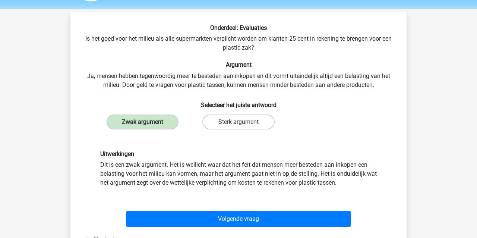
scroll to position [22, 0]
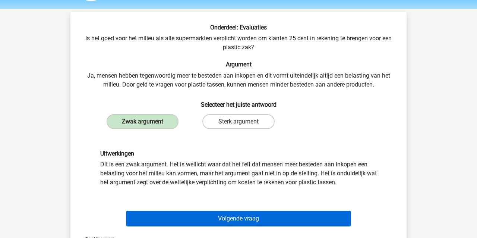
click at [192, 219] on button "Volgende vraag" at bounding box center [238, 219] width 225 height 16
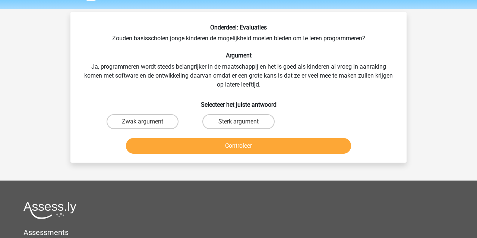
scroll to position [21, 0]
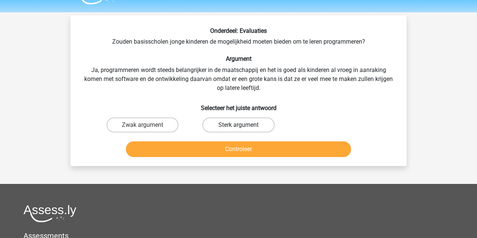
click at [232, 124] on label "Sterk argument" at bounding box center [238, 124] width 72 height 15
click at [239, 125] on input "Sterk argument" at bounding box center [241, 127] width 5 height 5
radio input "true"
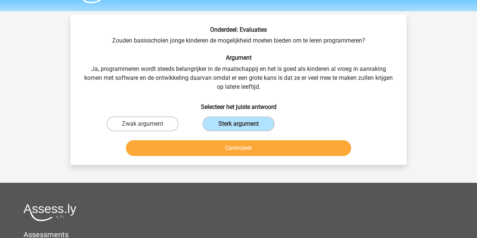
click at [221, 149] on button "Controleer" at bounding box center [238, 148] width 225 height 16
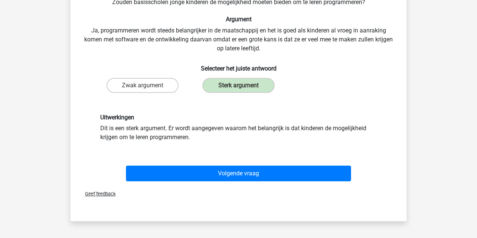
click at [214, 173] on button "Volgende vraag" at bounding box center [238, 173] width 225 height 16
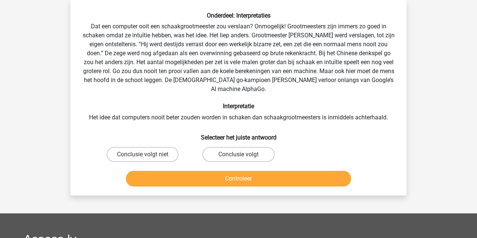
scroll to position [33, 0]
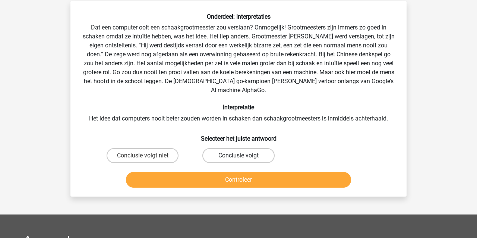
click at [235, 148] on label "Conclusie volgt" at bounding box center [238, 155] width 72 height 15
click at [239, 155] on input "Conclusie volgt" at bounding box center [241, 157] width 5 height 5
radio input "true"
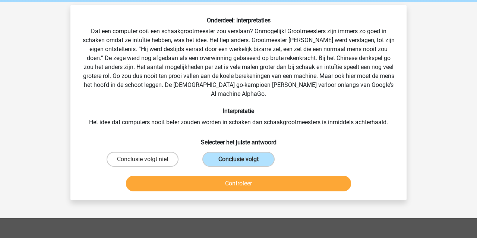
click at [218, 176] on button "Controleer" at bounding box center [238, 184] width 225 height 16
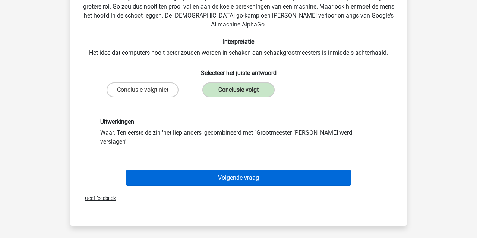
click at [206, 170] on button "Volgende vraag" at bounding box center [238, 178] width 225 height 16
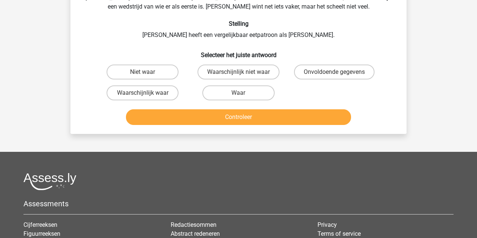
scroll to position [34, 0]
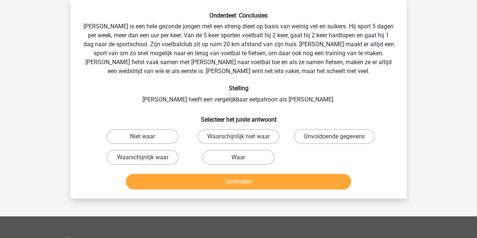
drag, startPoint x: 352, startPoint y: 135, endPoint x: 336, endPoint y: 146, distance: 19.2
click at [352, 135] on label "Onvoldoende gegevens" at bounding box center [334, 136] width 81 height 15
click at [339, 136] on input "Onvoldoende gegevens" at bounding box center [336, 138] width 5 height 5
radio input "true"
click at [295, 186] on button "Controleer" at bounding box center [238, 182] width 225 height 16
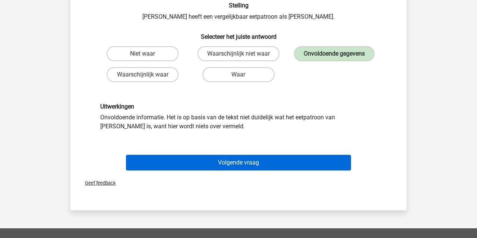
click at [273, 162] on button "Volgende vraag" at bounding box center [238, 163] width 225 height 16
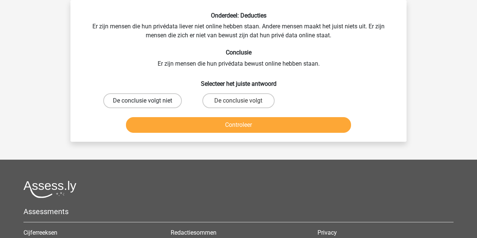
click at [129, 103] on label "De conclusie volgt niet" at bounding box center [142, 100] width 79 height 15
click at [143, 103] on input "De conclusie volgt niet" at bounding box center [145, 103] width 5 height 5
radio input "true"
click at [157, 124] on button "Controleer" at bounding box center [238, 125] width 225 height 16
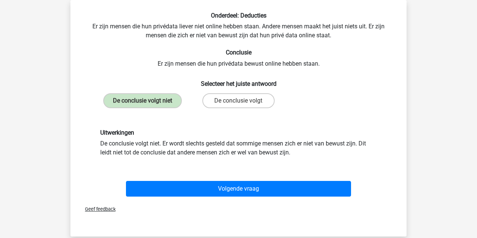
click at [252, 187] on button "Volgende vraag" at bounding box center [238, 189] width 225 height 16
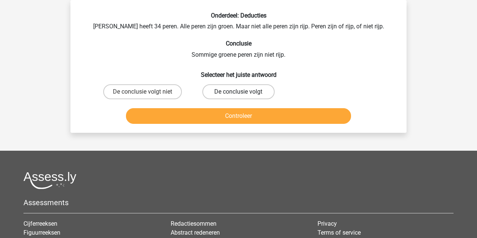
drag, startPoint x: 233, startPoint y: 88, endPoint x: 230, endPoint y: 94, distance: 6.5
click at [233, 88] on label "De conclusie volgt" at bounding box center [238, 91] width 72 height 15
click at [239, 92] on input "De conclusie volgt" at bounding box center [241, 94] width 5 height 5
radio input "true"
click at [227, 116] on button "Controleer" at bounding box center [238, 116] width 225 height 16
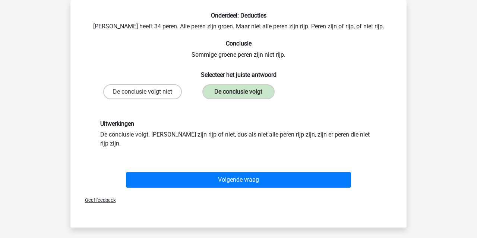
scroll to position [37, 0]
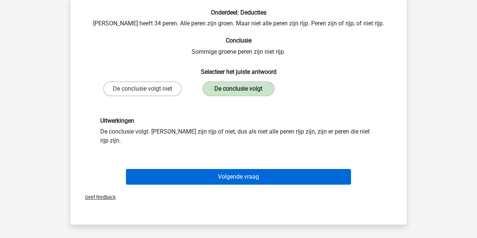
click at [261, 170] on button "Volgende vraag" at bounding box center [238, 177] width 225 height 16
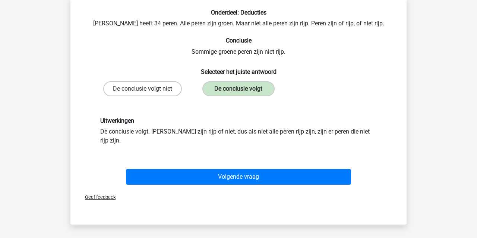
scroll to position [34, 0]
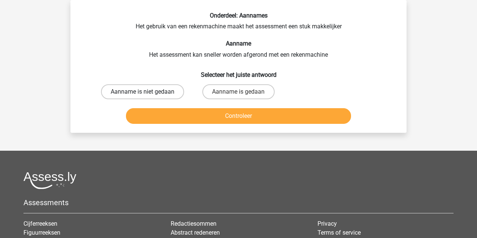
click at [120, 89] on label "Aanname is niet gedaan" at bounding box center [142, 91] width 83 height 15
click at [143, 92] on input "Aanname is niet gedaan" at bounding box center [145, 94] width 5 height 5
radio input "true"
click at [167, 119] on button "Controleer" at bounding box center [238, 116] width 225 height 16
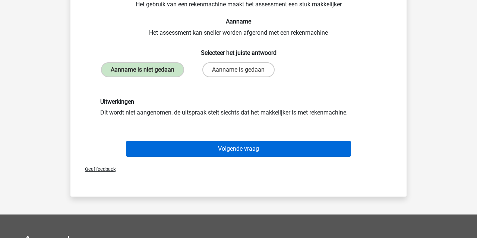
click at [221, 152] on button "Volgende vraag" at bounding box center [238, 149] width 225 height 16
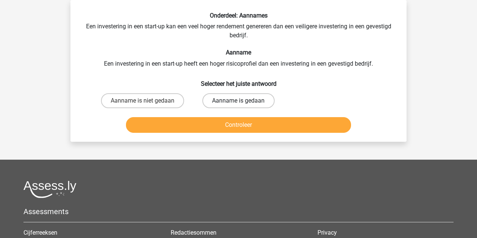
drag, startPoint x: 218, startPoint y: 102, endPoint x: 217, endPoint y: 107, distance: 4.7
click at [219, 102] on label "Aanname is gedaan" at bounding box center [238, 100] width 72 height 15
click at [239, 102] on input "Aanname is gedaan" at bounding box center [241, 103] width 5 height 5
radio input "true"
click at [219, 125] on button "Controleer" at bounding box center [238, 125] width 225 height 16
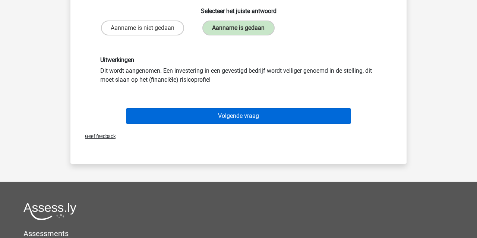
click at [221, 117] on button "Volgende vraag" at bounding box center [238, 116] width 225 height 16
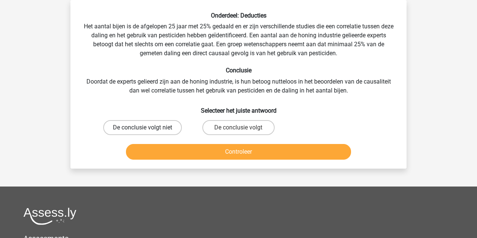
click at [158, 126] on label "De conclusie volgt niet" at bounding box center [142, 127] width 79 height 15
click at [148, 127] on input "De conclusie volgt niet" at bounding box center [145, 129] width 5 height 5
radio input "true"
click at [198, 155] on button "Controleer" at bounding box center [238, 152] width 225 height 16
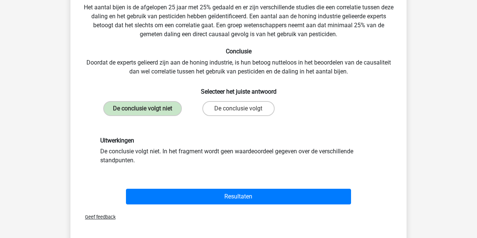
scroll to position [55, 0]
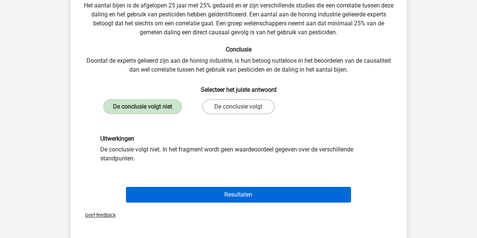
click at [201, 196] on button "Resultaten" at bounding box center [238, 195] width 225 height 16
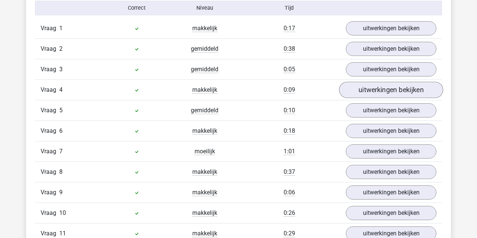
scroll to position [488, 0]
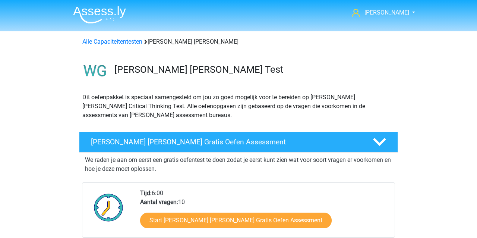
scroll to position [572, 0]
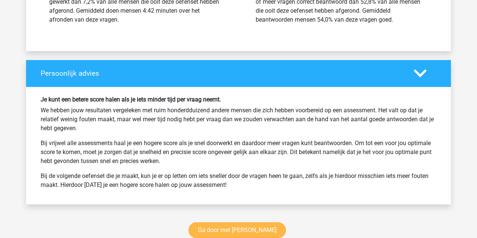
scroll to position [930, 0]
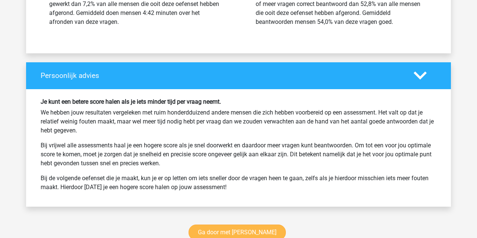
click at [260, 226] on link "Ga door met watson glaser" at bounding box center [237, 232] width 97 height 16
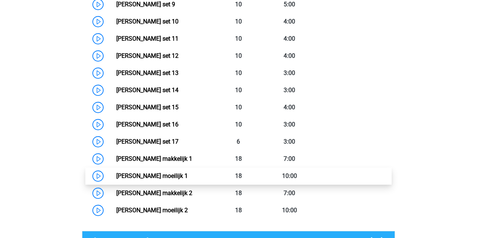
scroll to position [529, 0]
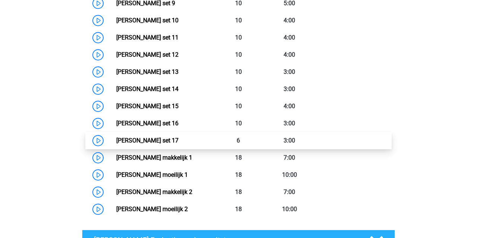
click at [157, 140] on link "Watson Glaser set 17" at bounding box center [147, 140] width 62 height 7
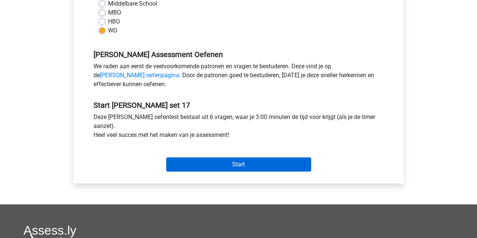
click at [231, 164] on input "Start" at bounding box center [238, 164] width 145 height 14
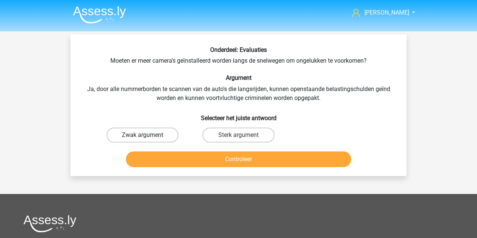
click at [132, 140] on label "Zwak argument" at bounding box center [143, 134] width 72 height 15
click at [143, 140] on input "Zwak argument" at bounding box center [145, 137] width 5 height 5
radio input "true"
click at [155, 154] on button "Controleer" at bounding box center [238, 159] width 225 height 16
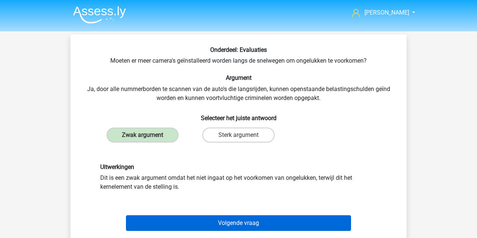
click at [179, 220] on button "Volgende vraag" at bounding box center [238, 223] width 225 height 16
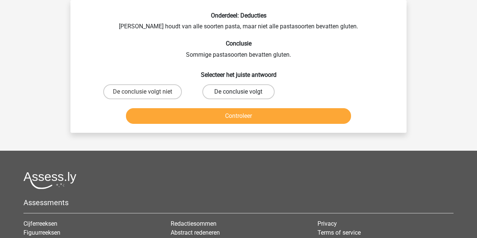
click at [231, 94] on label "De conclusie volgt" at bounding box center [238, 91] width 72 height 15
click at [239, 94] on input "De conclusie volgt" at bounding box center [241, 94] width 5 height 5
radio input "true"
click at [226, 116] on button "Controleer" at bounding box center [238, 116] width 225 height 16
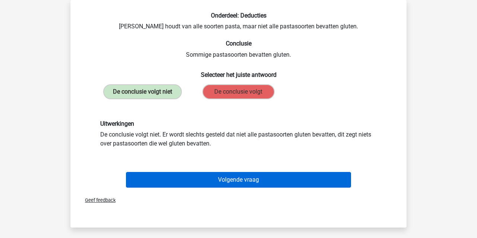
click at [275, 177] on button "Volgende vraag" at bounding box center [238, 180] width 225 height 16
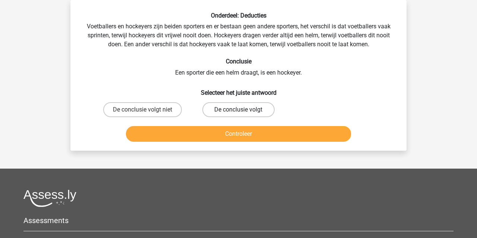
click at [233, 111] on label "De conclusie volgt" at bounding box center [238, 109] width 72 height 15
click at [239, 111] on input "De conclusie volgt" at bounding box center [241, 112] width 5 height 5
radio input "true"
click at [227, 131] on button "Controleer" at bounding box center [238, 134] width 225 height 16
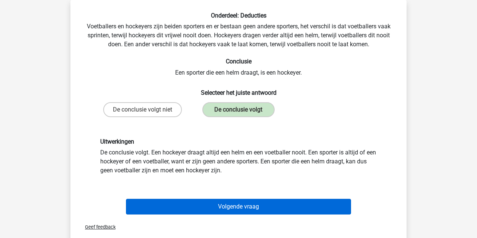
click at [206, 208] on button "Volgende vraag" at bounding box center [238, 207] width 225 height 16
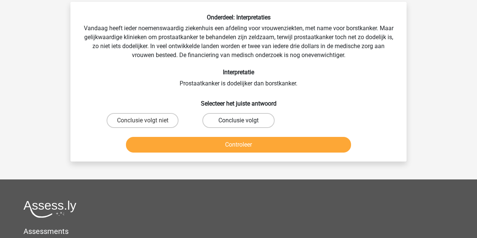
click at [236, 121] on label "Conclusie volgt" at bounding box center [238, 120] width 72 height 15
click at [239, 121] on input "Conclusie volgt" at bounding box center [241, 122] width 5 height 5
radio input "true"
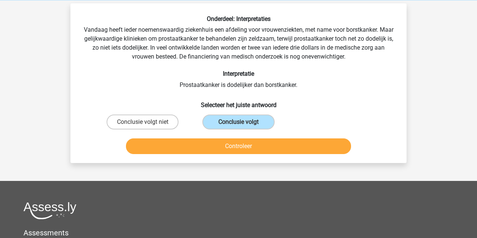
click at [224, 143] on button "Controleer" at bounding box center [238, 146] width 225 height 16
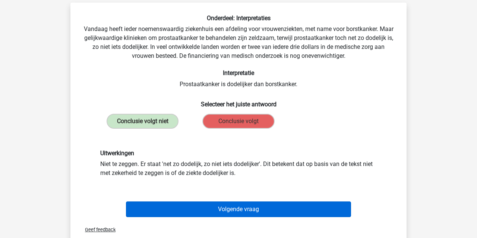
click at [178, 208] on button "Volgende vraag" at bounding box center [238, 209] width 225 height 16
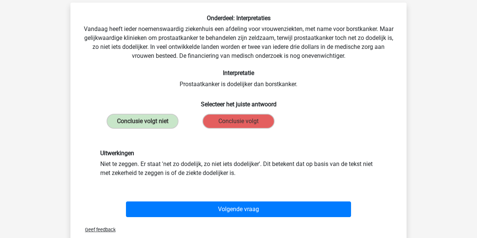
scroll to position [34, 0]
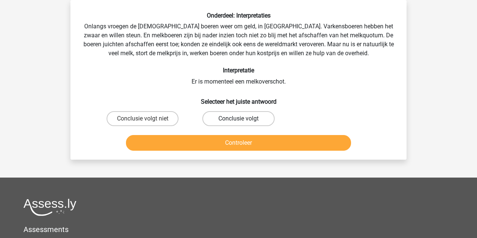
click at [244, 120] on label "Conclusie volgt" at bounding box center [238, 118] width 72 height 15
click at [243, 120] on input "Conclusie volgt" at bounding box center [241, 121] width 5 height 5
radio input "true"
click at [231, 141] on button "Controleer" at bounding box center [238, 143] width 225 height 16
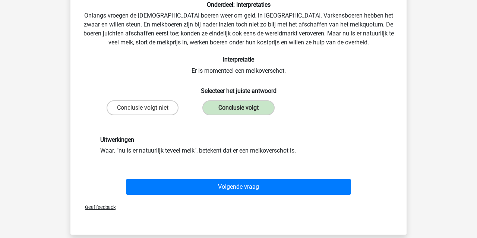
scroll to position [52, 0]
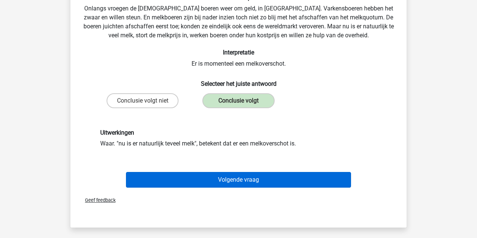
click at [215, 182] on button "Volgende vraag" at bounding box center [238, 180] width 225 height 16
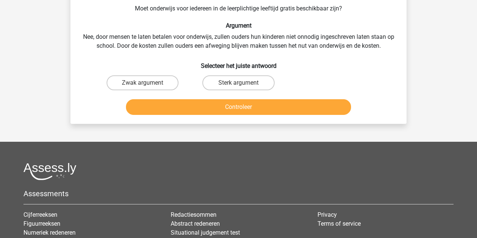
scroll to position [34, 0]
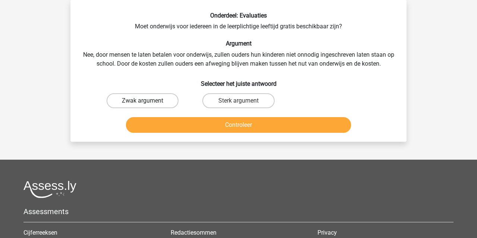
click at [135, 103] on label "Zwak argument" at bounding box center [143, 100] width 72 height 15
click at [143, 103] on input "Zwak argument" at bounding box center [145, 103] width 5 height 5
radio input "true"
click at [135, 122] on button "Controleer" at bounding box center [238, 125] width 225 height 16
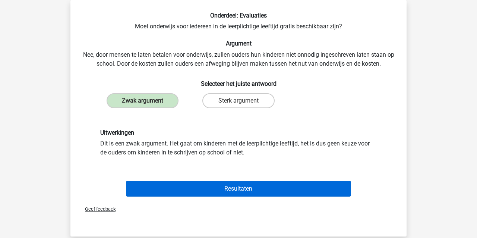
click at [179, 191] on button "Resultaten" at bounding box center [238, 189] width 225 height 16
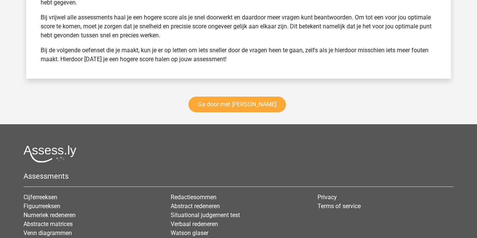
scroll to position [959, 0]
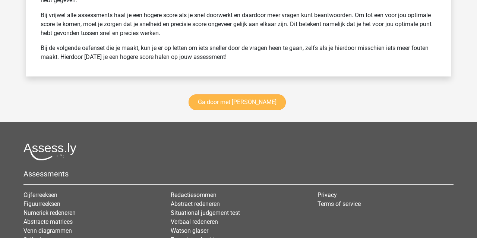
click at [217, 99] on link "Ga door met [PERSON_NAME]" at bounding box center [237, 102] width 97 height 16
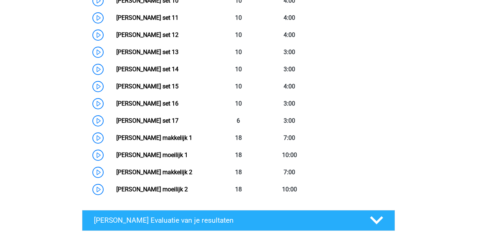
scroll to position [549, 0]
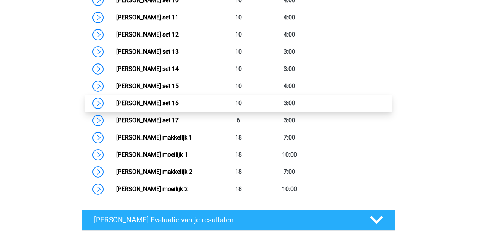
click at [167, 102] on link "Watson Glaser set 16" at bounding box center [147, 103] width 62 height 7
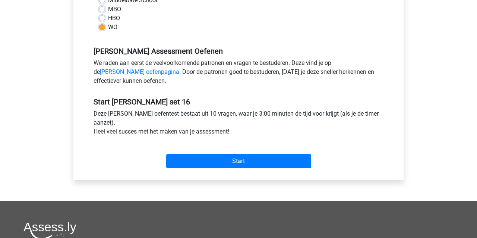
scroll to position [203, 0]
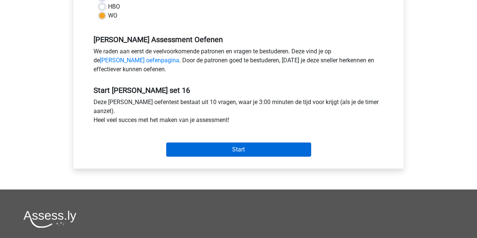
click at [220, 149] on input "Start" at bounding box center [238, 149] width 145 height 14
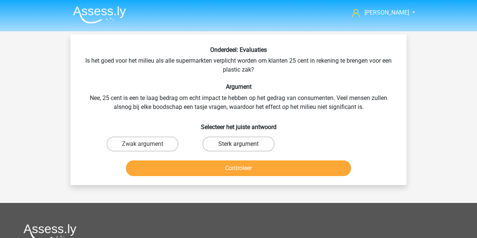
click at [227, 144] on label "Sterk argument" at bounding box center [238, 143] width 72 height 15
click at [239, 144] on input "Sterk argument" at bounding box center [241, 146] width 5 height 5
radio input "true"
click at [209, 168] on button "Controleer" at bounding box center [238, 168] width 225 height 16
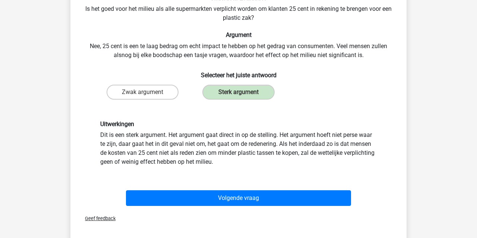
scroll to position [62, 0]
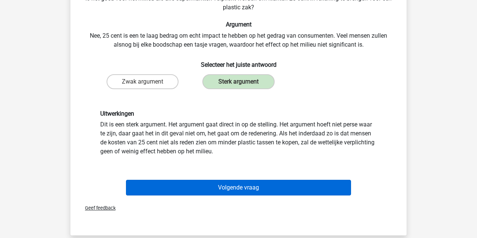
click at [185, 184] on button "Volgende vraag" at bounding box center [238, 188] width 225 height 16
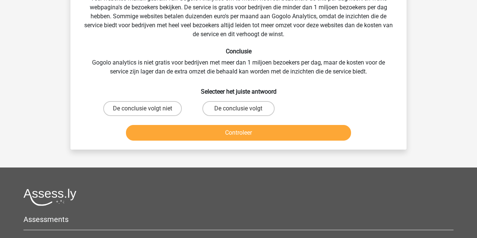
scroll to position [34, 0]
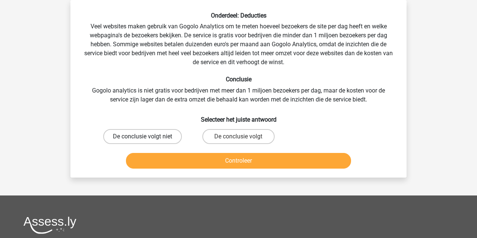
click at [125, 136] on label "De conclusie volgt niet" at bounding box center [142, 136] width 79 height 15
click at [143, 136] on input "De conclusie volgt niet" at bounding box center [145, 138] width 5 height 5
radio input "true"
click at [153, 164] on button "Controleer" at bounding box center [238, 161] width 225 height 16
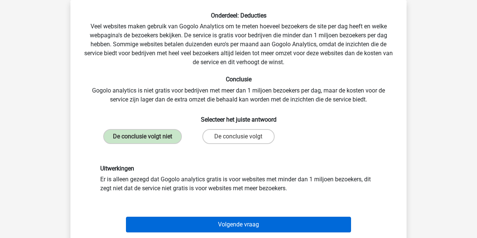
click at [184, 227] on button "Volgende vraag" at bounding box center [238, 225] width 225 height 16
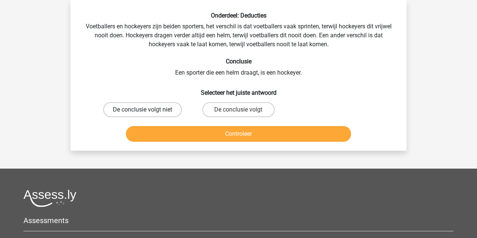
click at [144, 105] on label "De conclusie volgt niet" at bounding box center [142, 109] width 79 height 15
click at [144, 110] on input "De conclusie volgt niet" at bounding box center [145, 112] width 5 height 5
radio input "true"
click at [164, 136] on button "Controleer" at bounding box center [238, 134] width 225 height 16
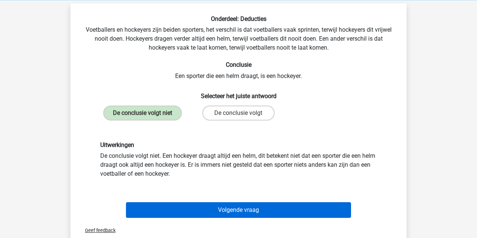
click at [172, 206] on button "Volgende vraag" at bounding box center [238, 210] width 225 height 16
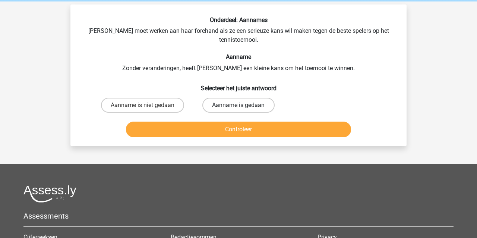
click at [228, 102] on label "Aanname is gedaan" at bounding box center [238, 105] width 72 height 15
click at [239, 105] on input "Aanname is gedaan" at bounding box center [241, 107] width 5 height 5
radio input "true"
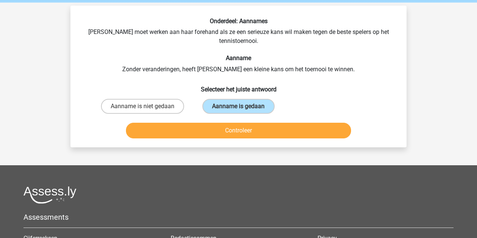
click at [209, 127] on button "Controleer" at bounding box center [238, 131] width 225 height 16
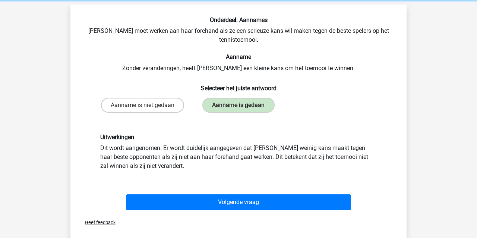
scroll to position [33, 0]
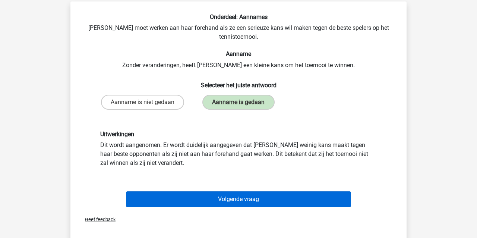
click at [202, 201] on button "Volgende vraag" at bounding box center [238, 199] width 225 height 16
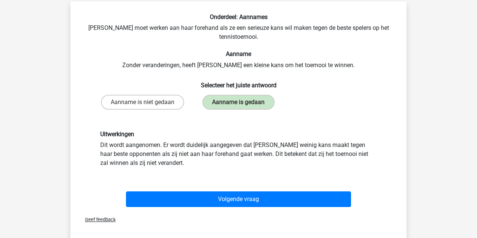
scroll to position [34, 0]
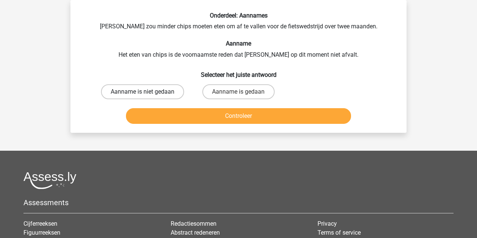
click at [122, 92] on label "Aanname is niet gedaan" at bounding box center [142, 91] width 83 height 15
click at [143, 92] on input "Aanname is niet gedaan" at bounding box center [145, 94] width 5 height 5
radio input "true"
click at [163, 119] on button "Controleer" at bounding box center [238, 116] width 225 height 16
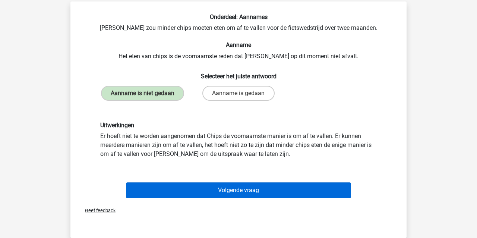
click at [191, 191] on button "Volgende vraag" at bounding box center [238, 190] width 225 height 16
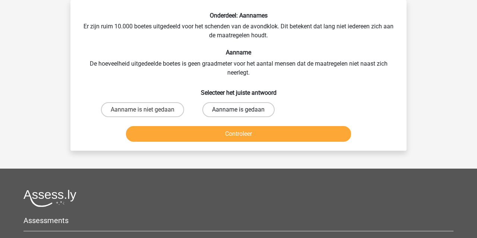
click at [229, 111] on label "Aanname is gedaan" at bounding box center [238, 109] width 72 height 15
click at [239, 111] on input "Aanname is gedaan" at bounding box center [241, 112] width 5 height 5
radio input "true"
click at [206, 133] on button "Controleer" at bounding box center [238, 134] width 225 height 16
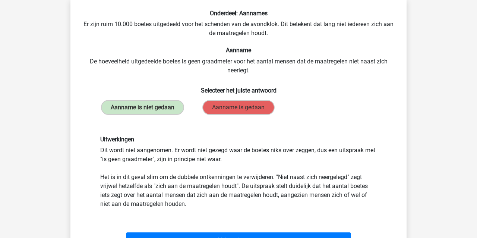
click at [249, 231] on div "Volgende vraag" at bounding box center [238, 238] width 312 height 25
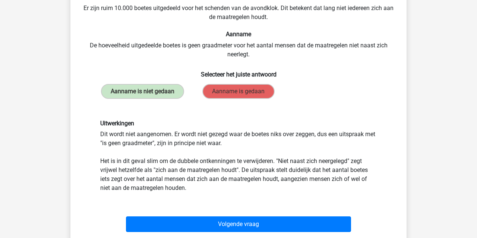
scroll to position [55, 0]
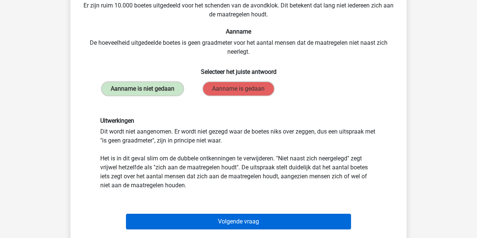
click at [246, 221] on button "Volgende vraag" at bounding box center [238, 222] width 225 height 16
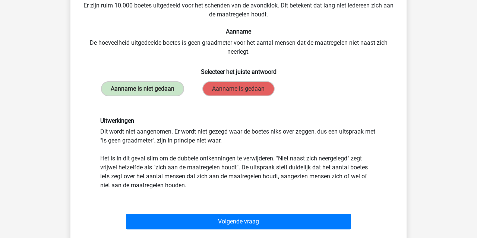
scroll to position [34, 0]
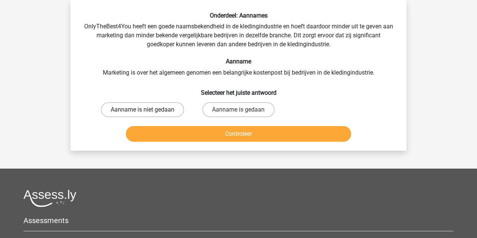
click at [165, 109] on label "Aanname is niet gedaan" at bounding box center [142, 109] width 83 height 15
click at [148, 110] on input "Aanname is niet gedaan" at bounding box center [145, 112] width 5 height 5
radio input "true"
click at [170, 134] on button "Controleer" at bounding box center [238, 134] width 225 height 16
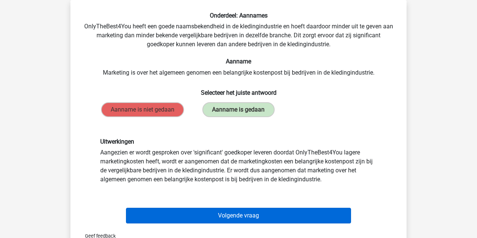
click at [215, 217] on button "Volgende vraag" at bounding box center [238, 216] width 225 height 16
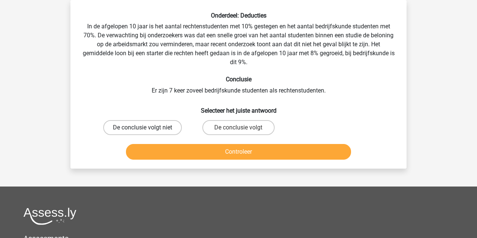
click at [139, 127] on label "De conclusie volgt niet" at bounding box center [142, 127] width 79 height 15
click at [143, 127] on input "De conclusie volgt niet" at bounding box center [145, 129] width 5 height 5
radio input "true"
click at [148, 148] on button "Controleer" at bounding box center [238, 152] width 225 height 16
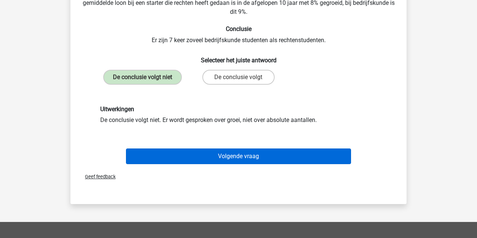
click at [159, 158] on button "Volgende vraag" at bounding box center [238, 156] width 225 height 16
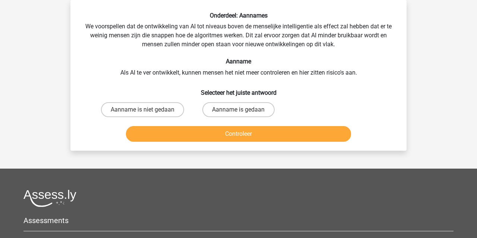
drag, startPoint x: 148, startPoint y: 112, endPoint x: 148, endPoint y: 120, distance: 7.8
click at [148, 112] on label "Aanname is niet gedaan" at bounding box center [142, 109] width 83 height 15
click at [148, 112] on input "Aanname is niet gedaan" at bounding box center [145, 112] width 5 height 5
radio input "true"
click at [147, 135] on button "Controleer" at bounding box center [238, 134] width 225 height 16
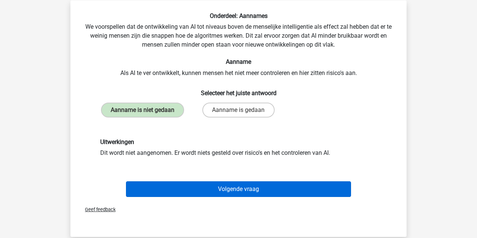
click at [215, 190] on button "Volgende vraag" at bounding box center [238, 189] width 225 height 16
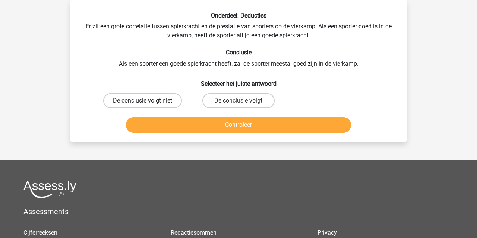
drag, startPoint x: 120, startPoint y: 99, endPoint x: 113, endPoint y: 104, distance: 8.8
click at [122, 99] on label "De conclusie volgt niet" at bounding box center [142, 100] width 79 height 15
click at [143, 101] on input "De conclusie volgt niet" at bounding box center [145, 103] width 5 height 5
radio input "true"
click at [158, 130] on button "Controleer" at bounding box center [238, 125] width 225 height 16
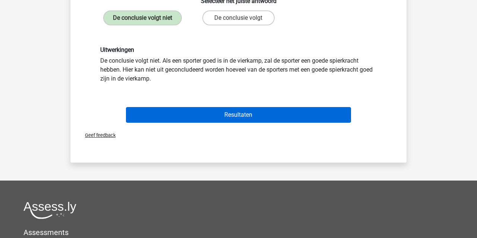
click at [171, 115] on button "Resultaten" at bounding box center [238, 115] width 225 height 16
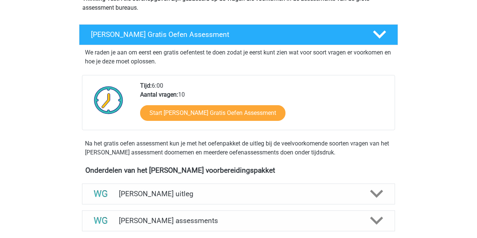
scroll to position [89, 0]
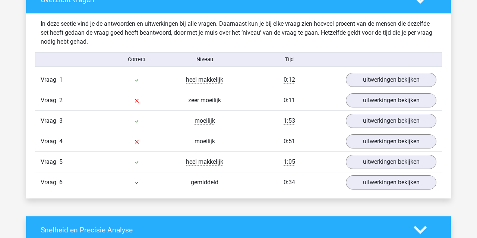
scroll to position [416, 0]
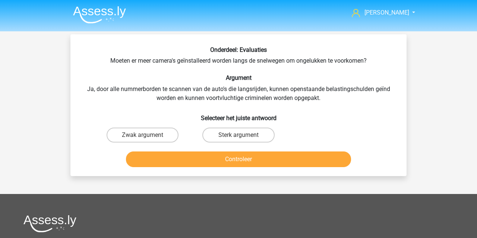
scroll to position [33, 0]
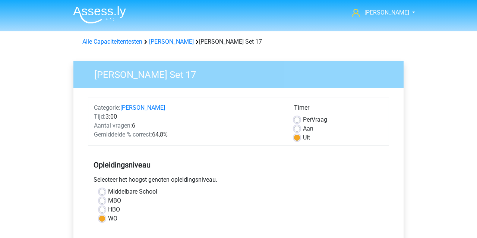
scroll to position [188, 0]
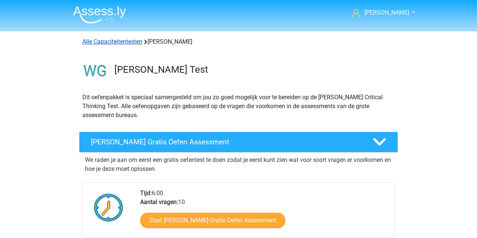
click at [99, 41] on link "Alle Capaciteitentesten" at bounding box center [112, 41] width 60 height 7
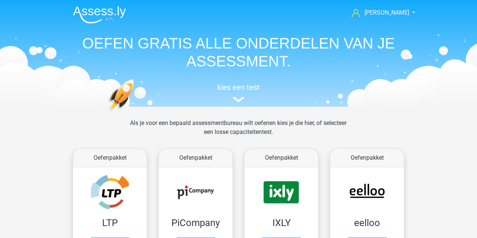
scroll to position [316, 0]
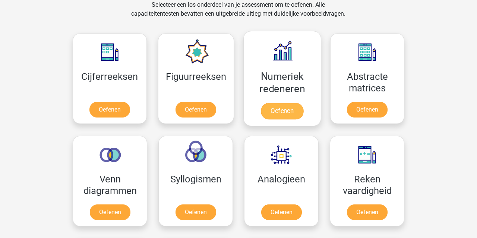
click at [289, 111] on link "Oefenen" at bounding box center [282, 111] width 42 height 16
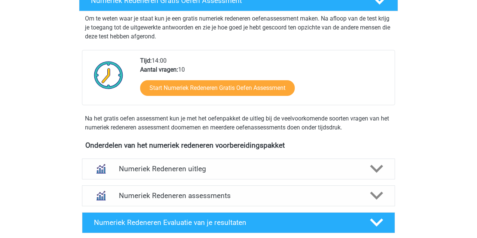
scroll to position [160, 0]
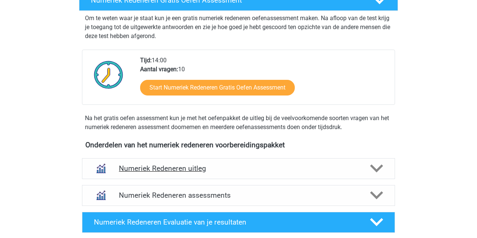
click at [180, 169] on h4 "Numeriek Redeneren uitleg" at bounding box center [238, 168] width 239 height 9
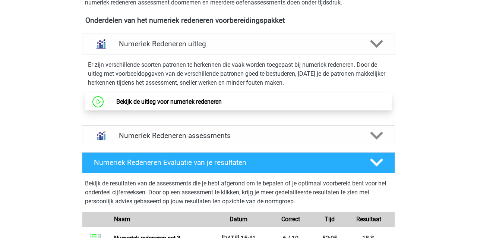
scroll to position [283, 0]
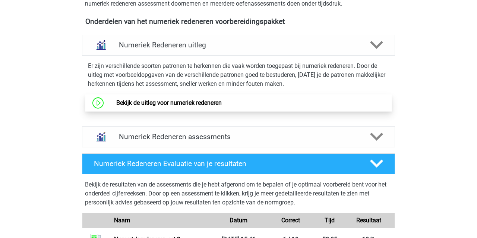
click at [155, 100] on link "Bekijk de uitleg voor numeriek redeneren" at bounding box center [168, 102] width 105 height 7
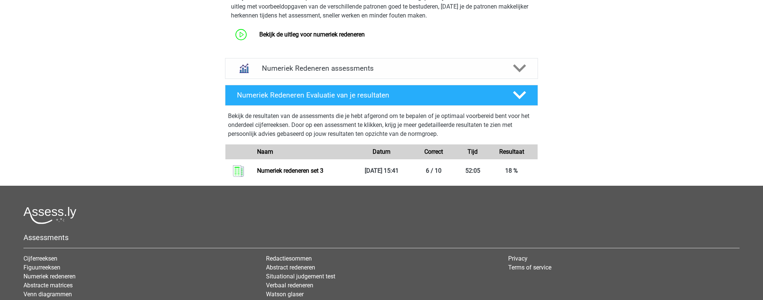
scroll to position [352, 0]
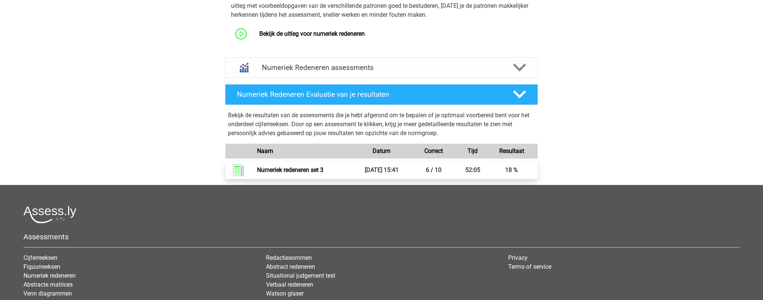
click at [282, 170] on link "Numeriek redeneren set 3" at bounding box center [290, 170] width 66 height 7
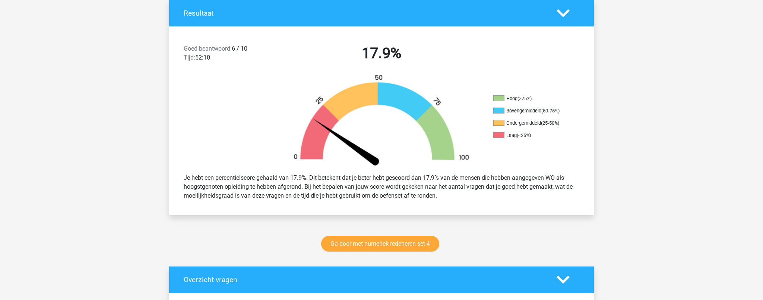
scroll to position [164, 0]
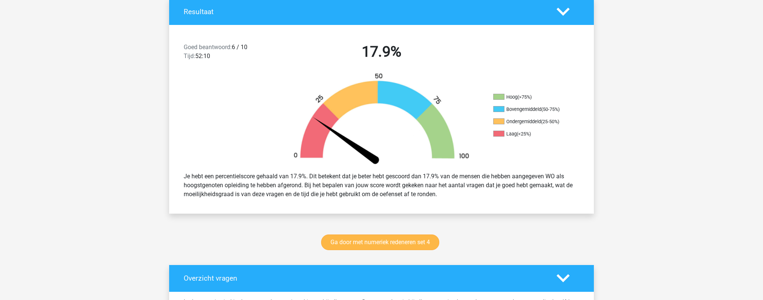
click at [388, 240] on link "Ga door met numeriek redeneren set 4" at bounding box center [380, 243] width 118 height 16
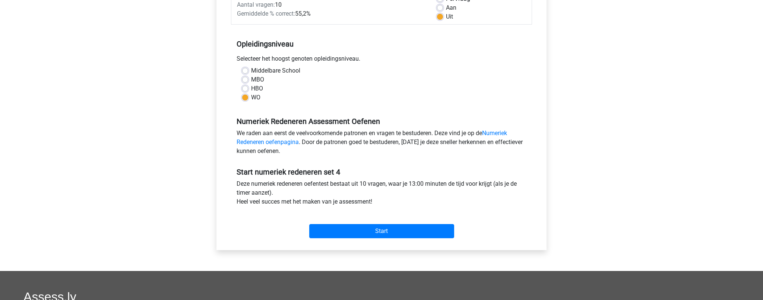
scroll to position [120, 0]
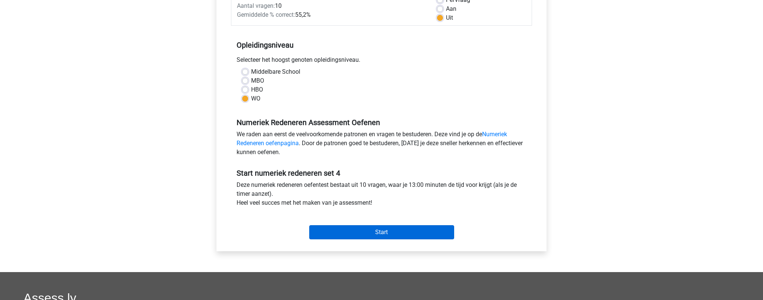
click at [351, 236] on input "Start" at bounding box center [381, 232] width 145 height 14
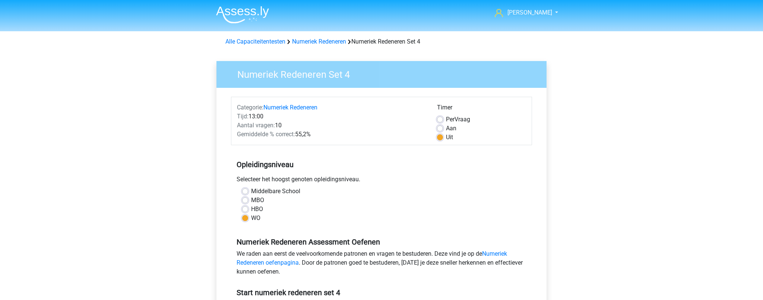
scroll to position [0, 0]
click at [302, 40] on link "Numeriek Redeneren" at bounding box center [319, 41] width 54 height 7
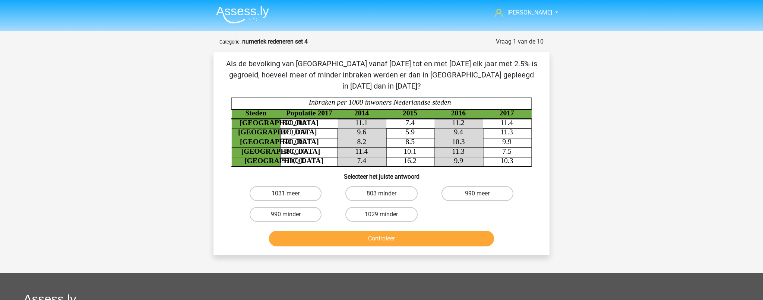
scroll to position [0, 0]
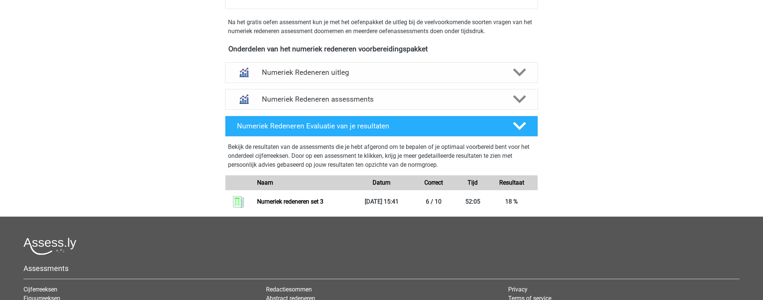
scroll to position [256, 0]
click at [287, 98] on h4 "Numeriek Redeneren assessments" at bounding box center [381, 99] width 239 height 9
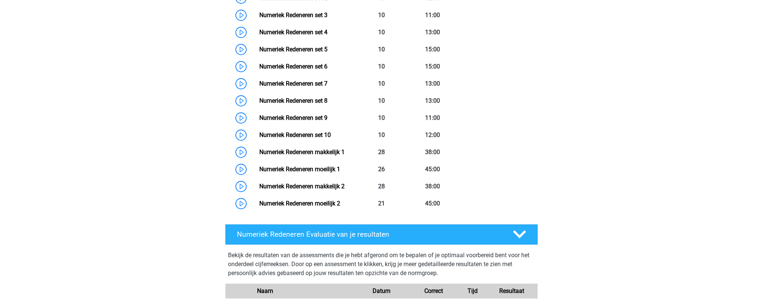
scroll to position [441, 0]
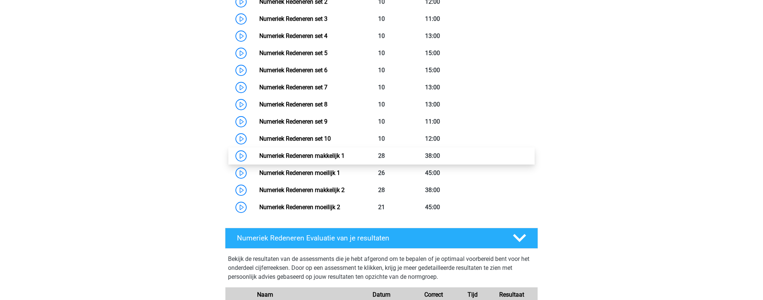
click at [283, 152] on link "Numeriek Redeneren makkelijk 1" at bounding box center [301, 155] width 85 height 7
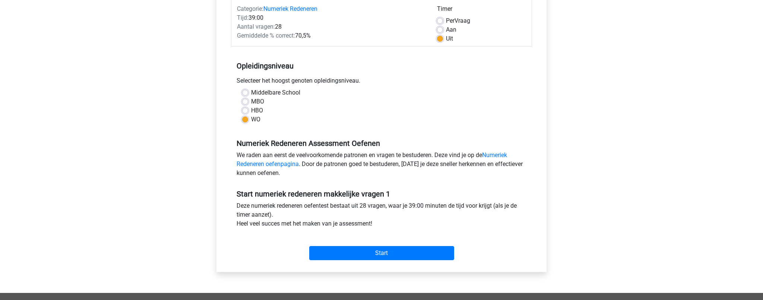
scroll to position [99, 0]
click at [413, 256] on input "Start" at bounding box center [381, 253] width 145 height 14
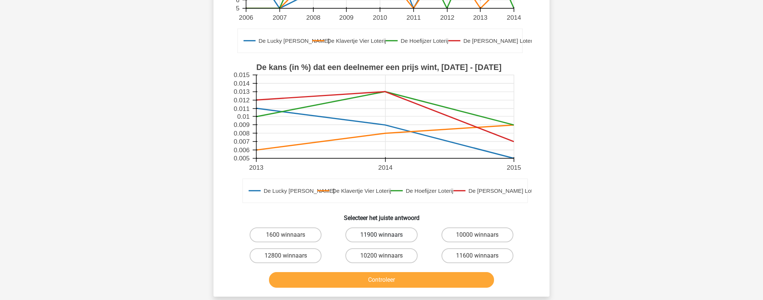
scroll to position [178, 0]
click at [489, 234] on label "10000 winnaars" at bounding box center [478, 235] width 72 height 15
click at [482, 235] on input "10000 winnaars" at bounding box center [479, 237] width 5 height 5
radio input "true"
click at [425, 284] on button "Controleer" at bounding box center [381, 280] width 225 height 16
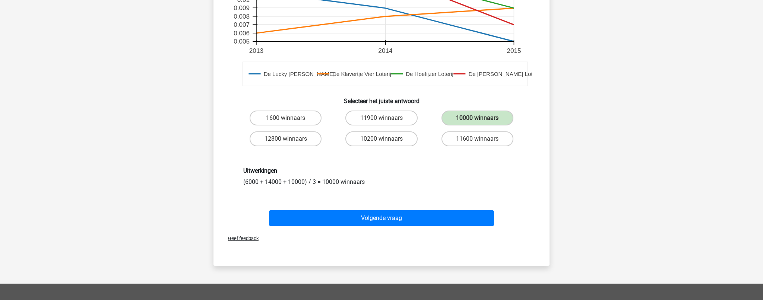
scroll to position [299, 0]
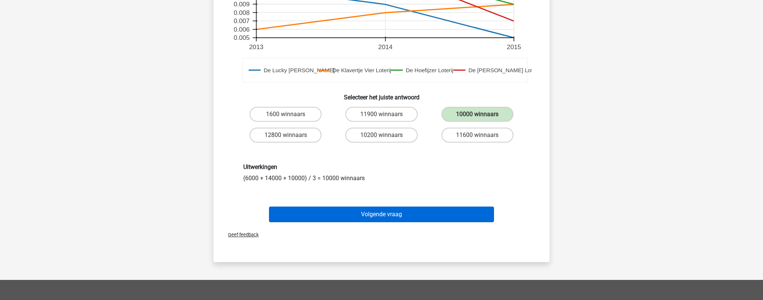
click at [379, 216] on button "Volgende vraag" at bounding box center [381, 215] width 225 height 16
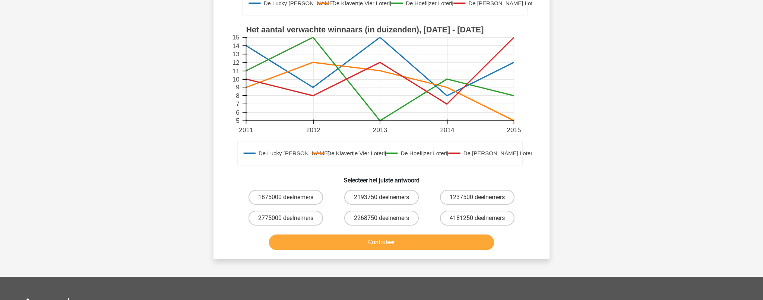
scroll to position [204, 0]
drag, startPoint x: 297, startPoint y: 216, endPoint x: 298, endPoint y: 223, distance: 6.4
click at [298, 216] on label "2775000 deelnemers" at bounding box center [286, 218] width 75 height 15
click at [291, 219] on input "2775000 deelnemers" at bounding box center [288, 221] width 5 height 5
radio input "true"
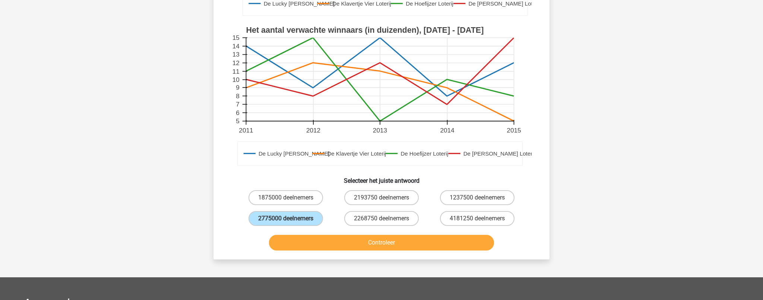
click at [302, 244] on button "Controleer" at bounding box center [381, 243] width 225 height 16
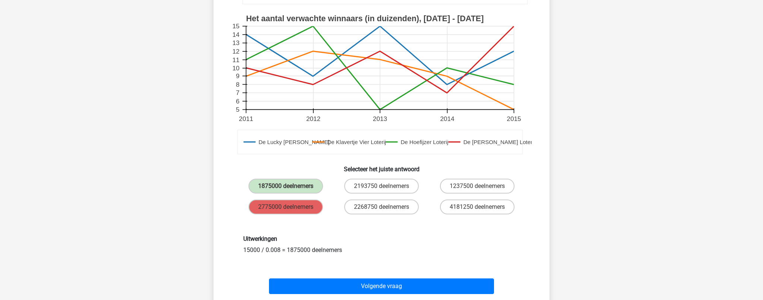
scroll to position [215, 0]
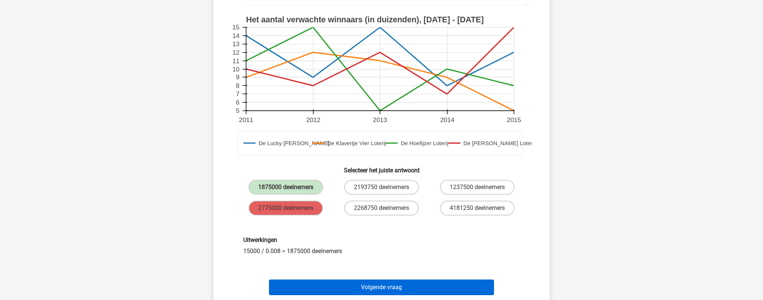
click at [311, 283] on button "Volgende vraag" at bounding box center [381, 288] width 225 height 16
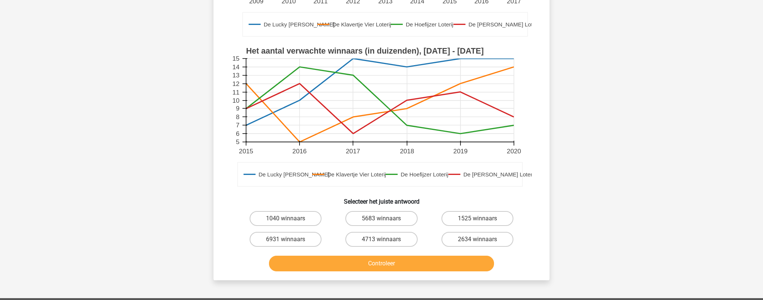
scroll to position [206, 0]
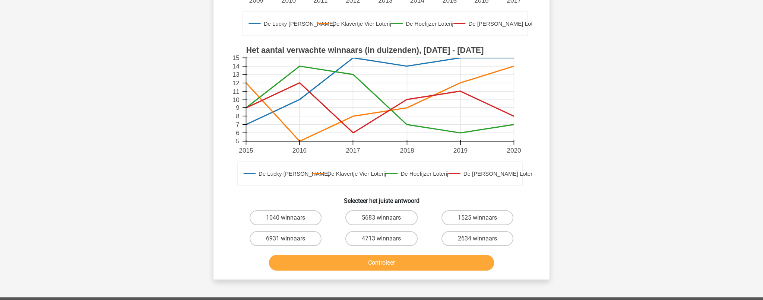
drag, startPoint x: 265, startPoint y: 238, endPoint x: 297, endPoint y: 253, distance: 34.7
click at [265, 238] on label "6931 winnaars" at bounding box center [286, 238] width 72 height 15
click at [286, 239] on input "6931 winnaars" at bounding box center [288, 241] width 5 height 5
radio input "true"
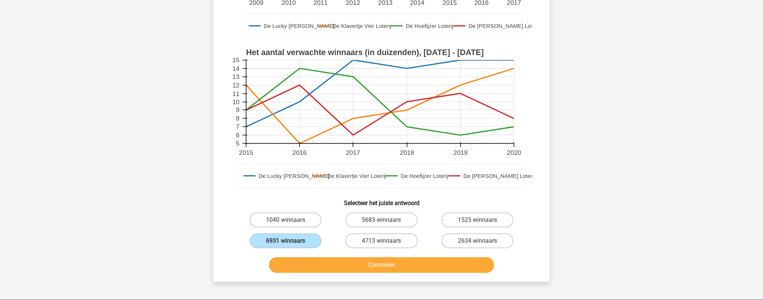
click at [311, 263] on button "Controleer" at bounding box center [381, 266] width 225 height 16
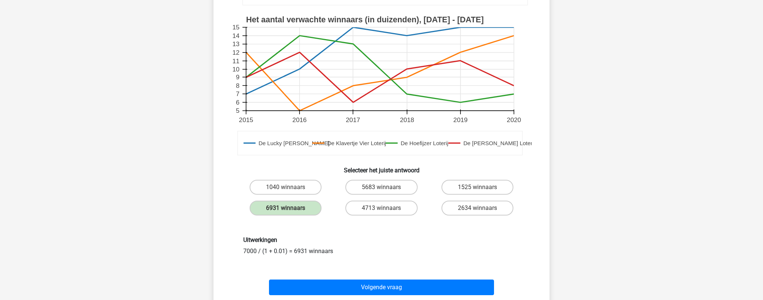
scroll to position [239, 0]
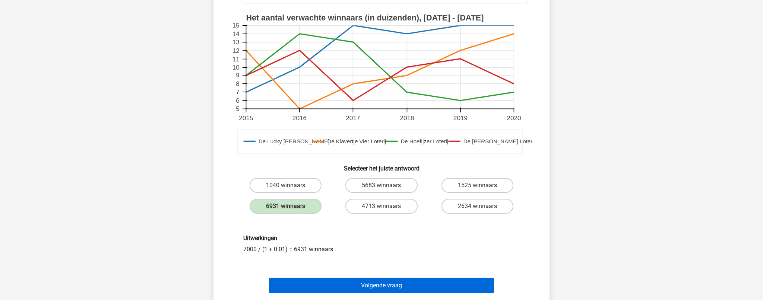
click at [393, 291] on button "Volgende vraag" at bounding box center [381, 286] width 225 height 16
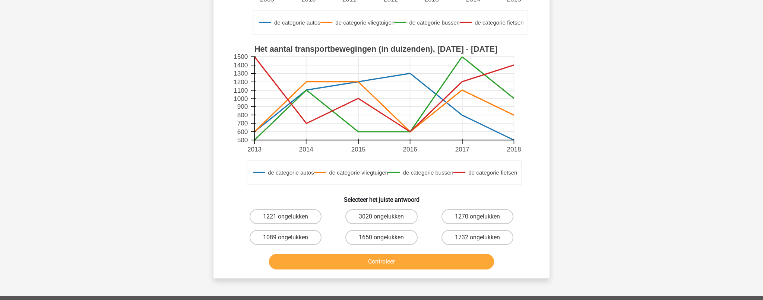
scroll to position [186, 0]
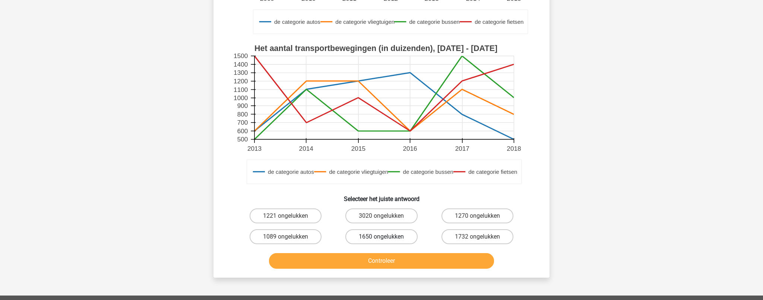
drag, startPoint x: 377, startPoint y: 234, endPoint x: 369, endPoint y: 242, distance: 11.3
click at [377, 234] on label "1650 ongelukken" at bounding box center [382, 237] width 72 height 15
click at [382, 237] on input "1650 ongelukken" at bounding box center [384, 239] width 5 height 5
radio input "true"
click at [366, 261] on button "Controleer" at bounding box center [381, 261] width 225 height 16
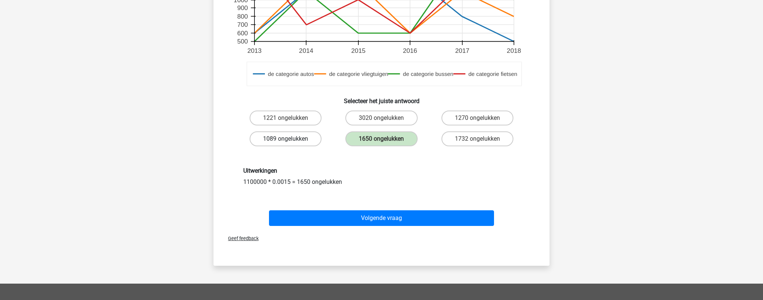
scroll to position [285, 0]
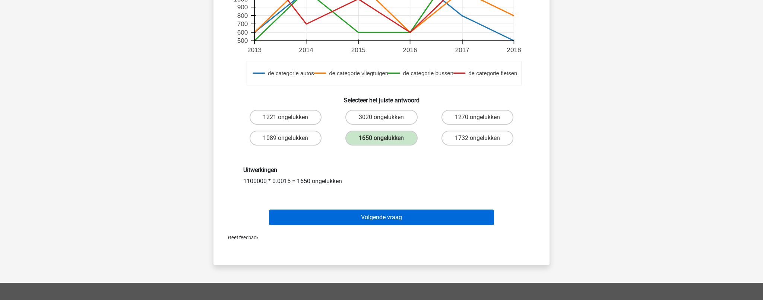
click at [392, 217] on button "Volgende vraag" at bounding box center [381, 218] width 225 height 16
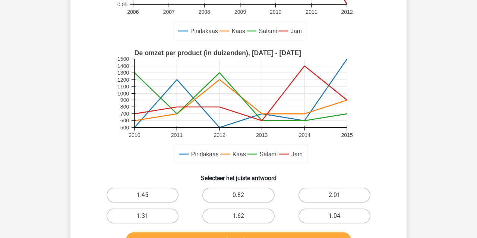
scroll to position [146, 0]
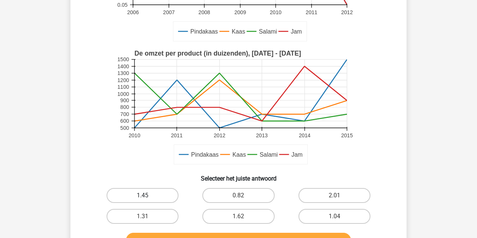
drag, startPoint x: 132, startPoint y: 197, endPoint x: 133, endPoint y: 202, distance: 5.2
click at [133, 197] on label "1.45" at bounding box center [143, 195] width 72 height 15
click at [143, 197] on input "1.45" at bounding box center [145, 197] width 5 height 5
radio input "true"
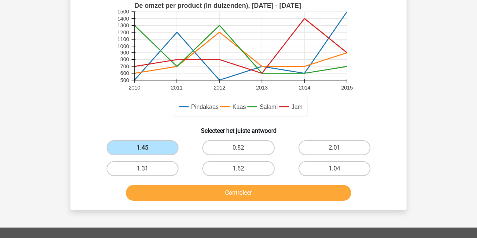
click at [149, 196] on button "Controleer" at bounding box center [238, 193] width 225 height 16
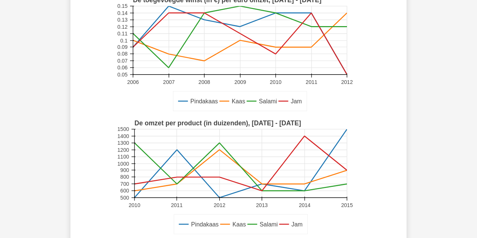
scroll to position [77, 0]
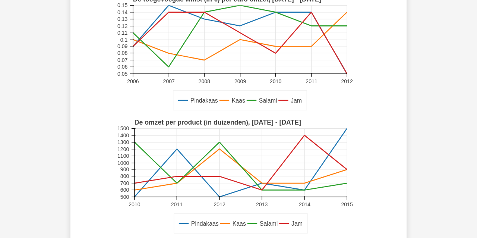
click at [217, 178] on rect at bounding box center [241, 162] width 212 height 68
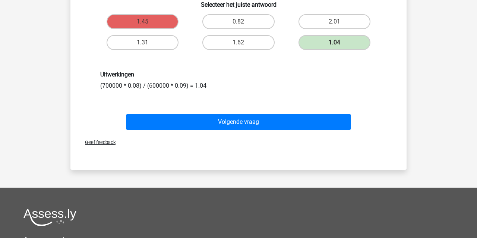
scroll to position [322, 0]
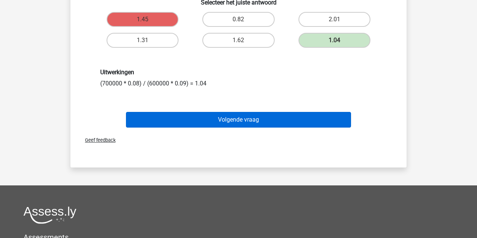
click at [221, 118] on button "Volgende vraag" at bounding box center [238, 120] width 225 height 16
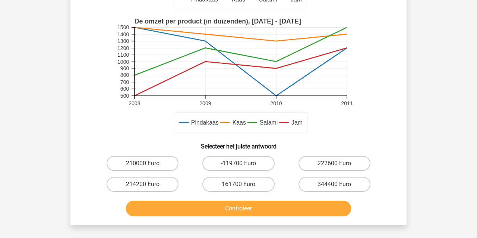
scroll to position [168, 0]
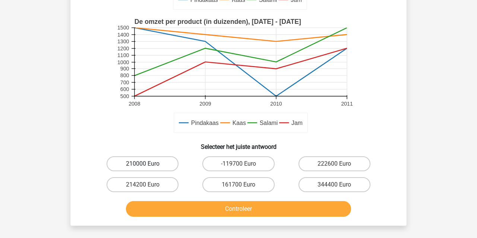
drag, startPoint x: 158, startPoint y: 163, endPoint x: 158, endPoint y: 167, distance: 4.9
click at [158, 163] on label "210000 Euro" at bounding box center [143, 163] width 72 height 15
click at [148, 164] on input "210000 Euro" at bounding box center [145, 166] width 5 height 5
radio input "true"
click at [161, 211] on button "Controleer" at bounding box center [238, 209] width 225 height 16
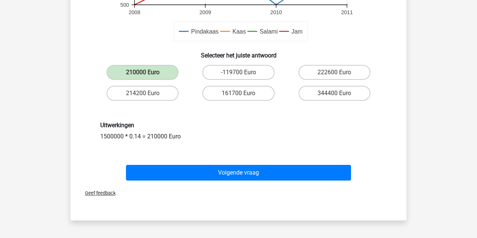
scroll to position [265, 0]
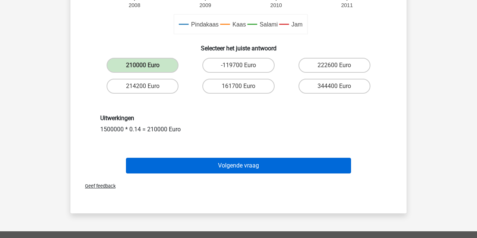
click at [176, 166] on button "Volgende vraag" at bounding box center [238, 166] width 225 height 16
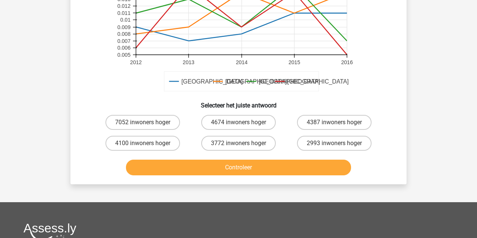
scroll to position [219, 0]
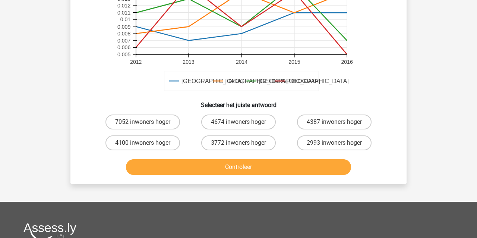
click at [142, 144] on label "4100 inwoners hoger" at bounding box center [142, 142] width 75 height 15
click at [143, 144] on input "4100 inwoners hoger" at bounding box center [145, 145] width 5 height 5
radio input "true"
click at [173, 170] on button "Controleer" at bounding box center [238, 167] width 225 height 16
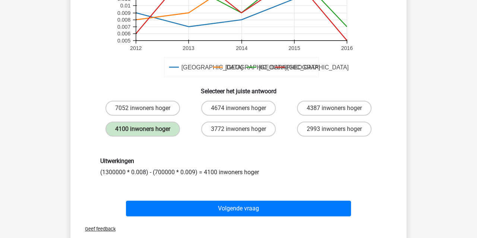
scroll to position [234, 0]
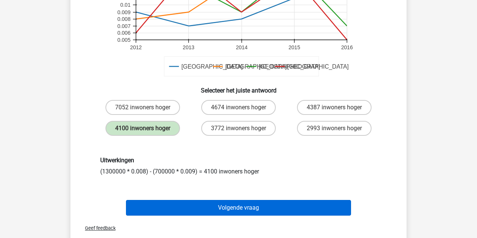
click at [168, 208] on button "Volgende vraag" at bounding box center [238, 208] width 225 height 16
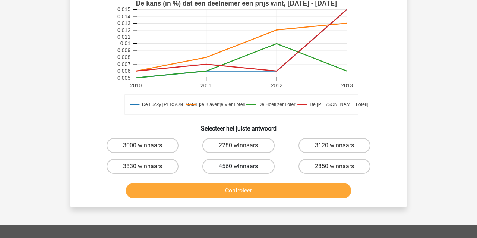
scroll to position [175, 0]
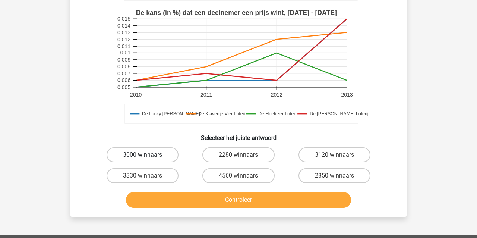
click at [108, 152] on label "3000 winnaars" at bounding box center [143, 154] width 72 height 15
click at [143, 155] on input "3000 winnaars" at bounding box center [145, 157] width 5 height 5
radio input "true"
click at [149, 197] on button "Controleer" at bounding box center [238, 200] width 225 height 16
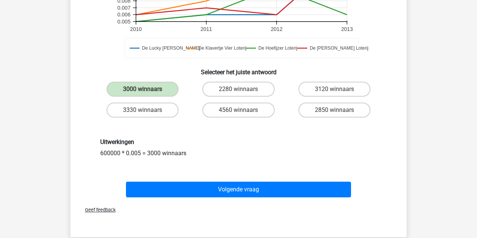
scroll to position [268, 0]
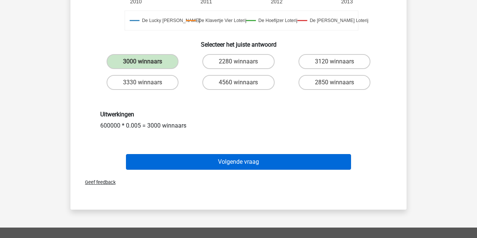
click at [176, 164] on button "Volgende vraag" at bounding box center [238, 162] width 225 height 16
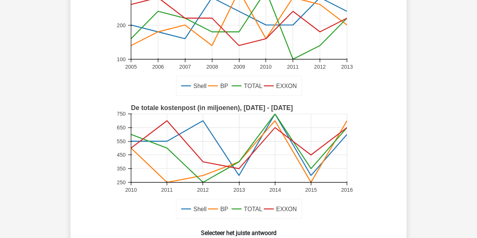
scroll to position [84, 0]
